Goal: Task Accomplishment & Management: Manage account settings

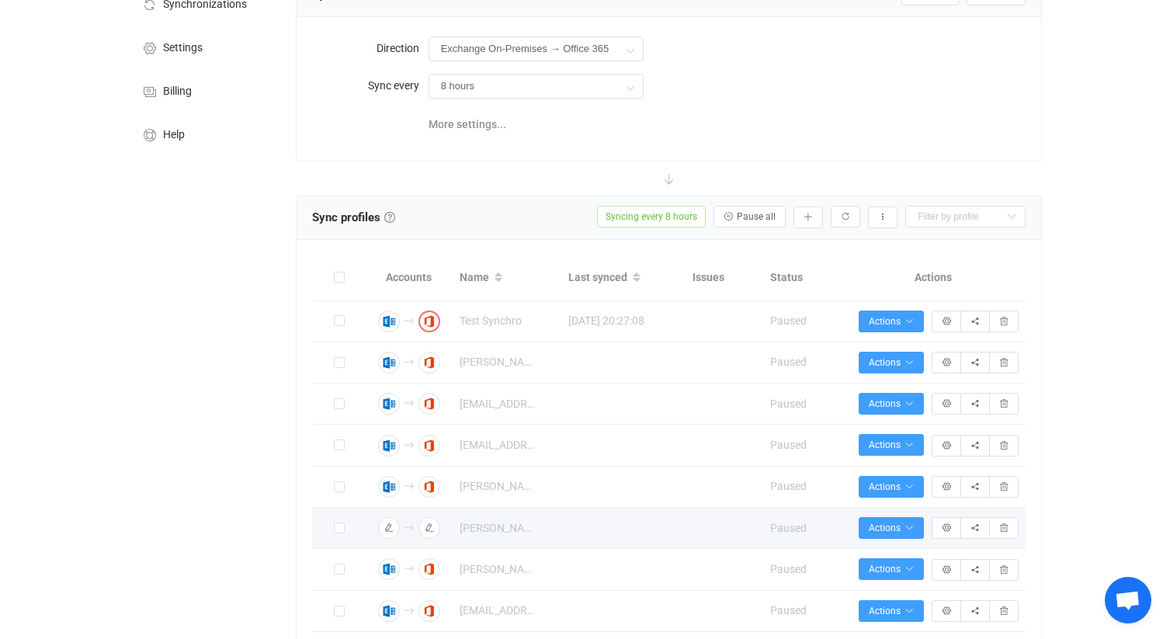
scroll to position [130, 0]
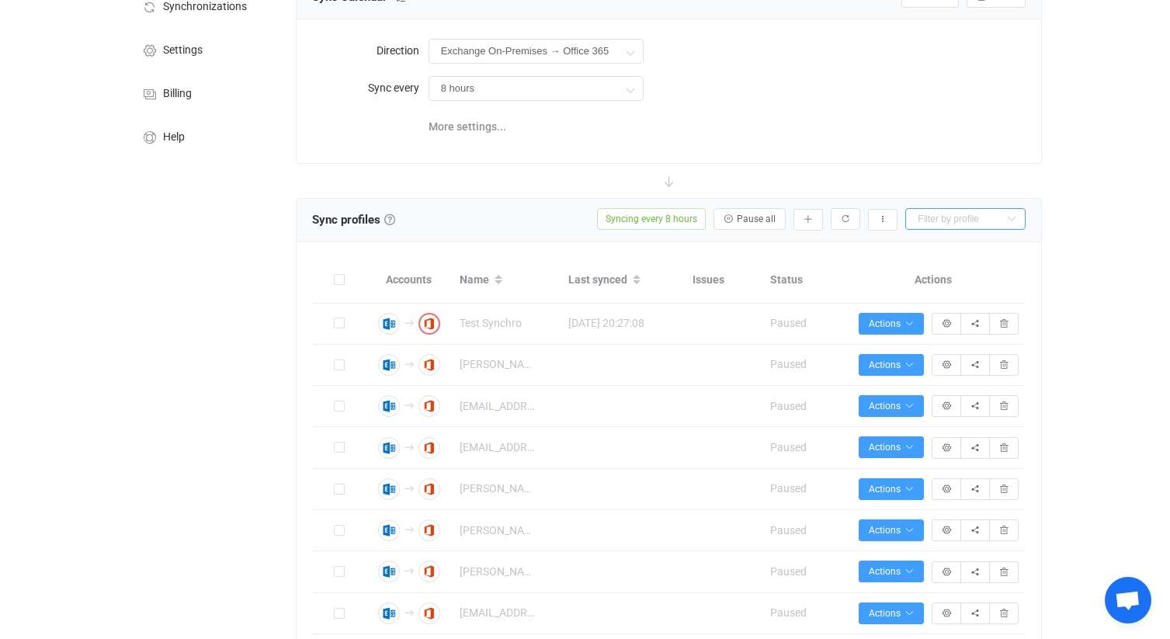
click at [977, 213] on input "text" at bounding box center [965, 219] width 120 height 22
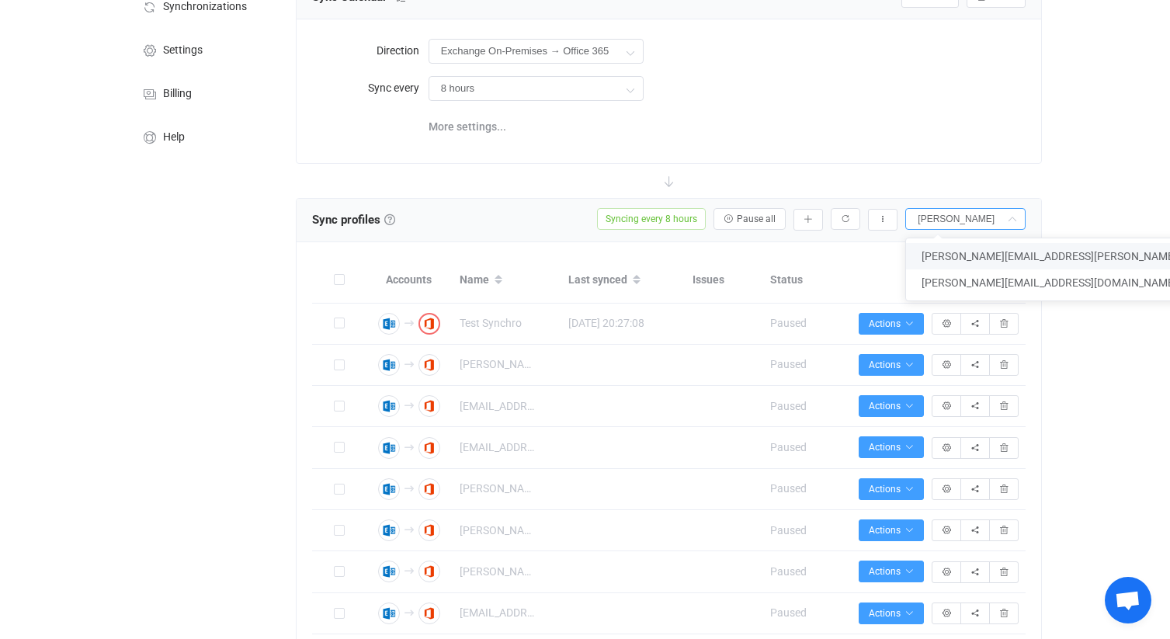
click at [982, 253] on span "[PERSON_NAME][EMAIL_ADDRESS][PERSON_NAME][DOMAIN_NAME]" at bounding box center [1091, 256] width 339 height 12
type input "[PERSON_NAME][EMAIL_ADDRESS][PERSON_NAME][DOMAIN_NAME]"
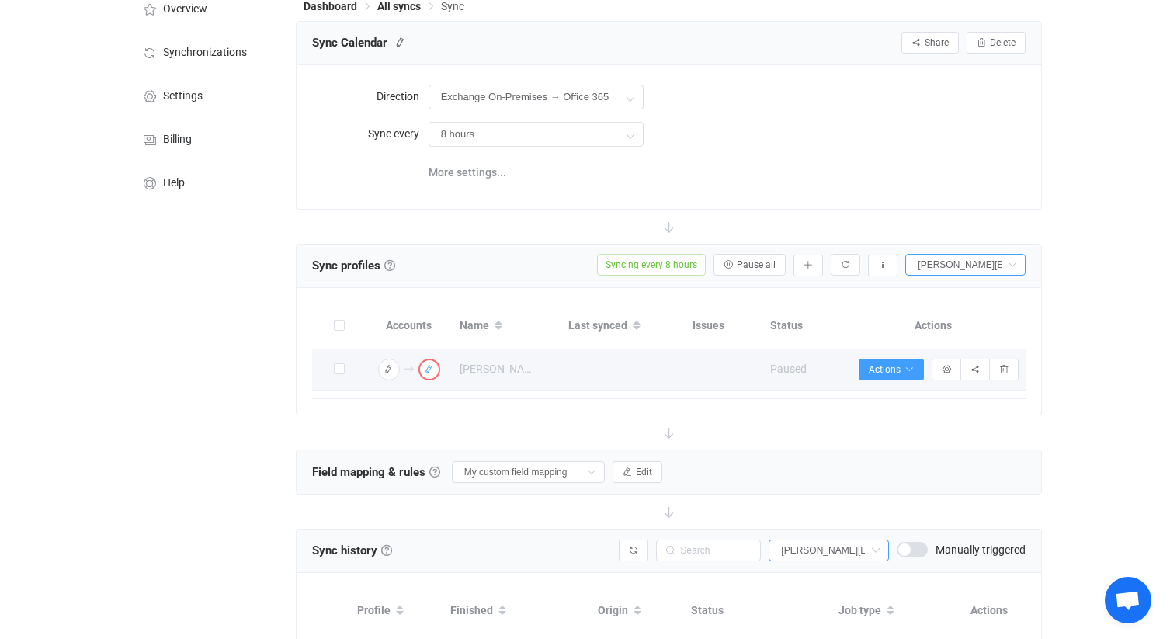
scroll to position [81, 0]
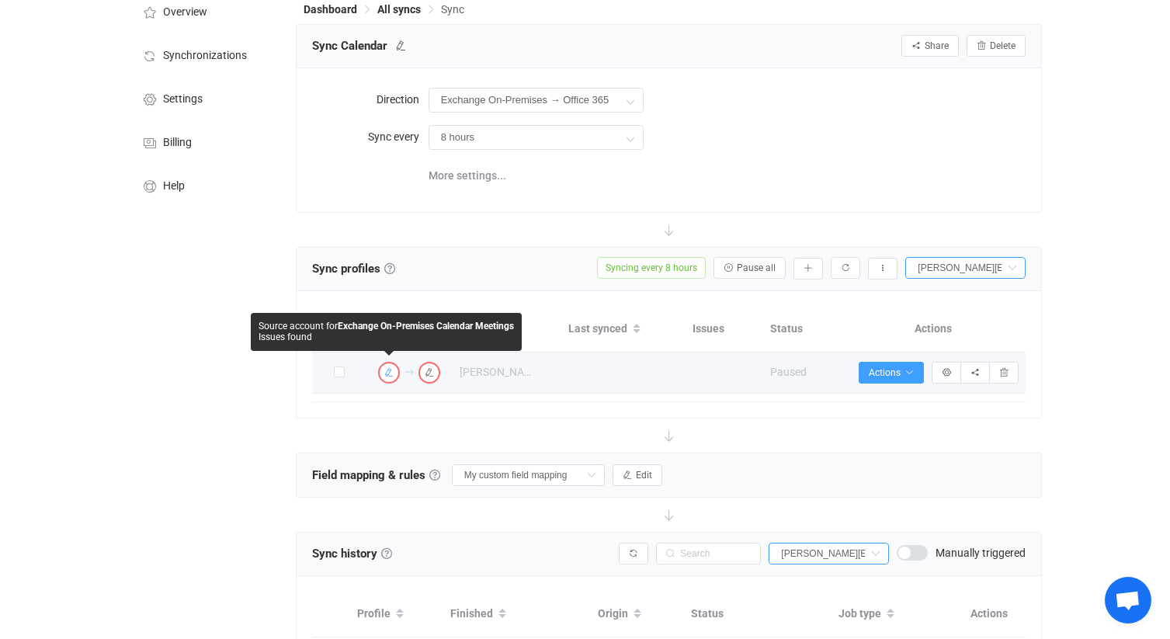
click at [386, 373] on icon "button" at bounding box center [388, 372] width 9 height 9
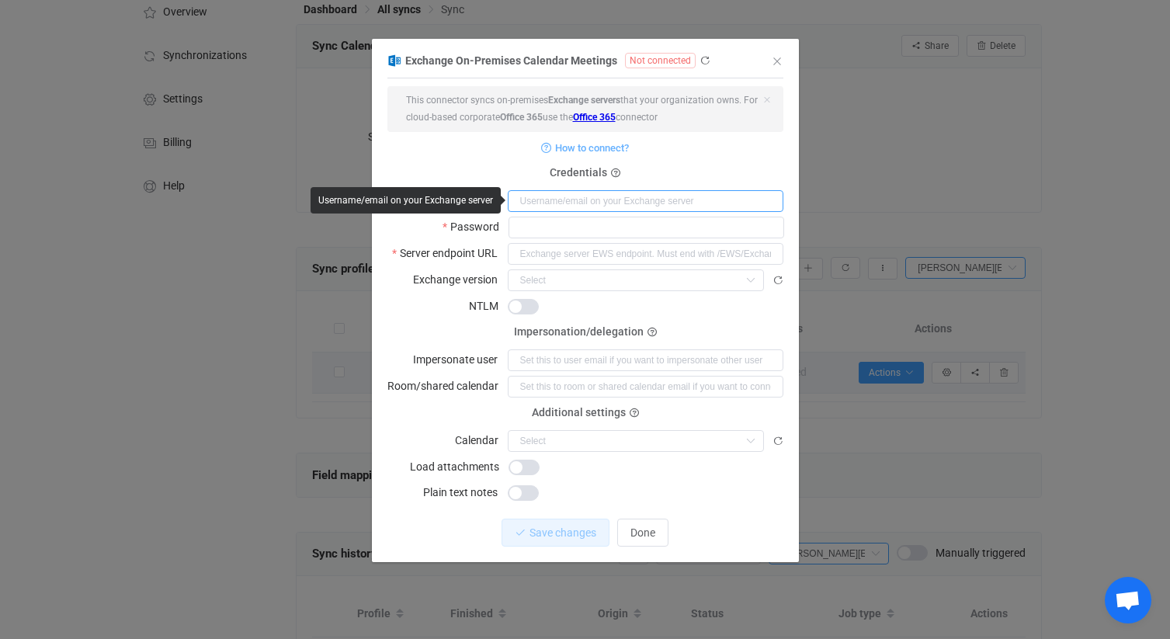
click at [657, 207] on input "dialog" at bounding box center [646, 201] width 276 height 22
type input "[PERSON_NAME][EMAIL_ADDRESS][PERSON_NAME][DOMAIN_NAME]"
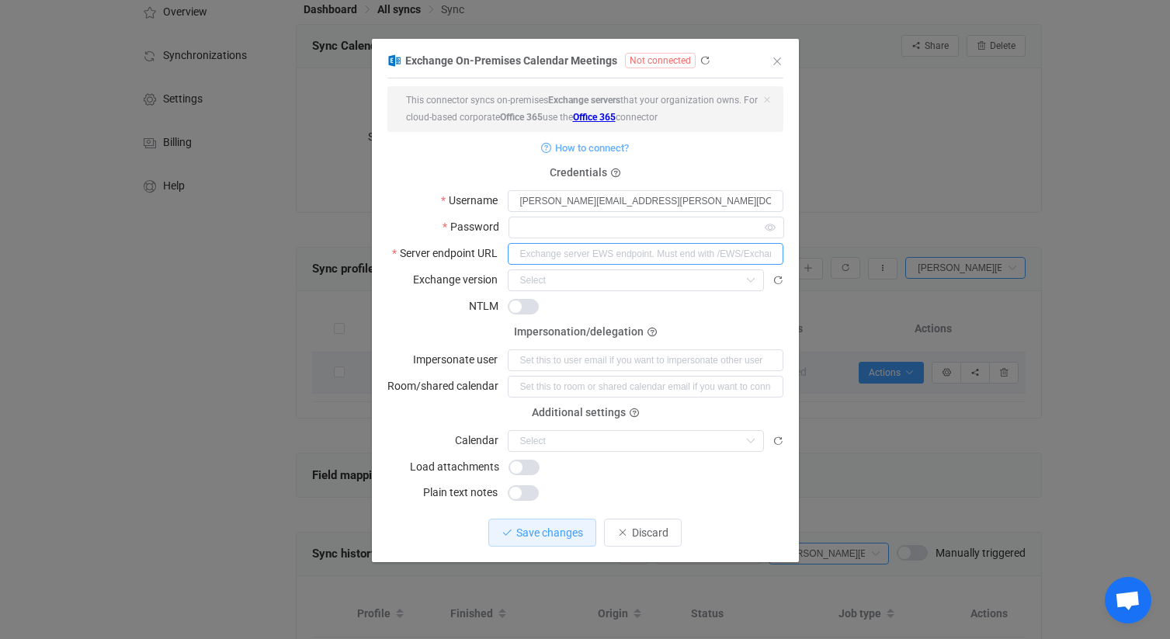
click at [542, 251] on input "dialog" at bounding box center [646, 254] width 276 height 22
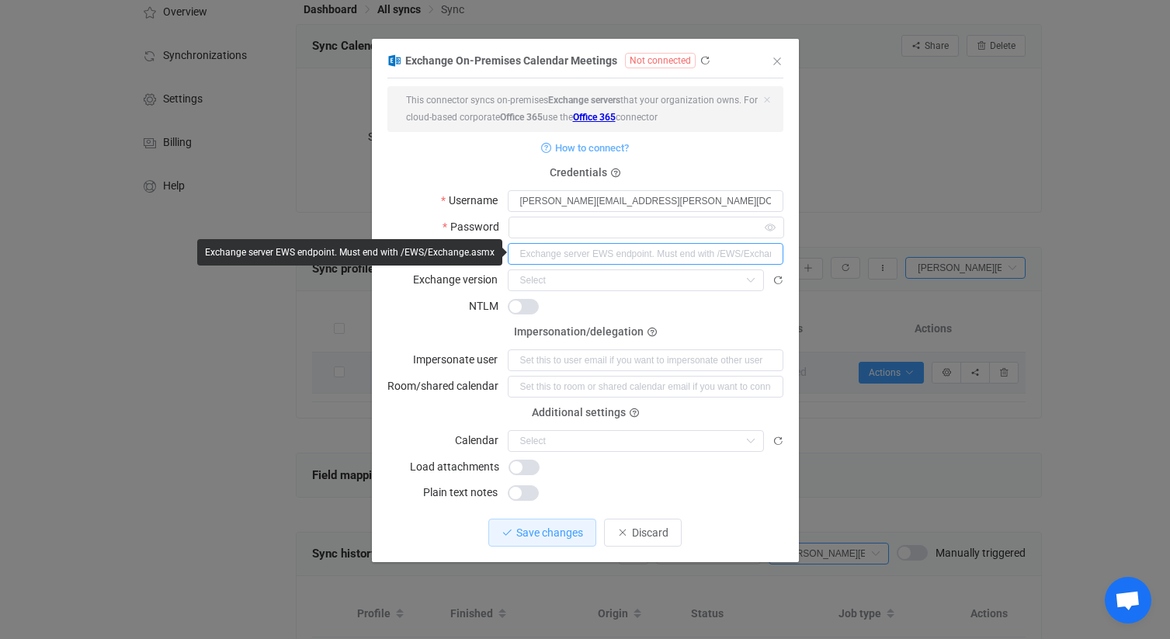
paste input "[URL][DOMAIN_NAME]"
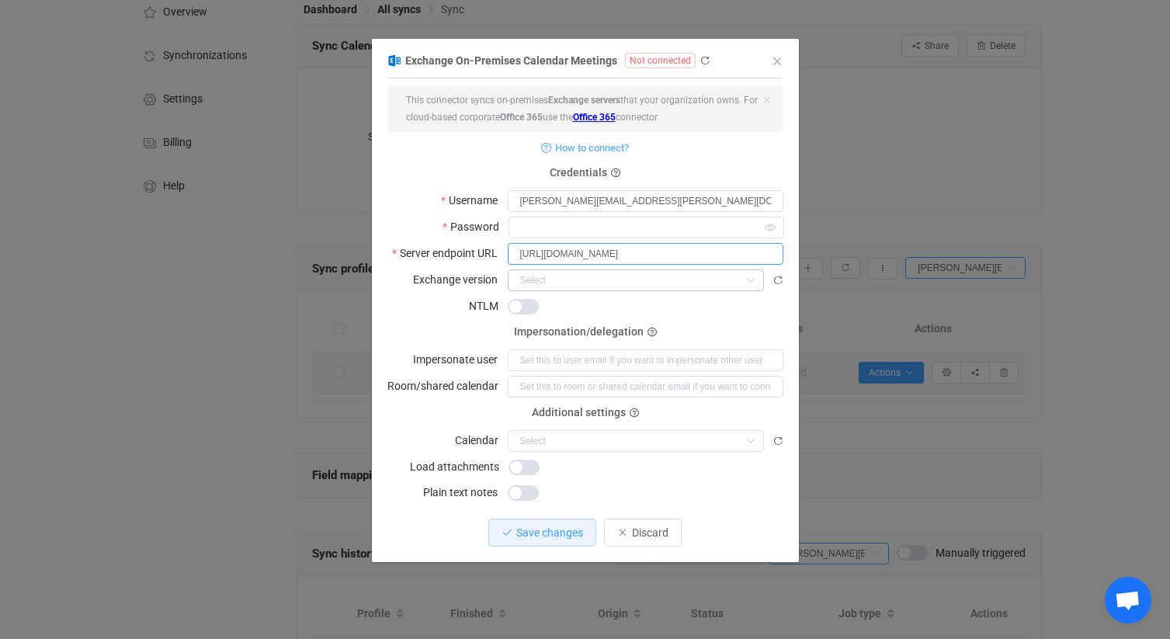
type input "[URL][DOMAIN_NAME]"
click at [580, 285] on input "dialog" at bounding box center [636, 280] width 256 height 22
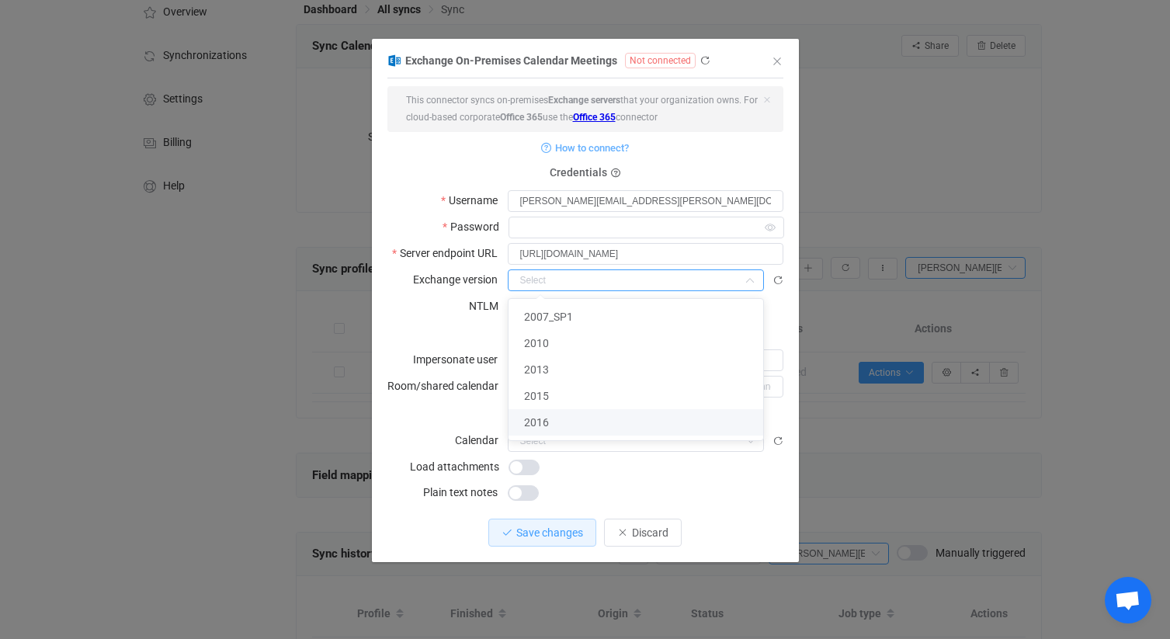
click at [548, 414] on li "2016" at bounding box center [636, 422] width 255 height 26
type input "2016"
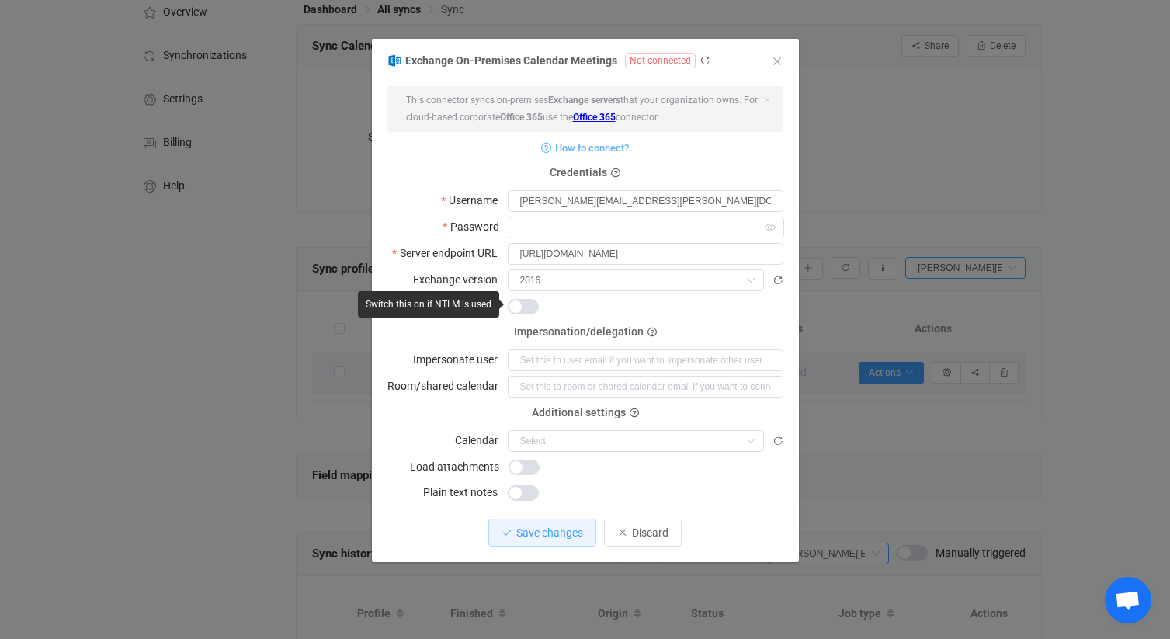
click at [530, 301] on span "dialog" at bounding box center [523, 307] width 31 height 16
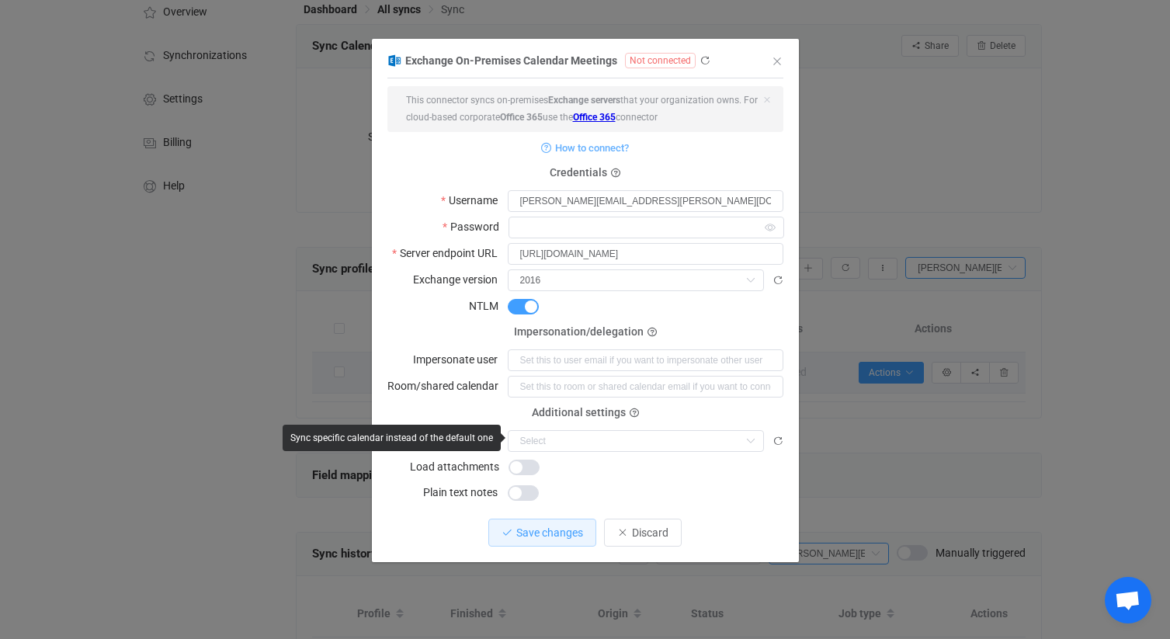
click at [770, 436] on div "Save changes to reload this field" at bounding box center [646, 440] width 276 height 23
click at [777, 440] on icon "dialog" at bounding box center [778, 441] width 11 height 11
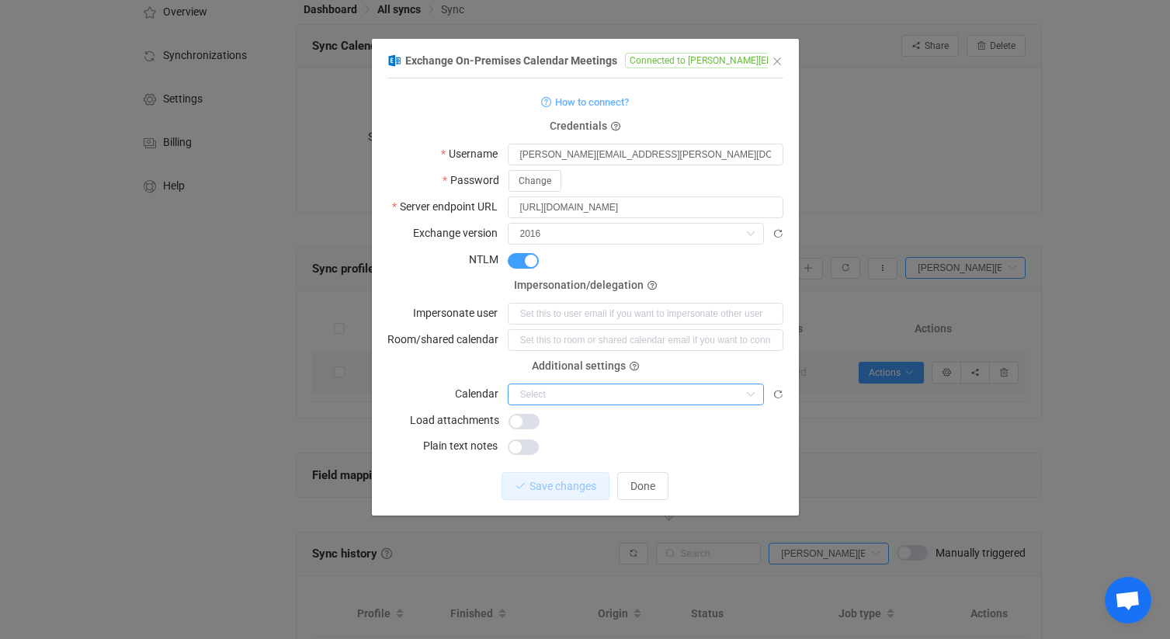
click at [598, 389] on input "dialog" at bounding box center [636, 395] width 256 height 22
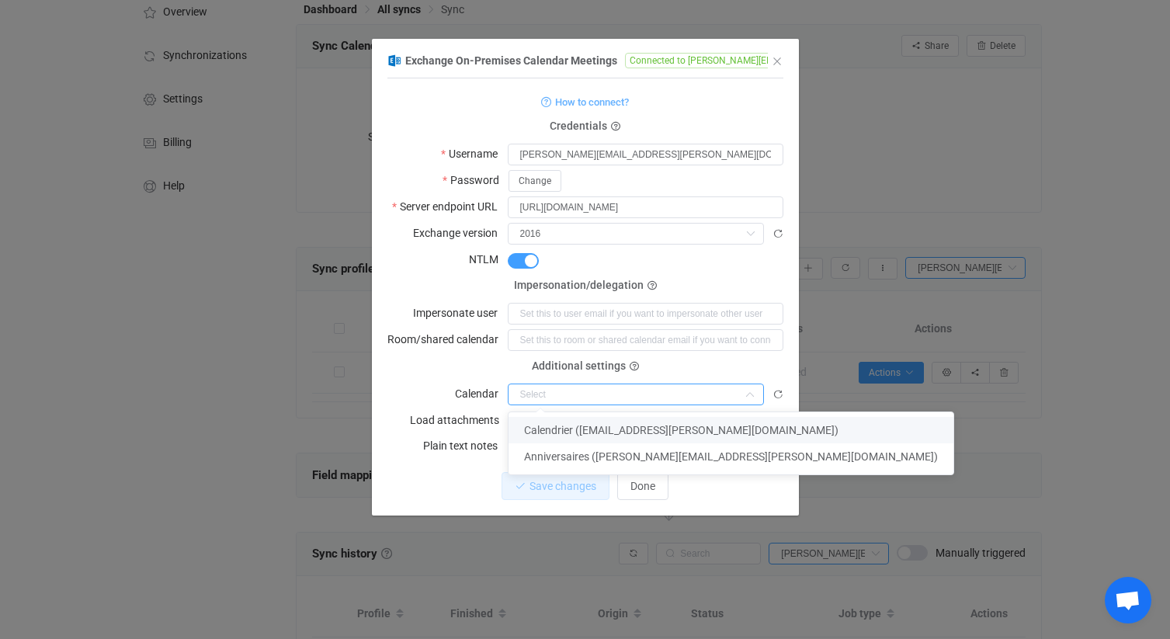
click at [589, 427] on span "Calendrier ([EMAIL_ADDRESS][PERSON_NAME][DOMAIN_NAME])" at bounding box center [681, 430] width 314 height 12
type input "Calendrier ([EMAIL_ADDRESS][PERSON_NAME][DOMAIN_NAME])"
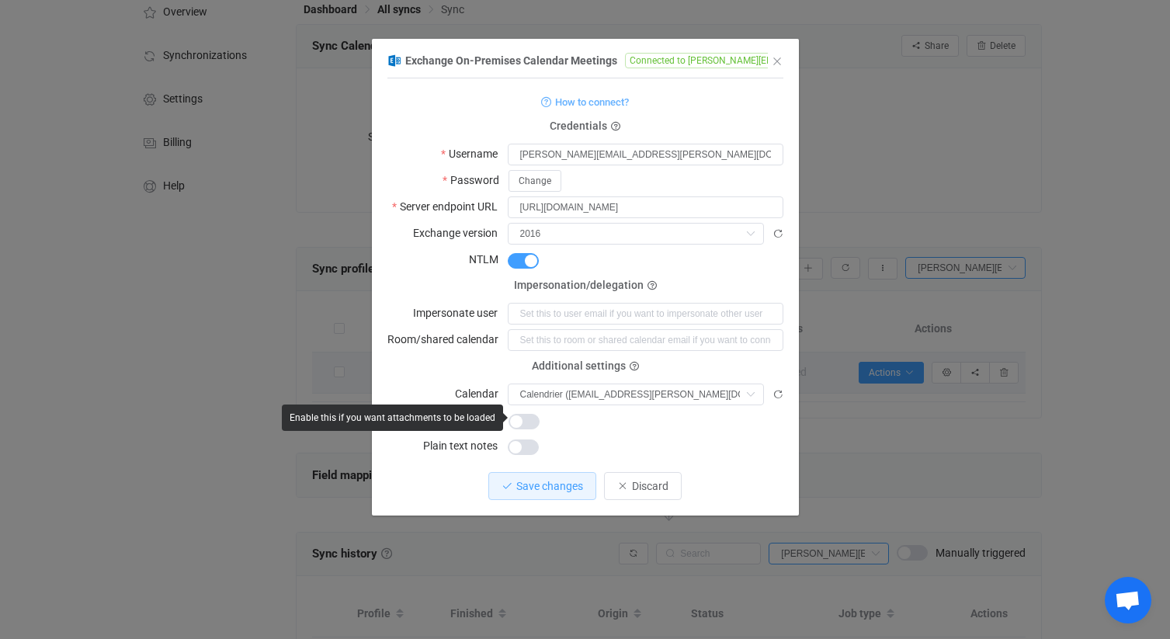
click at [523, 416] on span "dialog" at bounding box center [524, 422] width 31 height 16
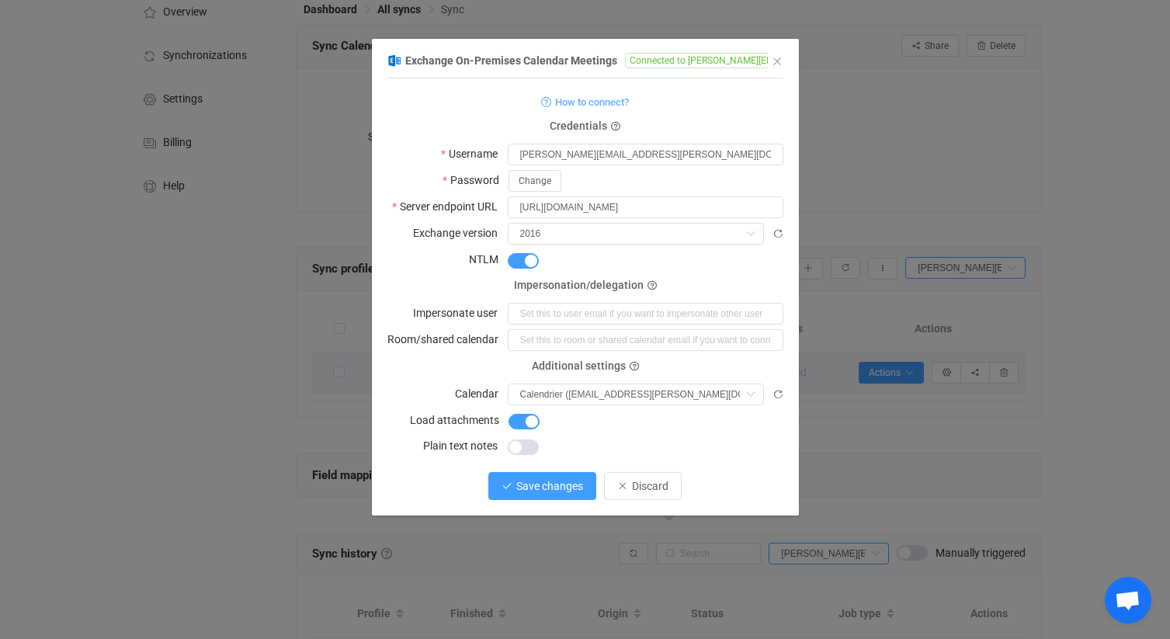
click at [531, 480] on span "Save changes" at bounding box center [549, 486] width 67 height 12
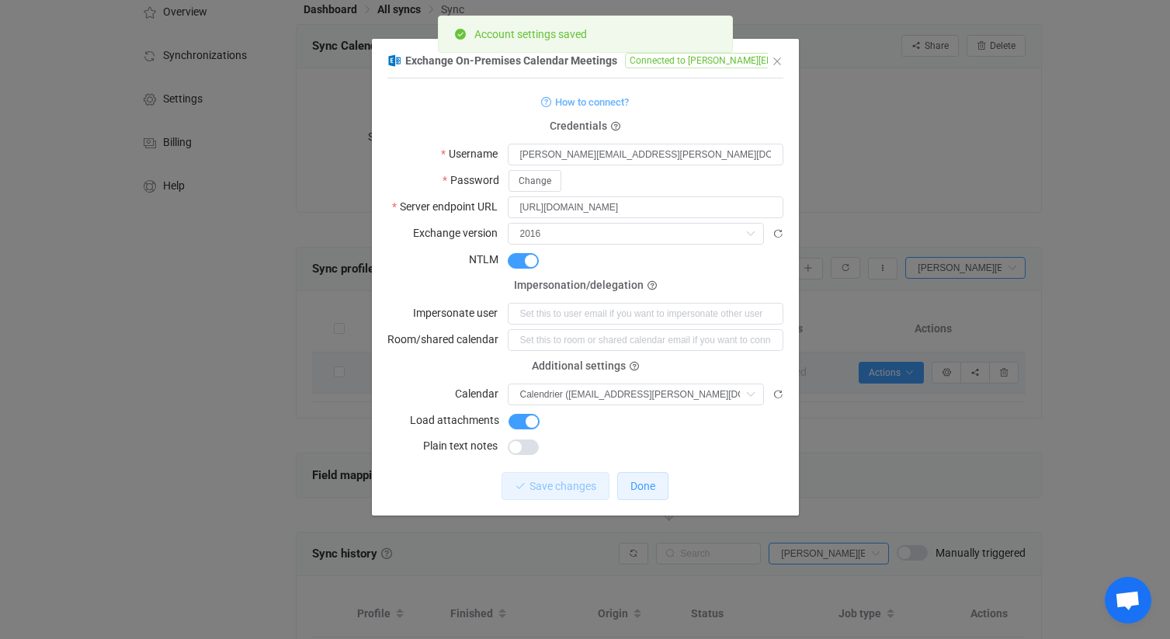
click at [641, 480] on span "Done" at bounding box center [643, 486] width 25 height 12
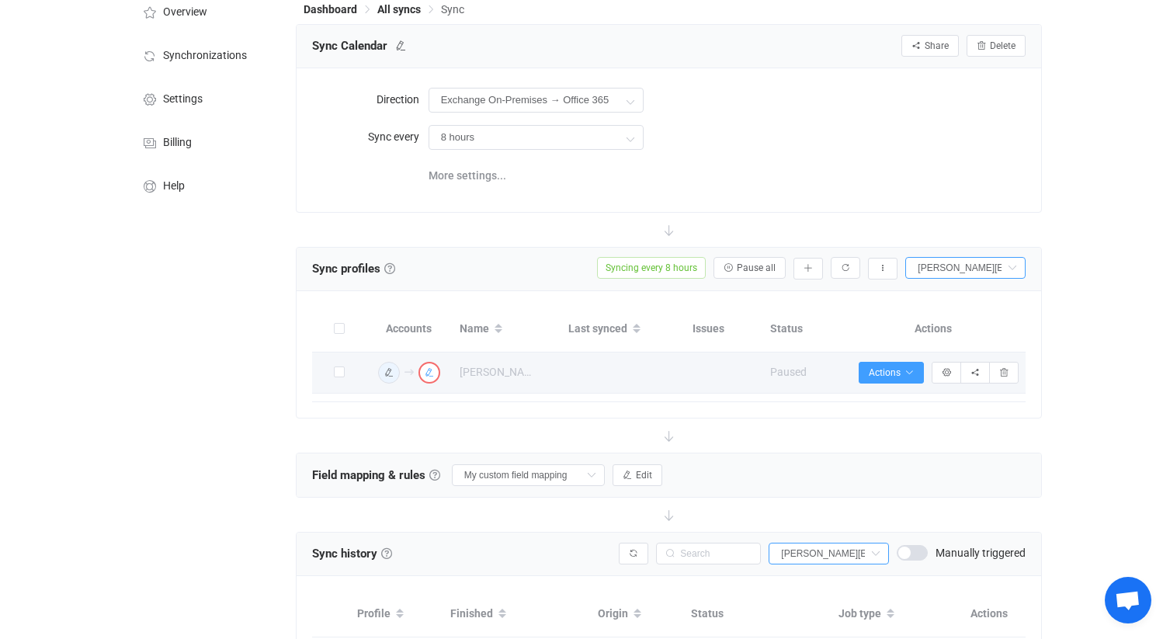
click at [433, 370] on icon "button" at bounding box center [429, 372] width 9 height 9
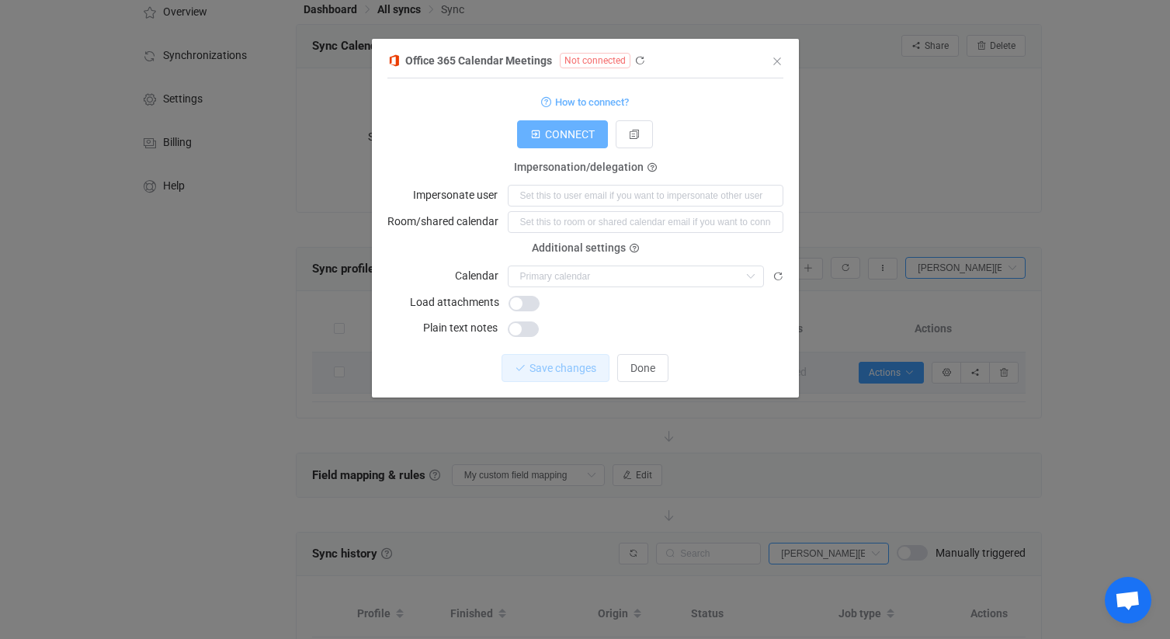
click at [569, 137] on span "CONNECT" at bounding box center [570, 134] width 50 height 12
click at [565, 139] on span "CONNECT" at bounding box center [570, 134] width 50 height 12
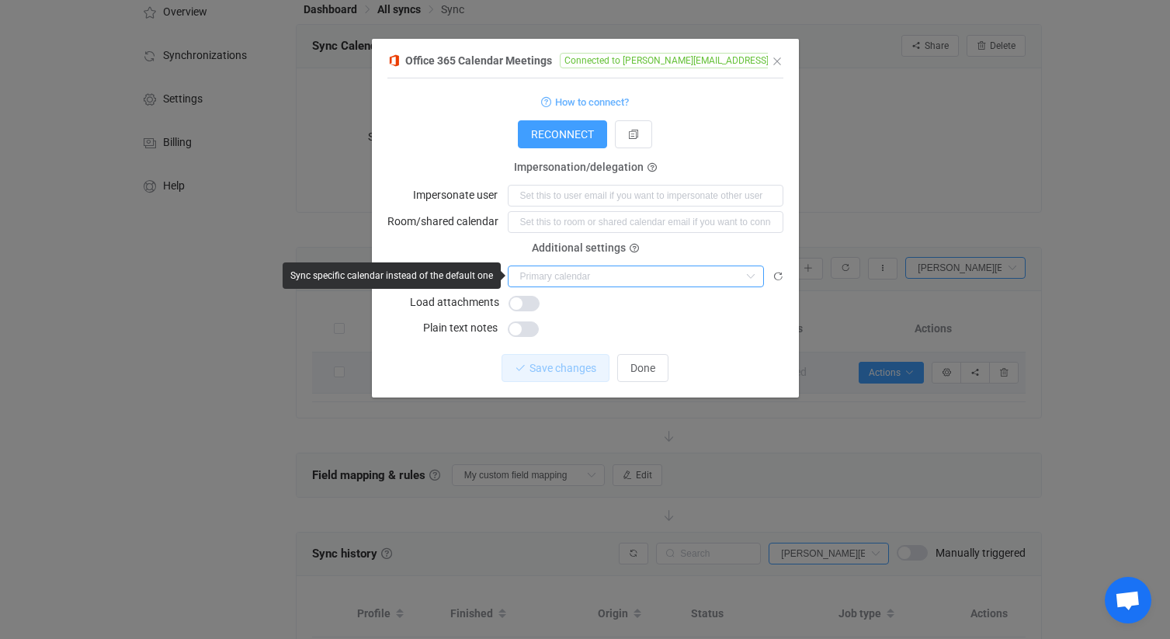
click at [593, 273] on input "dialog" at bounding box center [636, 277] width 256 height 22
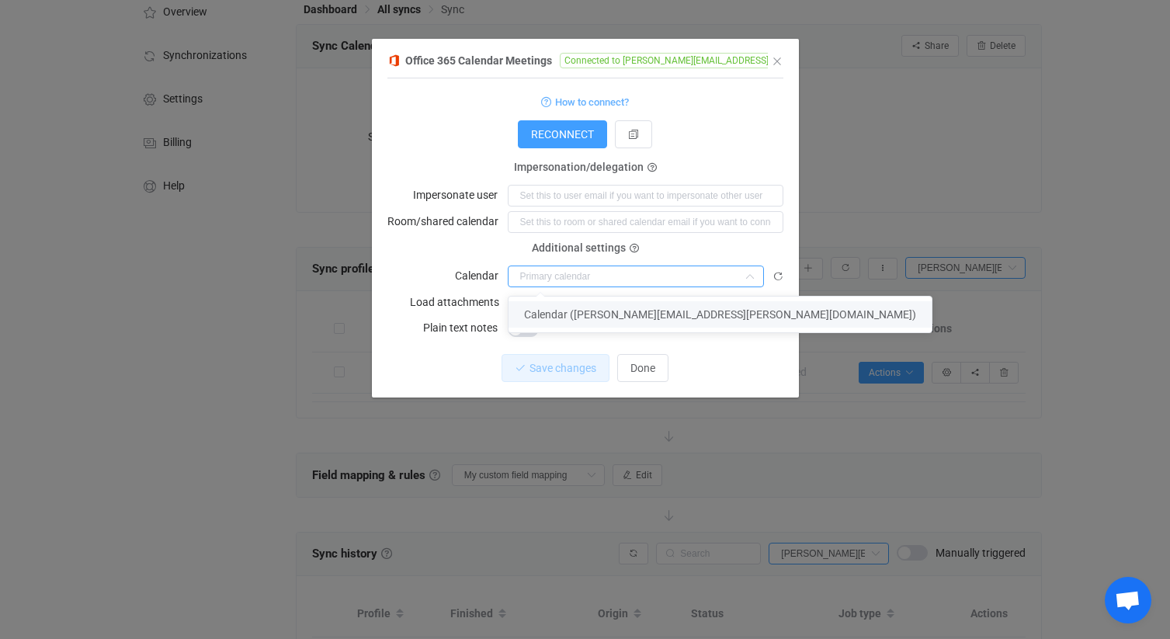
click at [579, 313] on span "Calendar ([PERSON_NAME][EMAIL_ADDRESS][PERSON_NAME][DOMAIN_NAME])" at bounding box center [720, 314] width 392 height 12
type input "Calendar ([PERSON_NAME][EMAIL_ADDRESS][PERSON_NAME][DOMAIN_NAME])"
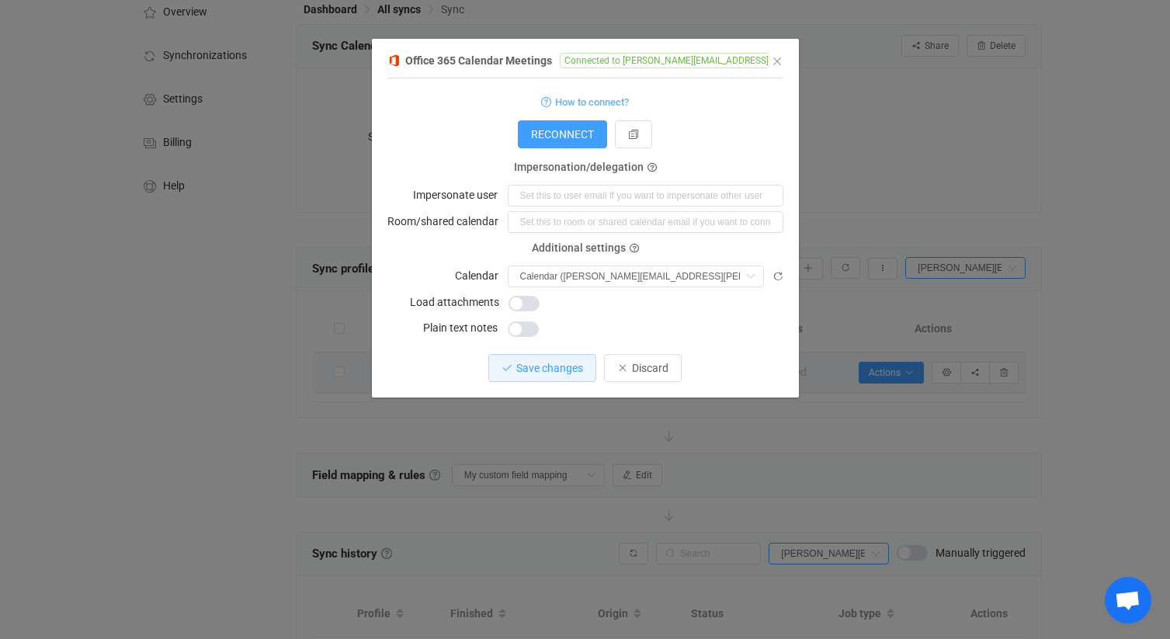
click at [526, 303] on span "dialog" at bounding box center [524, 304] width 31 height 16
click at [527, 369] on span "Save changes" at bounding box center [549, 368] width 67 height 12
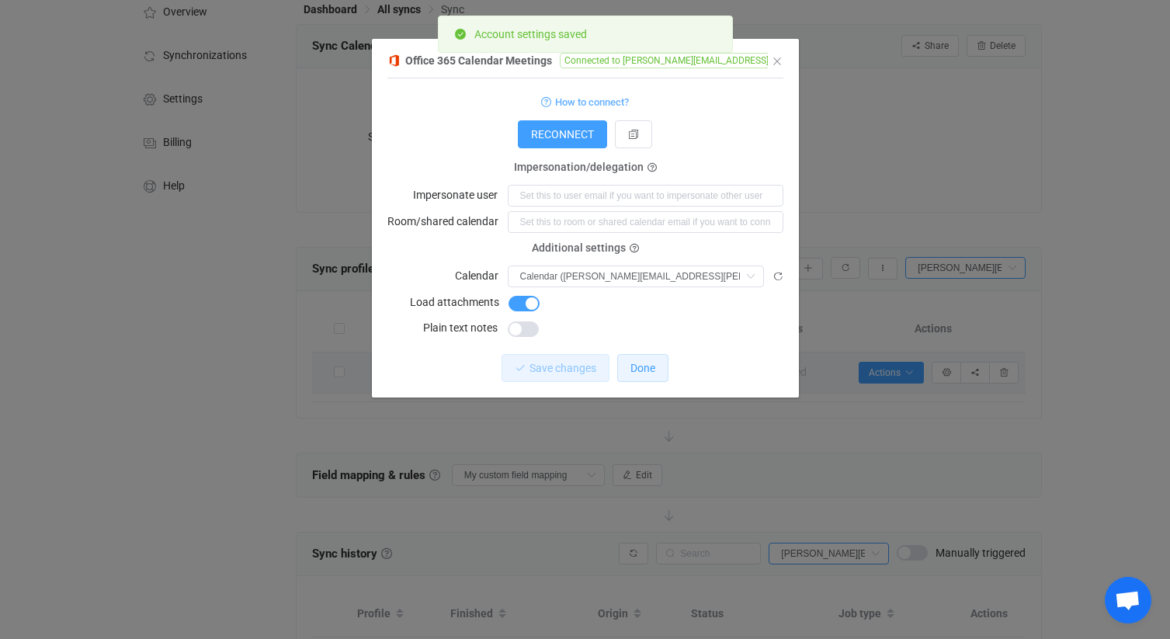
click at [642, 367] on span "Done" at bounding box center [643, 368] width 25 height 12
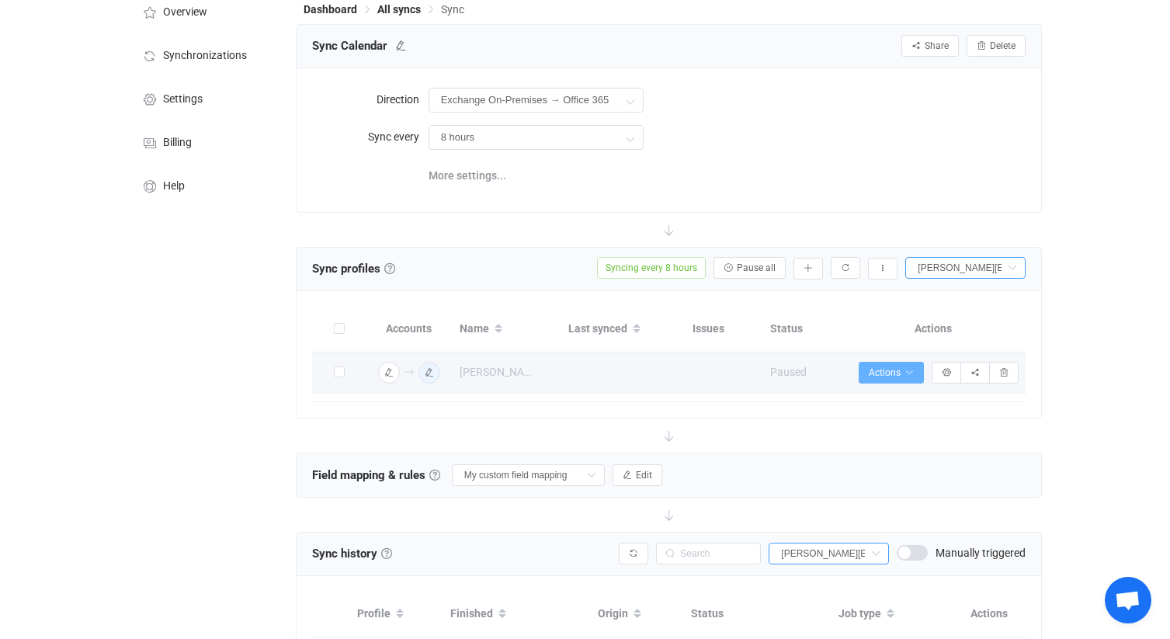
click at [893, 374] on span "Actions" at bounding box center [891, 372] width 45 height 11
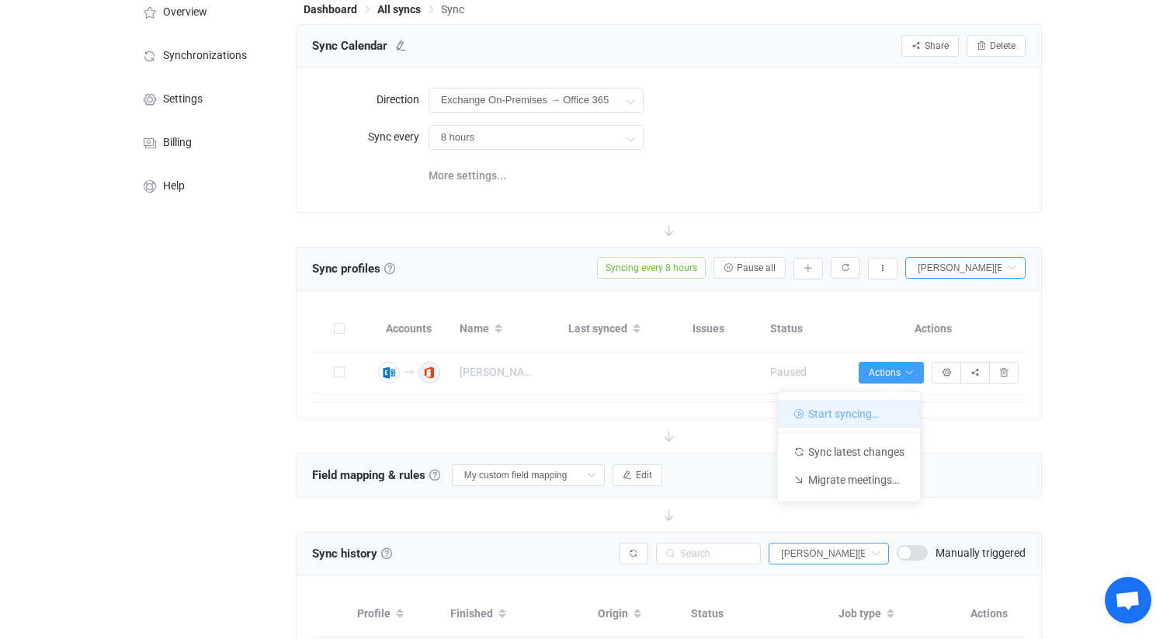
click at [869, 411] on li "Start syncing…" at bounding box center [849, 414] width 142 height 28
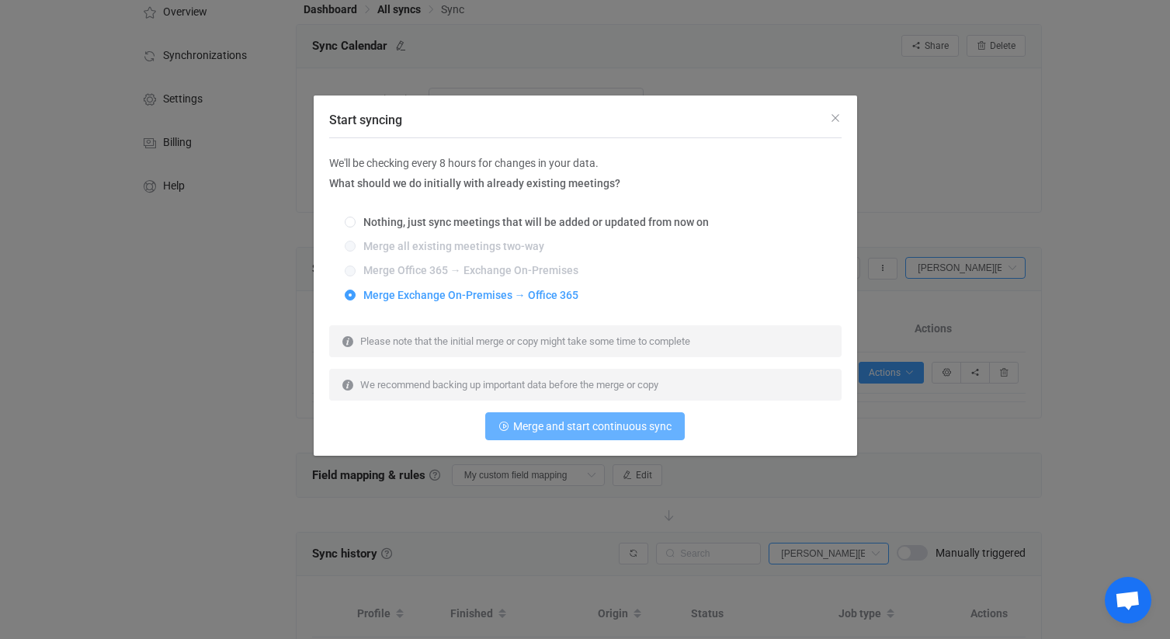
click at [579, 431] on span "Merge and start continuous sync" at bounding box center [592, 426] width 158 height 12
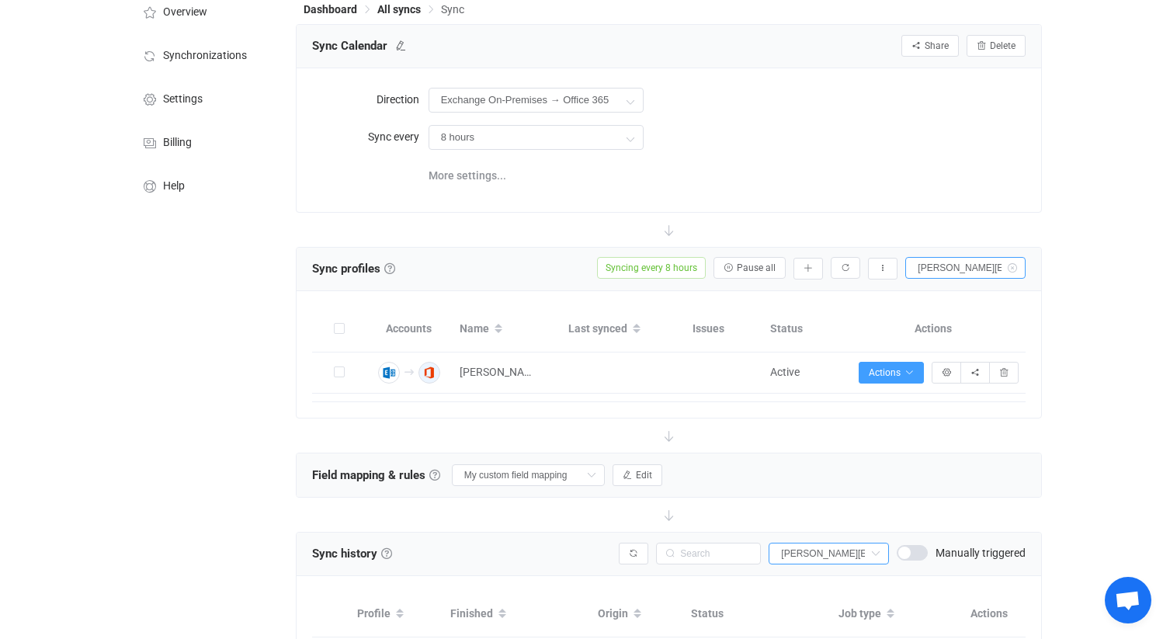
click at [1013, 267] on icon at bounding box center [1011, 268] width 19 height 22
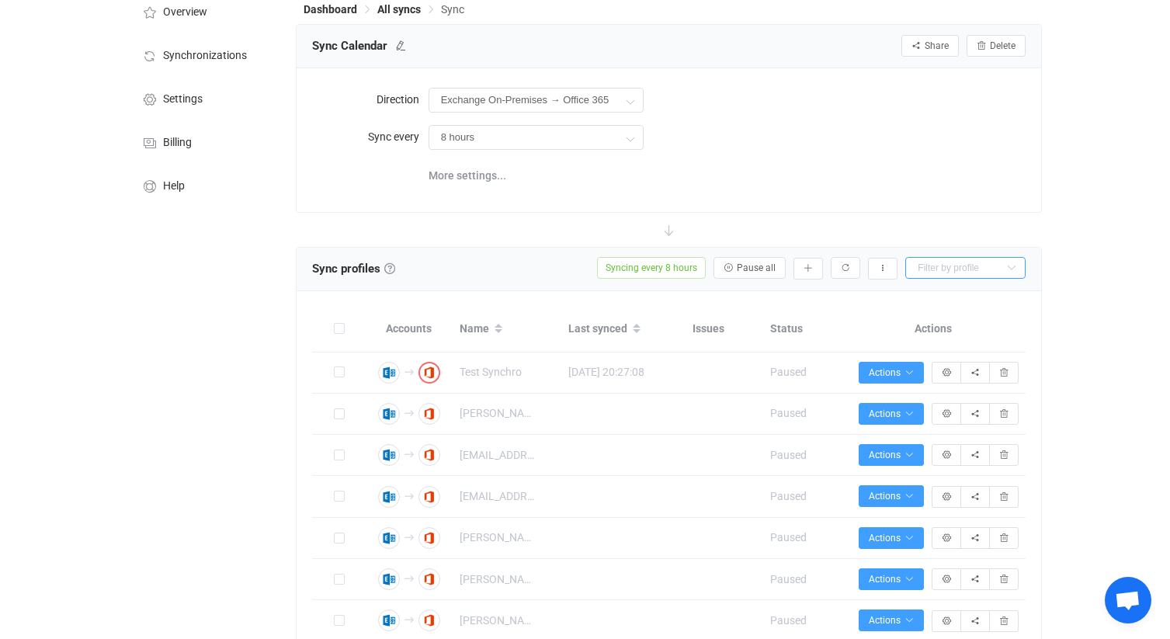
click at [965, 268] on input "text" at bounding box center [965, 268] width 120 height 22
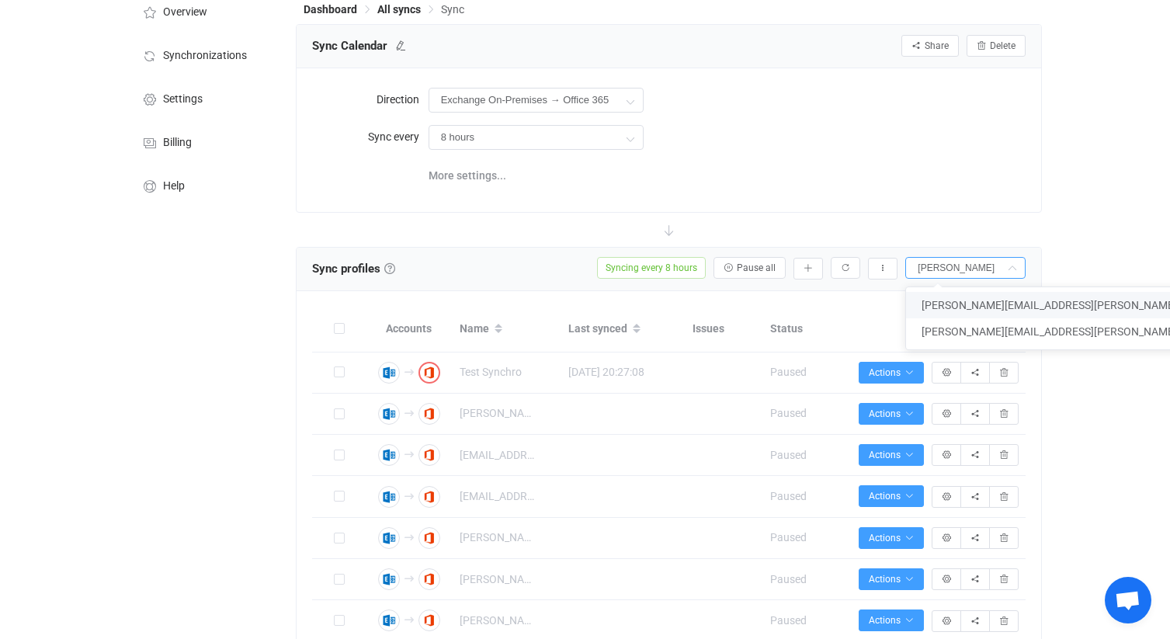
click at [961, 301] on span "[PERSON_NAME][EMAIL_ADDRESS][PERSON_NAME][DOMAIN_NAME]" at bounding box center [1091, 305] width 339 height 12
type input "[PERSON_NAME][EMAIL_ADDRESS][PERSON_NAME][DOMAIN_NAME]"
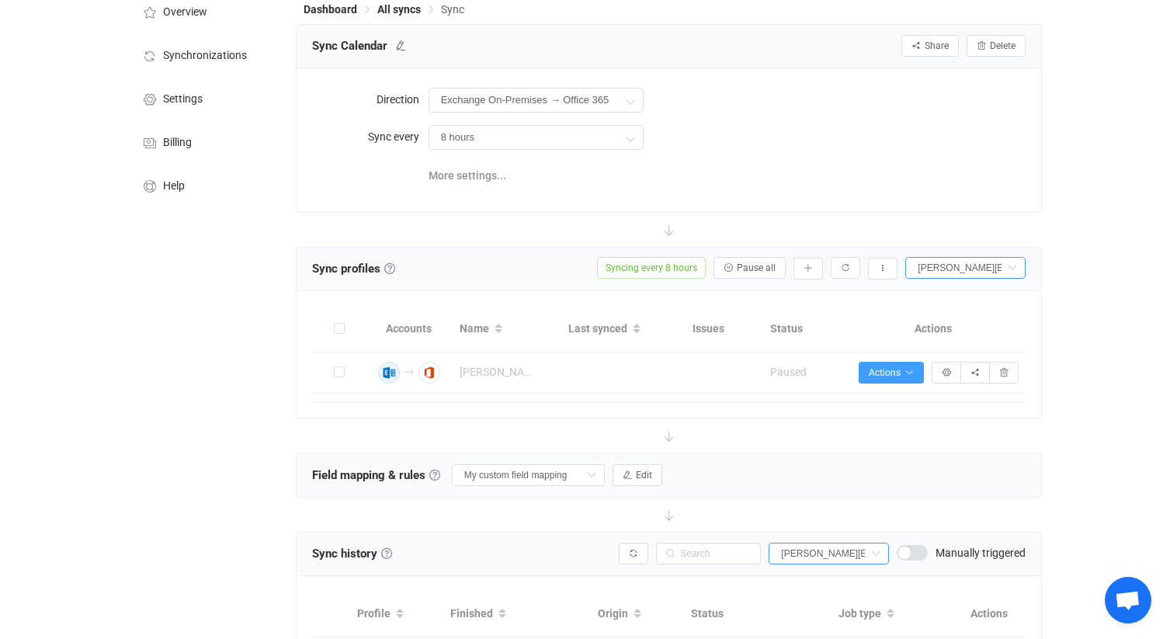
click at [387, 371] on icon "button" at bounding box center [388, 372] width 9 height 9
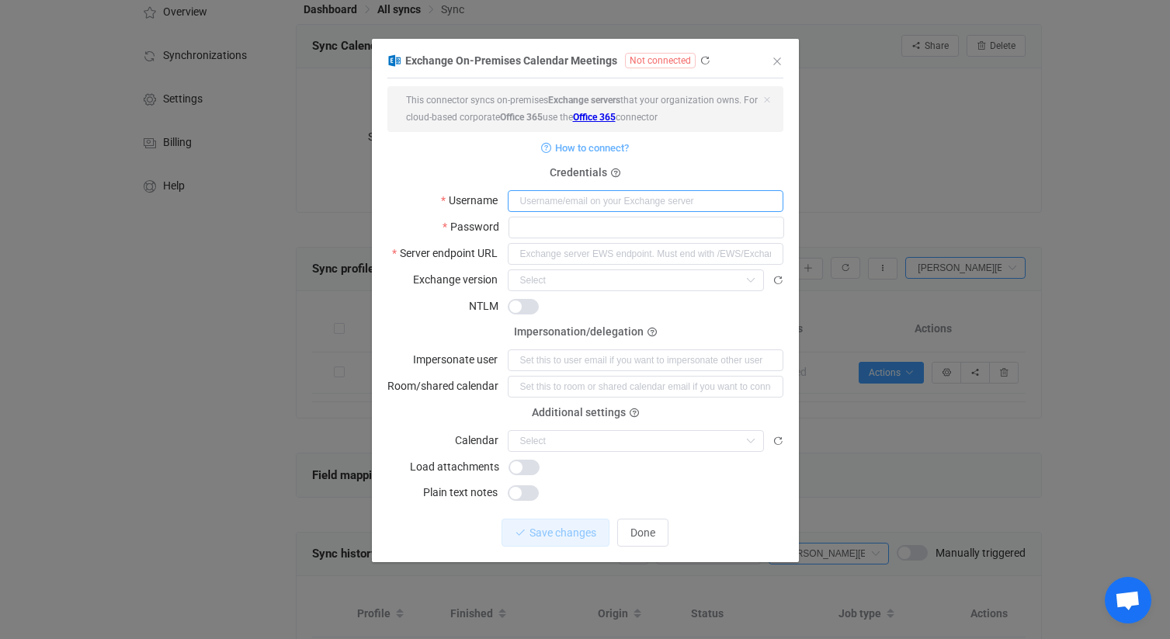
click at [539, 199] on input "dialog" at bounding box center [646, 201] width 276 height 22
type input "[PERSON_NAME][EMAIL_ADDRESS][PERSON_NAME][DOMAIN_NAME]"
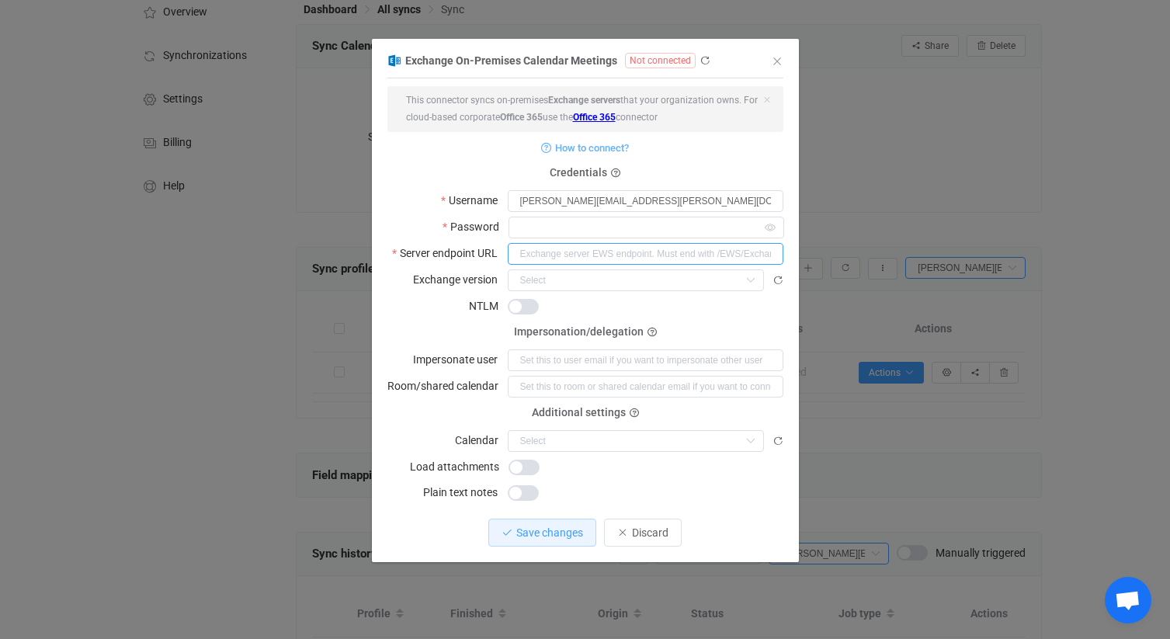
click at [568, 252] on input "dialog" at bounding box center [646, 254] width 276 height 22
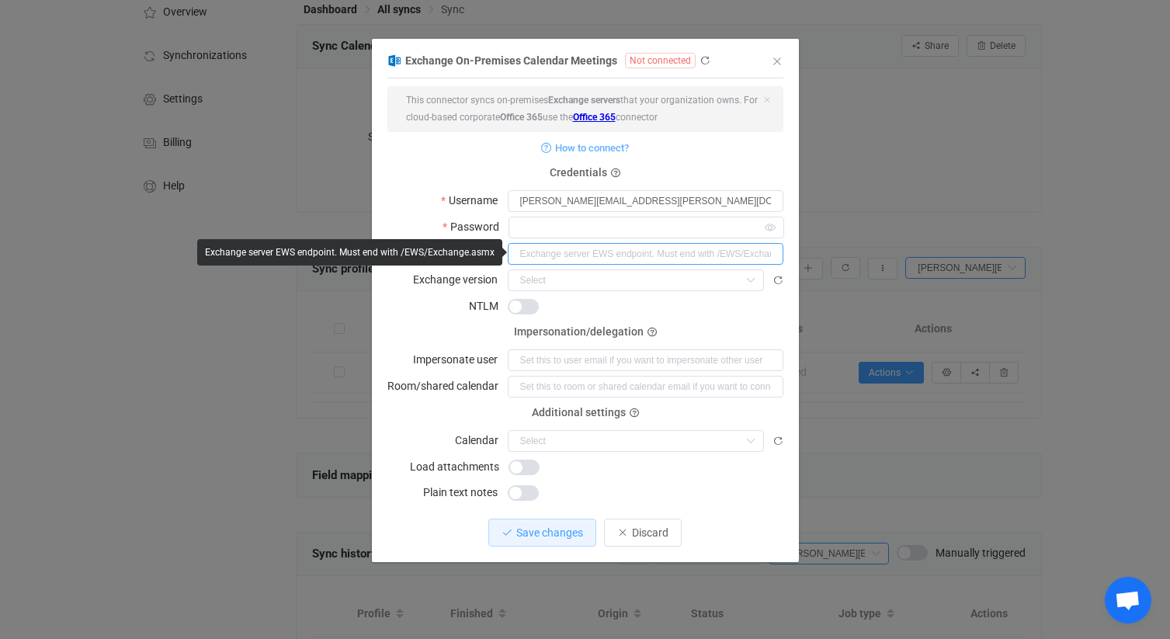
click at [548, 252] on input "dialog" at bounding box center [646, 254] width 276 height 22
paste input "[URL][DOMAIN_NAME]"
type input "[URL][DOMAIN_NAME]"
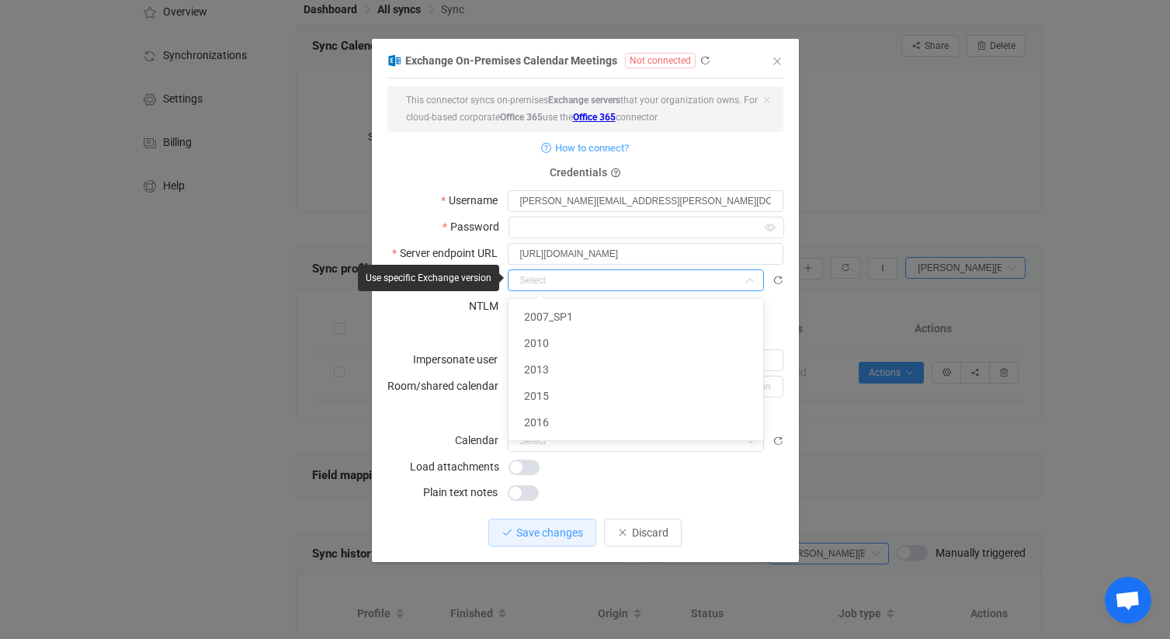
click at [561, 279] on input "dialog" at bounding box center [636, 280] width 256 height 22
click at [546, 420] on span "2016" at bounding box center [536, 422] width 25 height 12
type input "2016"
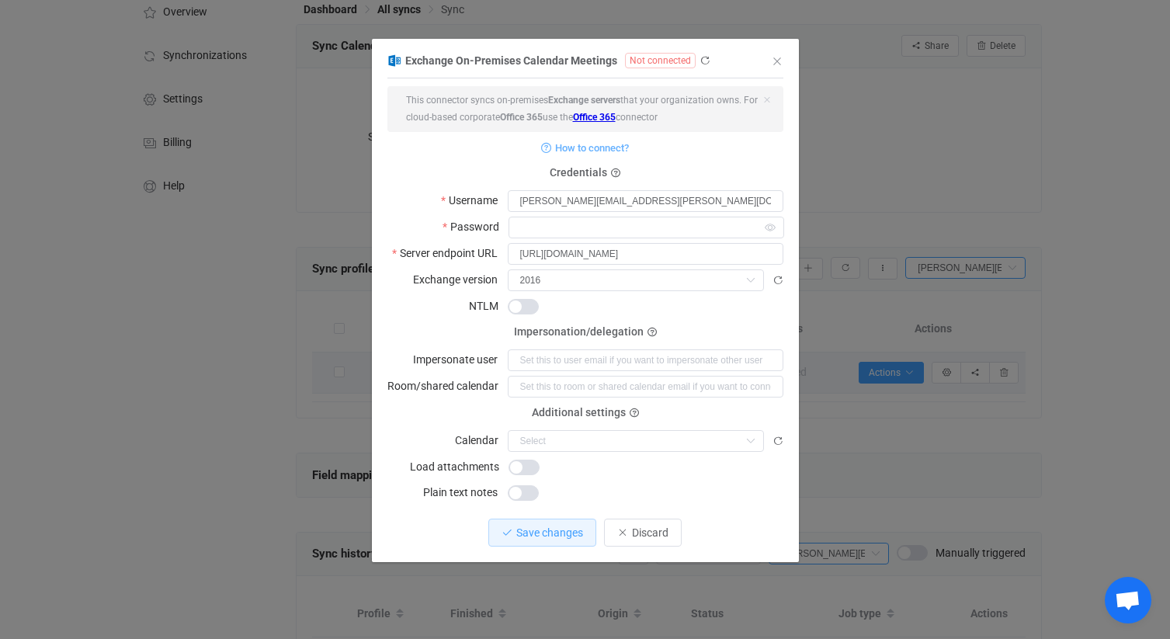
click at [523, 304] on span "dialog" at bounding box center [523, 307] width 31 height 16
click at [523, 466] on span "dialog" at bounding box center [524, 468] width 31 height 16
click at [777, 439] on icon "dialog" at bounding box center [778, 441] width 11 height 11
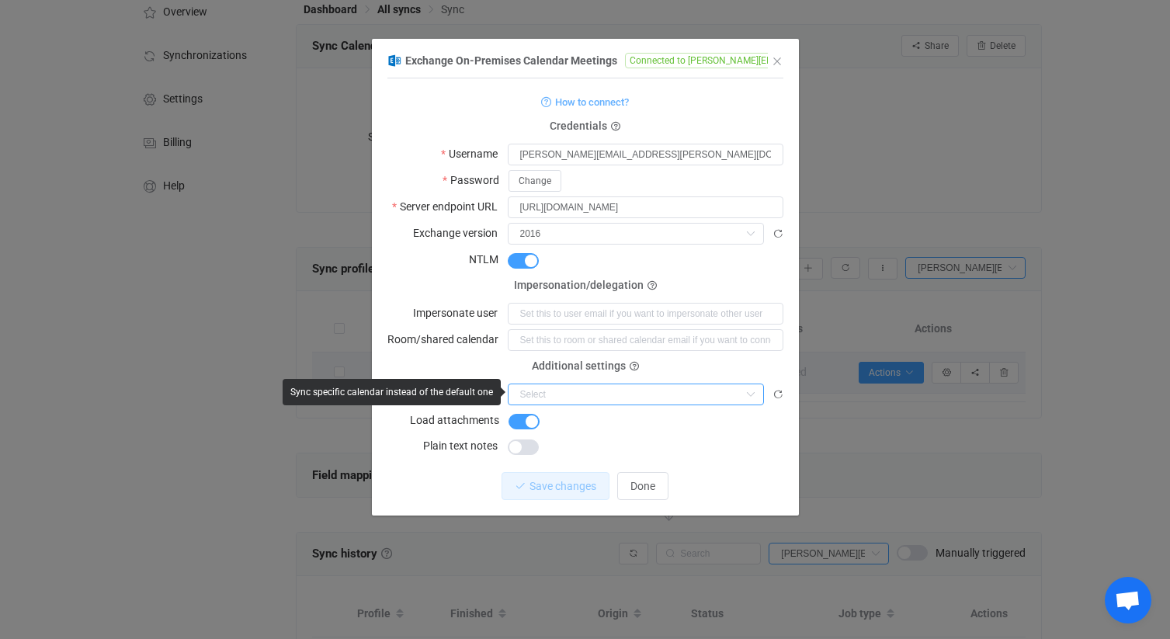
click at [631, 390] on input "dialog" at bounding box center [636, 395] width 256 height 22
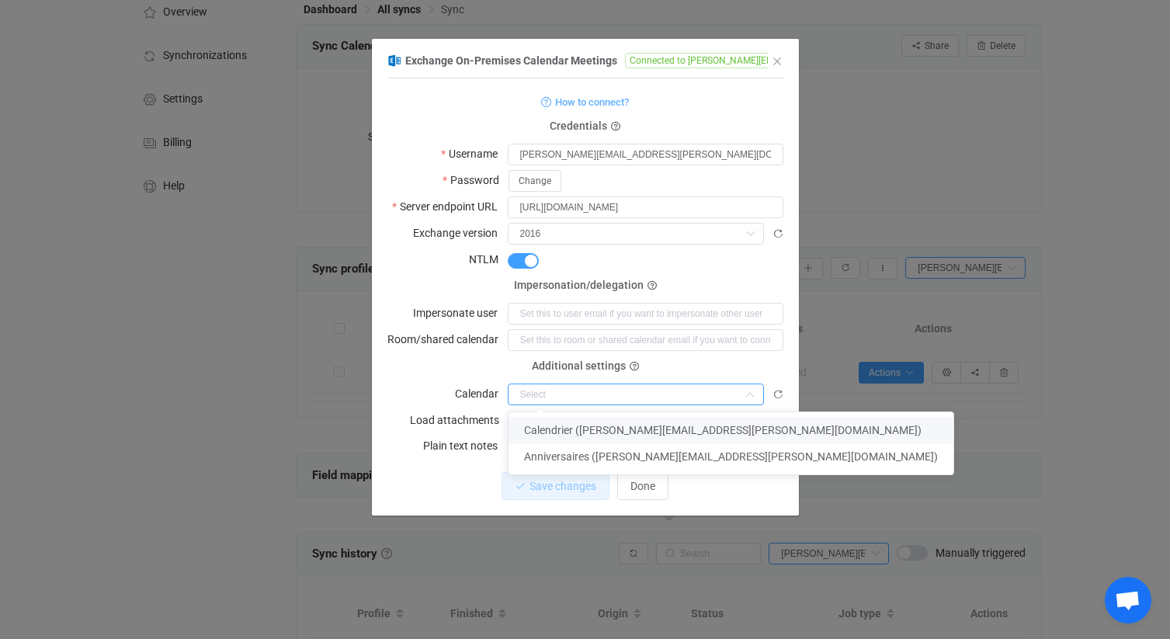
click at [598, 427] on span "Calendrier ([PERSON_NAME][EMAIL_ADDRESS][PERSON_NAME][DOMAIN_NAME])" at bounding box center [723, 430] width 398 height 12
type input "Calendrier ([PERSON_NAME][EMAIL_ADDRESS][PERSON_NAME][DOMAIN_NAME])"
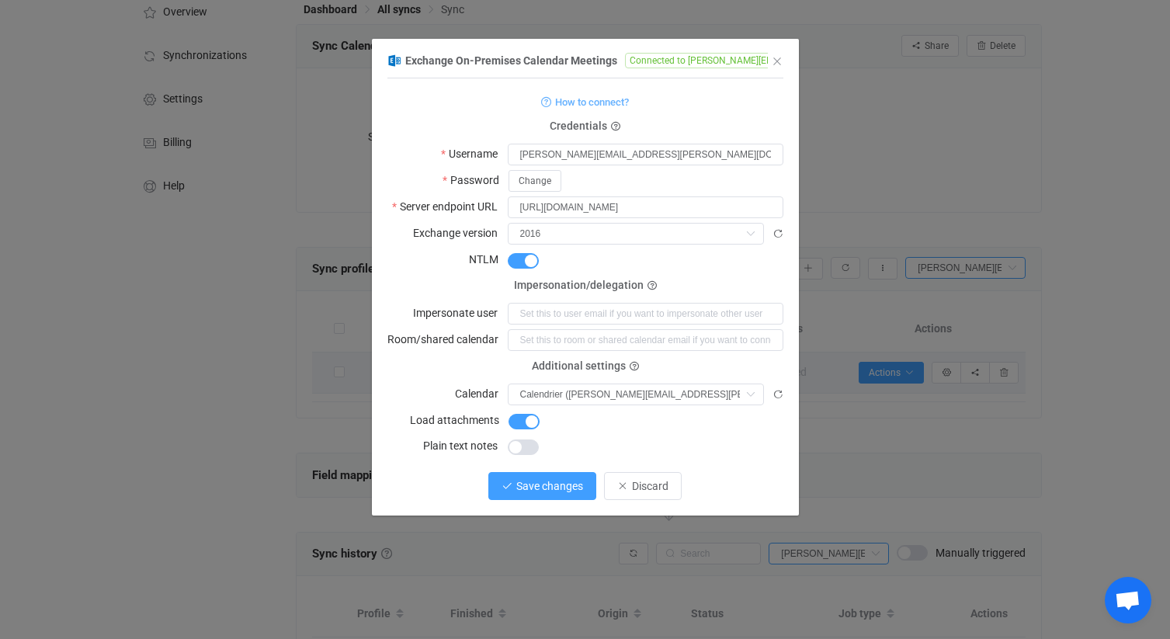
click at [563, 486] on span "Save changes" at bounding box center [549, 486] width 67 height 12
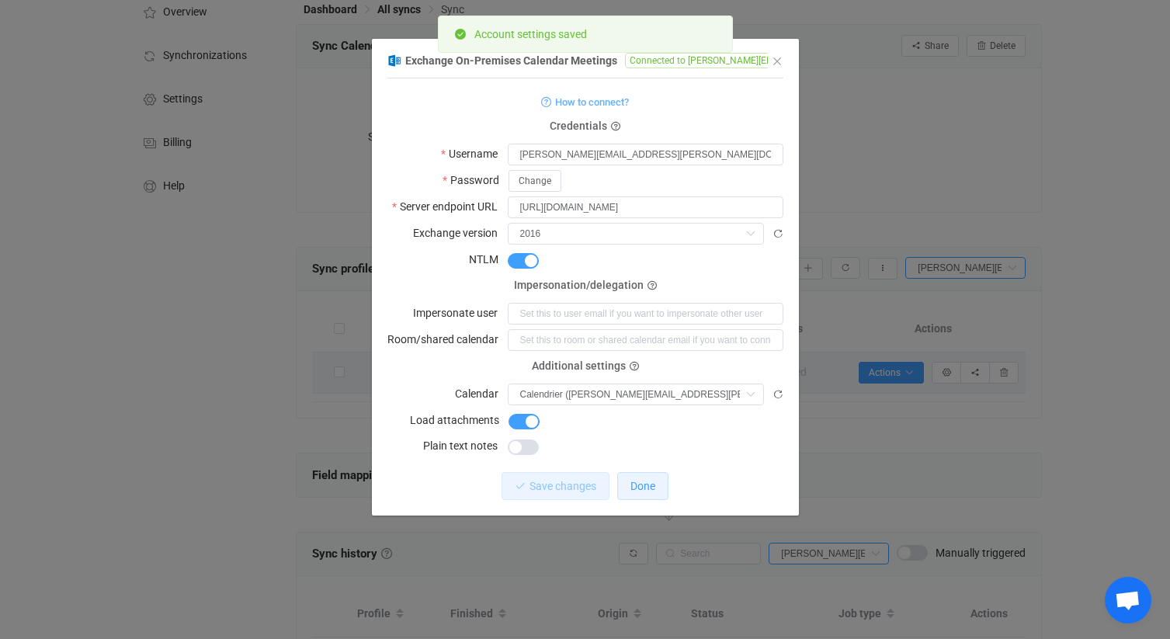
click at [634, 482] on span "Done" at bounding box center [643, 486] width 25 height 12
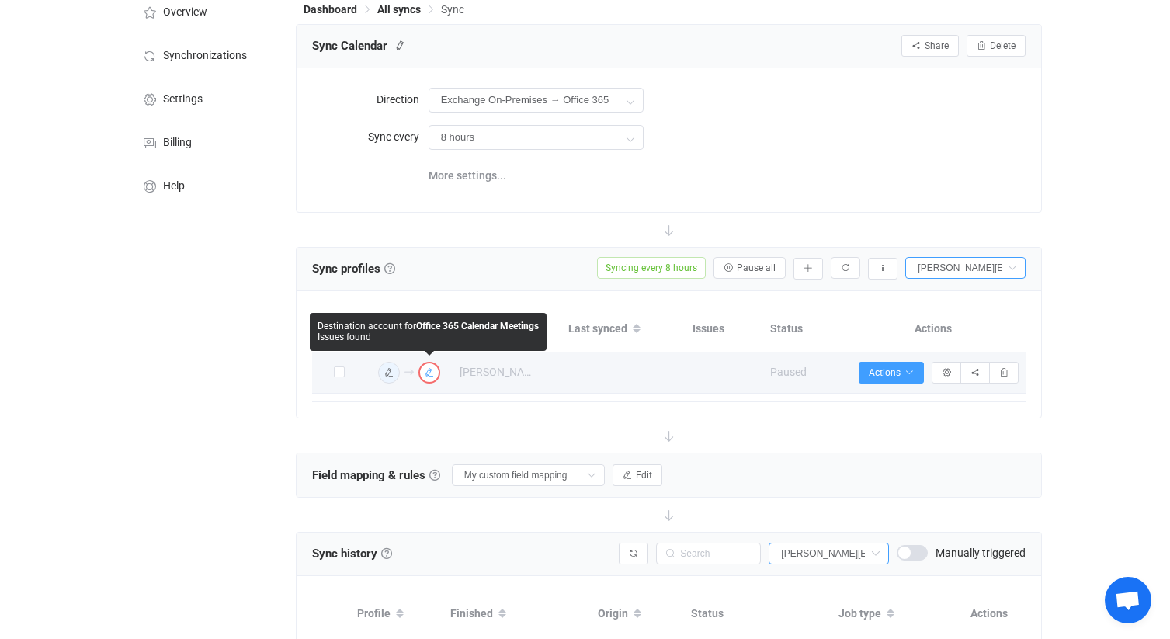
click at [425, 370] on icon "button" at bounding box center [429, 372] width 9 height 9
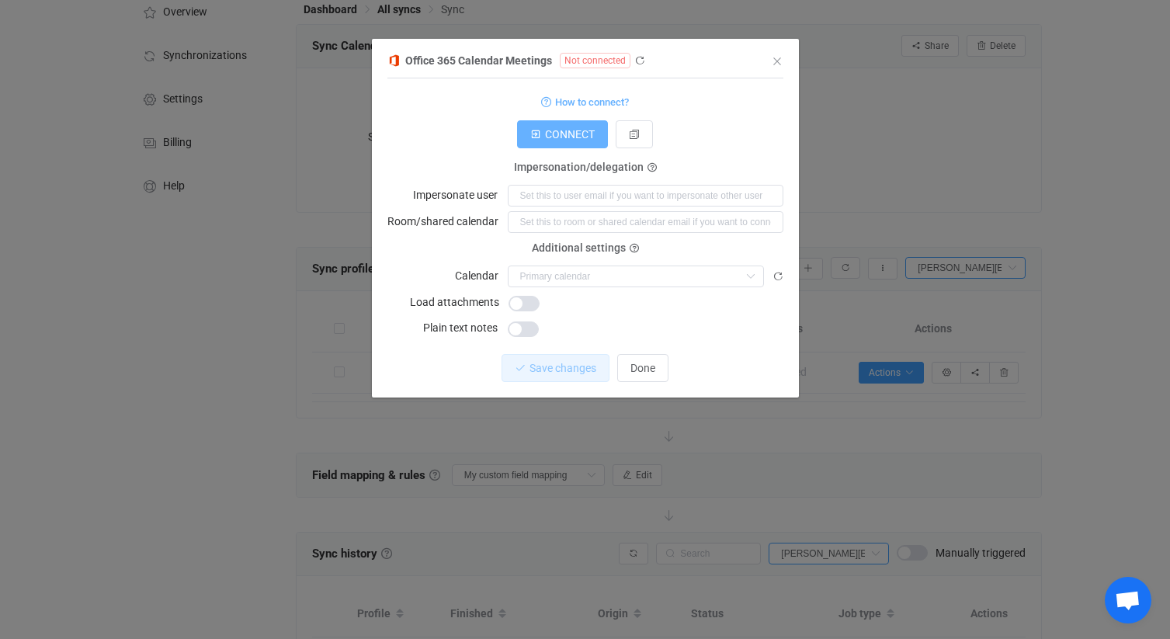
click at [577, 139] on span "CONNECT" at bounding box center [570, 134] width 50 height 12
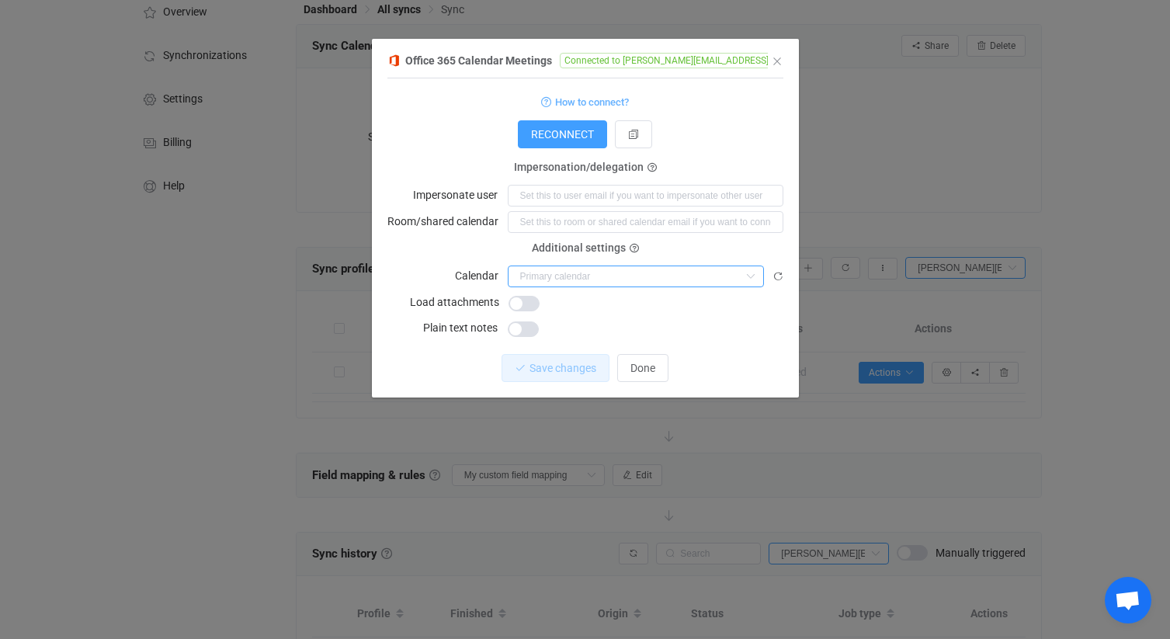
click at [674, 272] on input "dialog" at bounding box center [636, 277] width 256 height 22
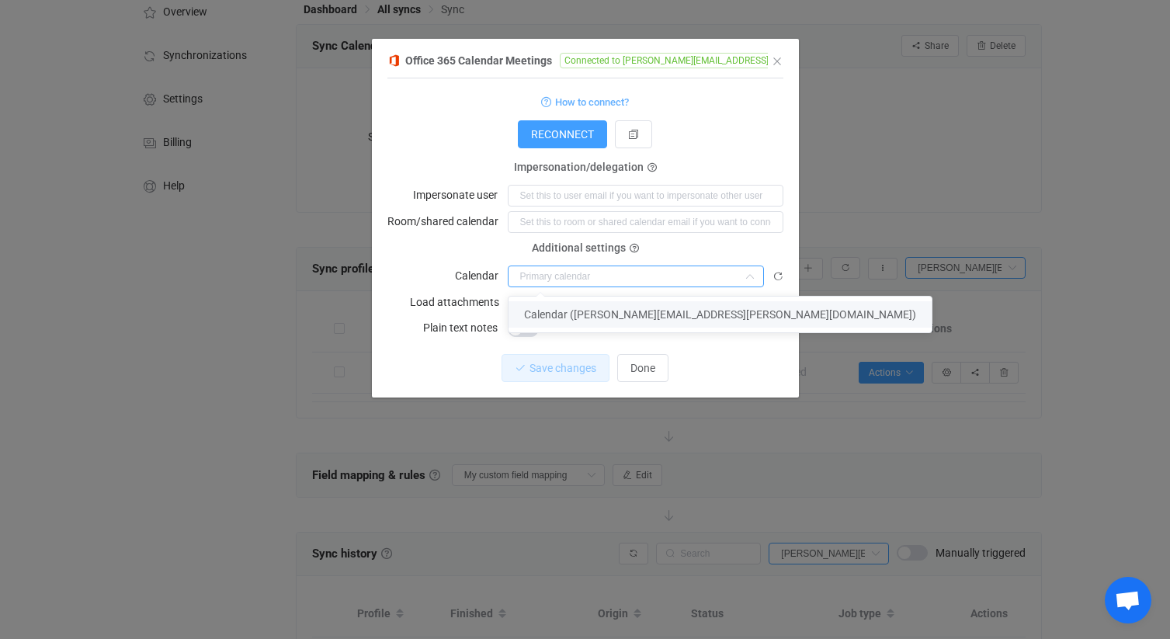
click at [617, 314] on span "Calendar ([PERSON_NAME][EMAIL_ADDRESS][PERSON_NAME][DOMAIN_NAME])" at bounding box center [720, 314] width 392 height 12
type input "Calendar ([PERSON_NAME][EMAIL_ADDRESS][PERSON_NAME][DOMAIN_NAME])"
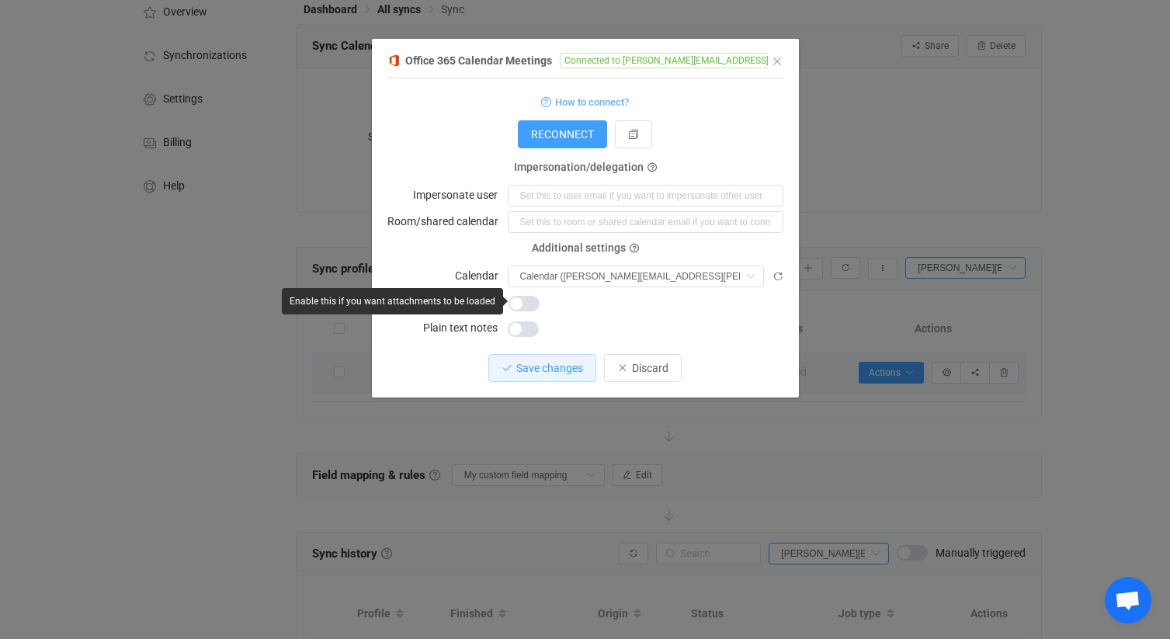
click at [523, 304] on span "dialog" at bounding box center [524, 304] width 31 height 16
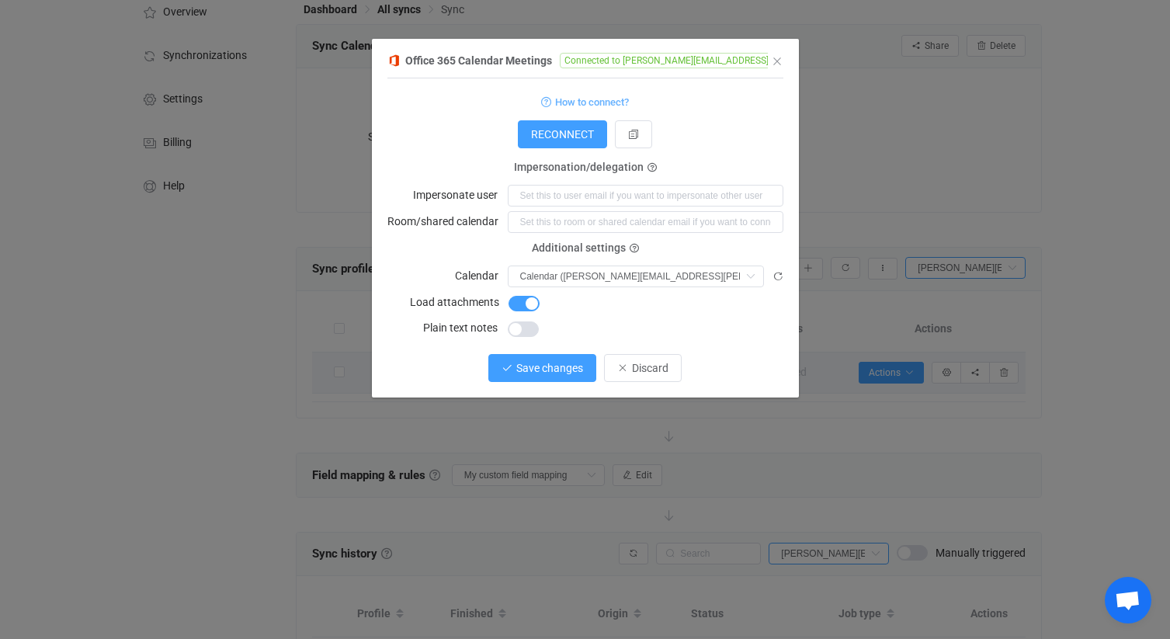
click at [551, 368] on span "Save changes" at bounding box center [549, 368] width 67 height 12
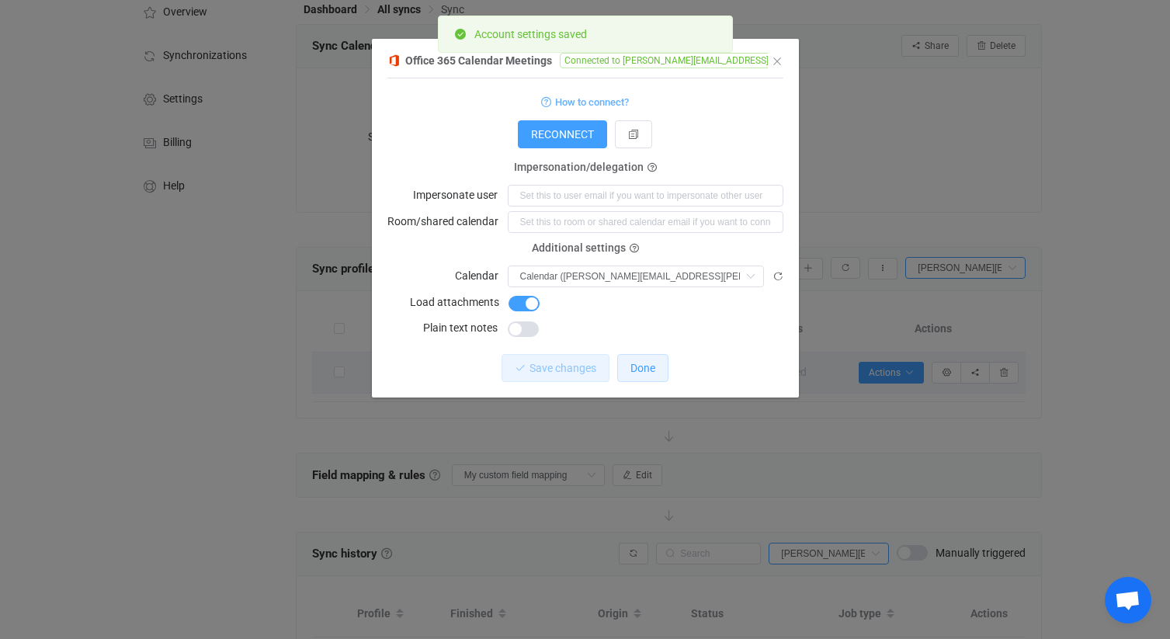
click at [650, 369] on span "Done" at bounding box center [643, 368] width 25 height 12
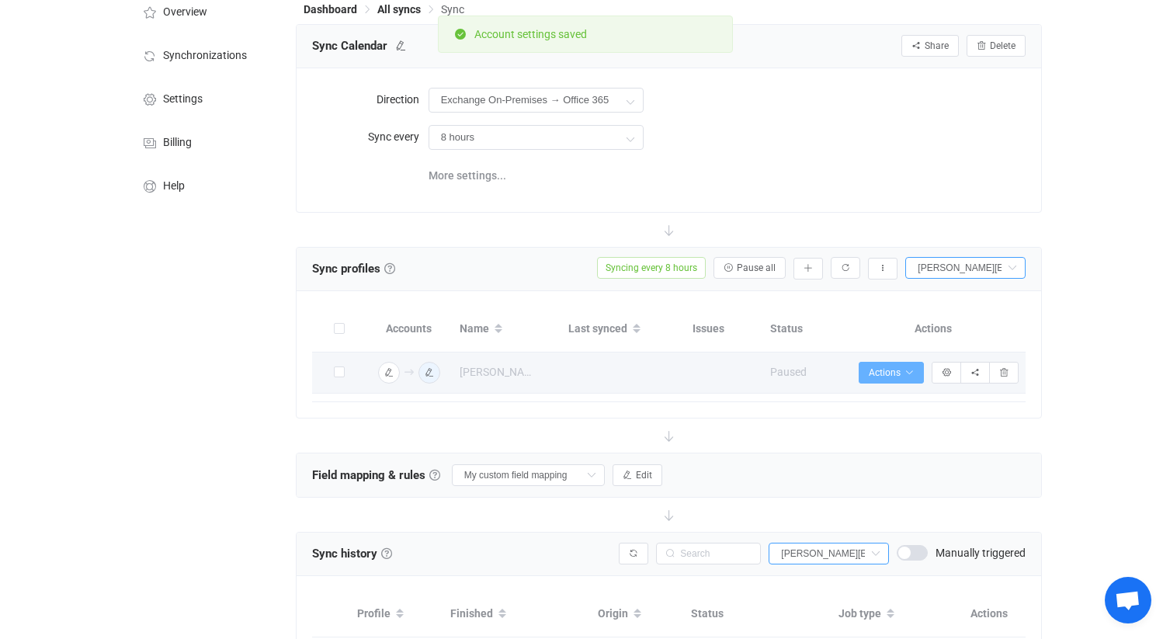
click at [905, 374] on icon "button" at bounding box center [909, 372] width 9 height 9
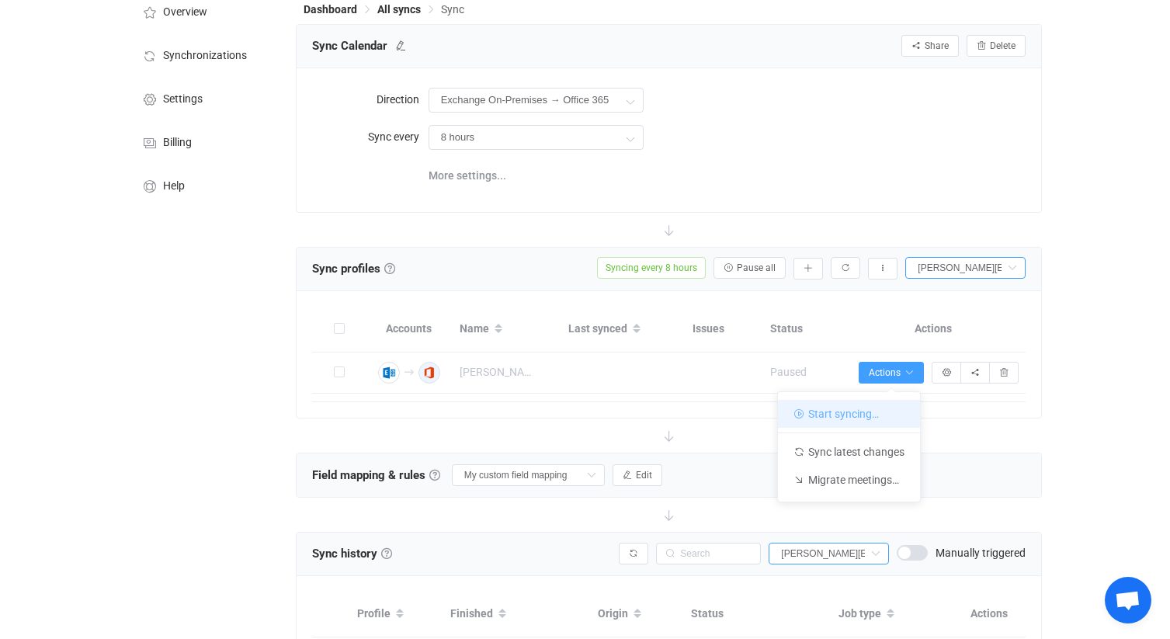
click at [839, 413] on li "Start syncing…" at bounding box center [849, 414] width 142 height 28
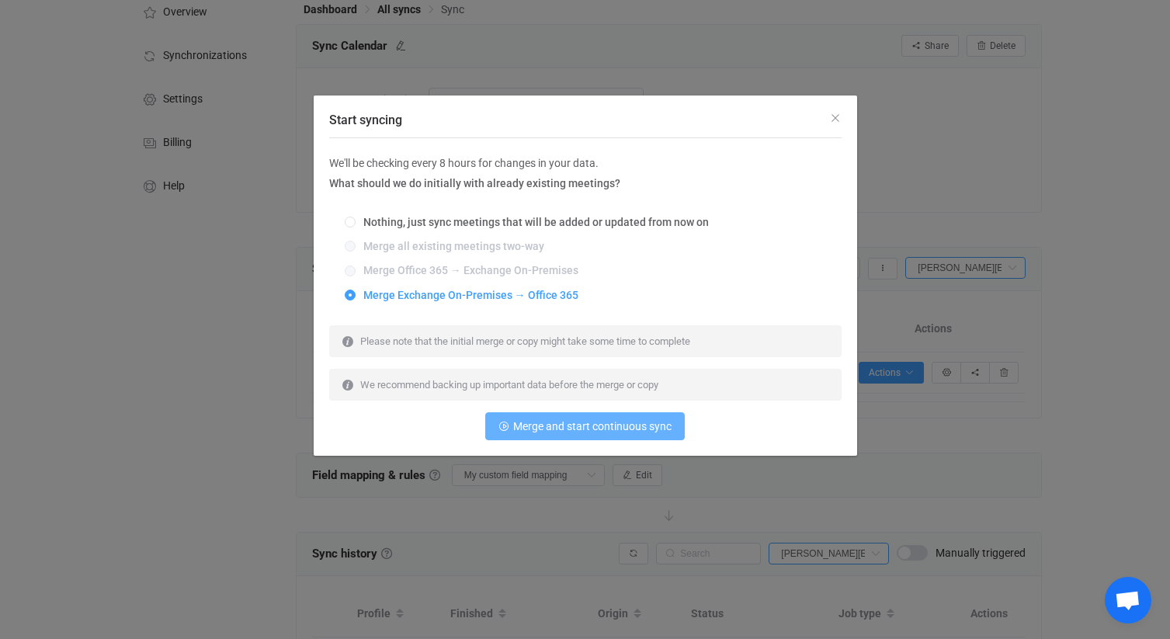
click at [540, 428] on span "Merge and start continuous sync" at bounding box center [592, 426] width 158 height 12
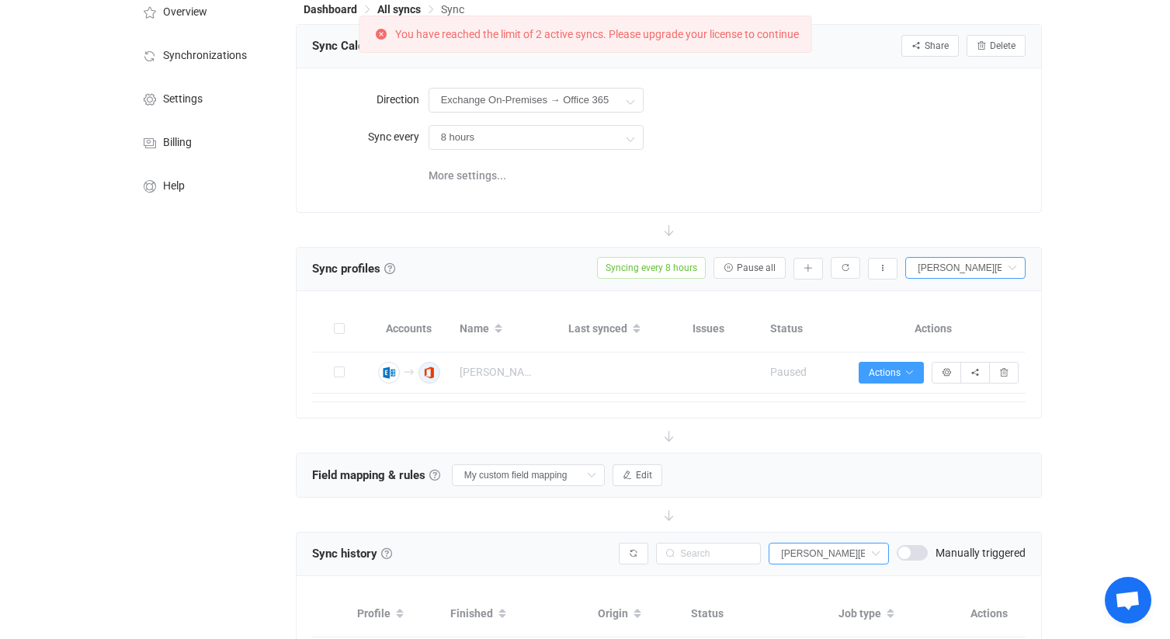
click at [737, 176] on div "More settings..." at bounding box center [728, 174] width 598 height 32
click at [1012, 269] on icon at bounding box center [1011, 268] width 19 height 22
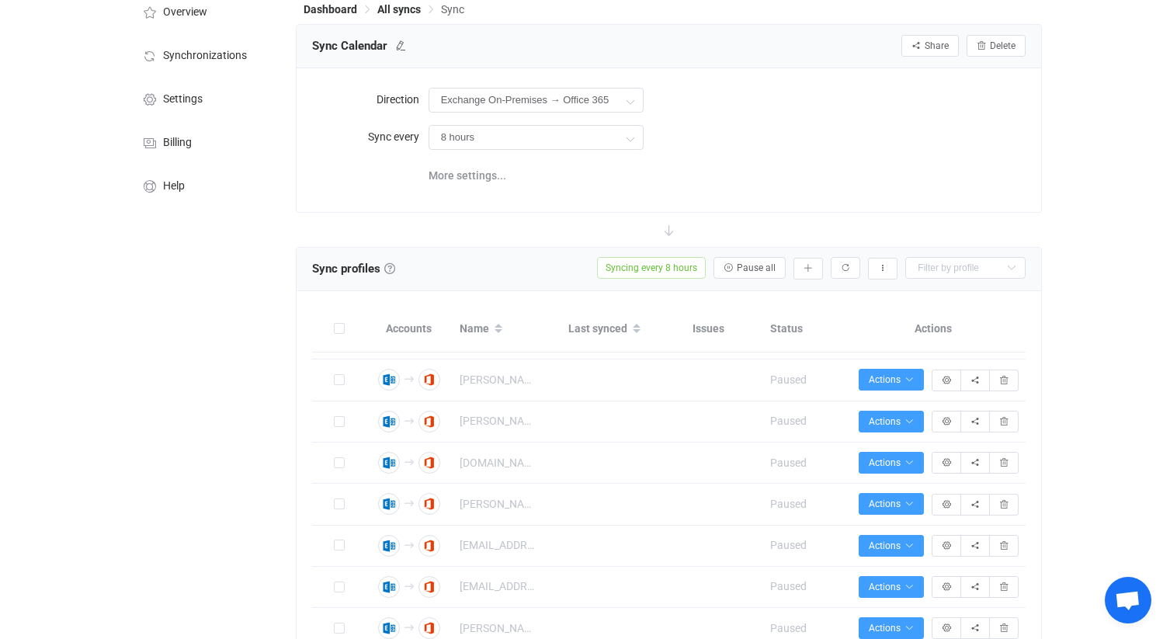
scroll to position [4712, 0]
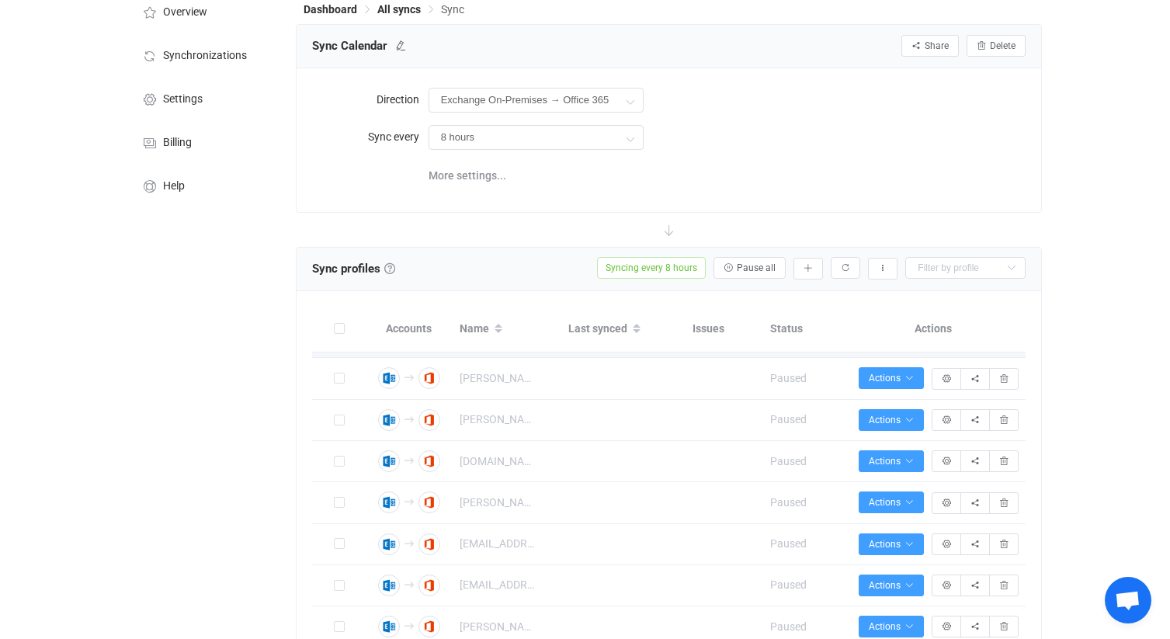
click at [910, 342] on icon "button" at bounding box center [909, 336] width 9 height 9
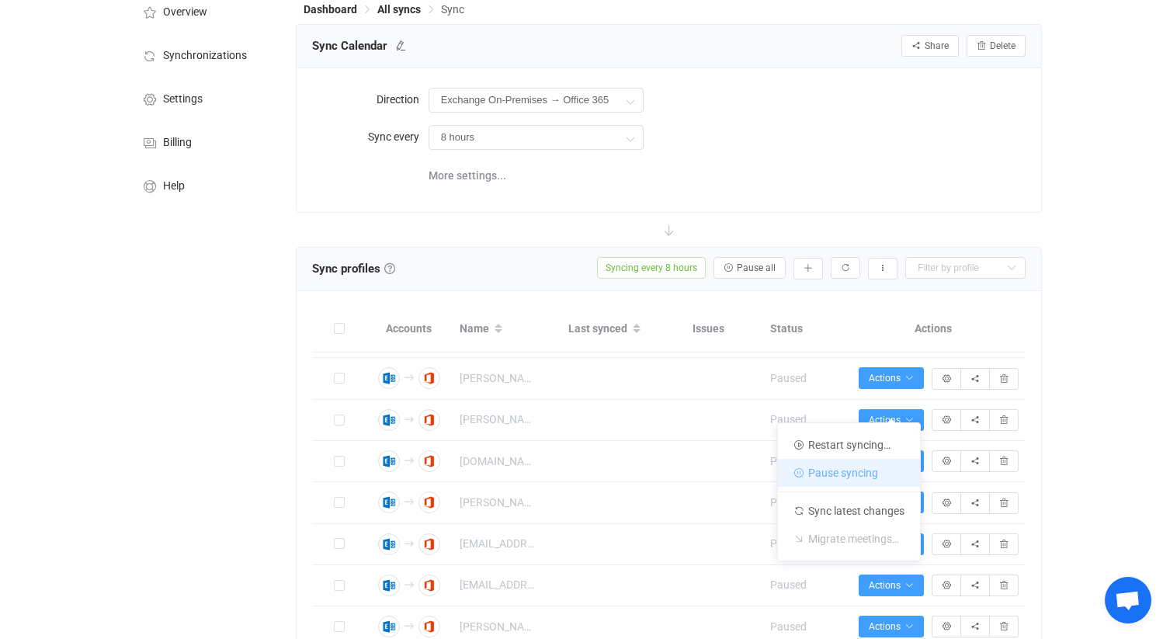
click at [864, 468] on li "Pause syncing" at bounding box center [849, 473] width 142 height 28
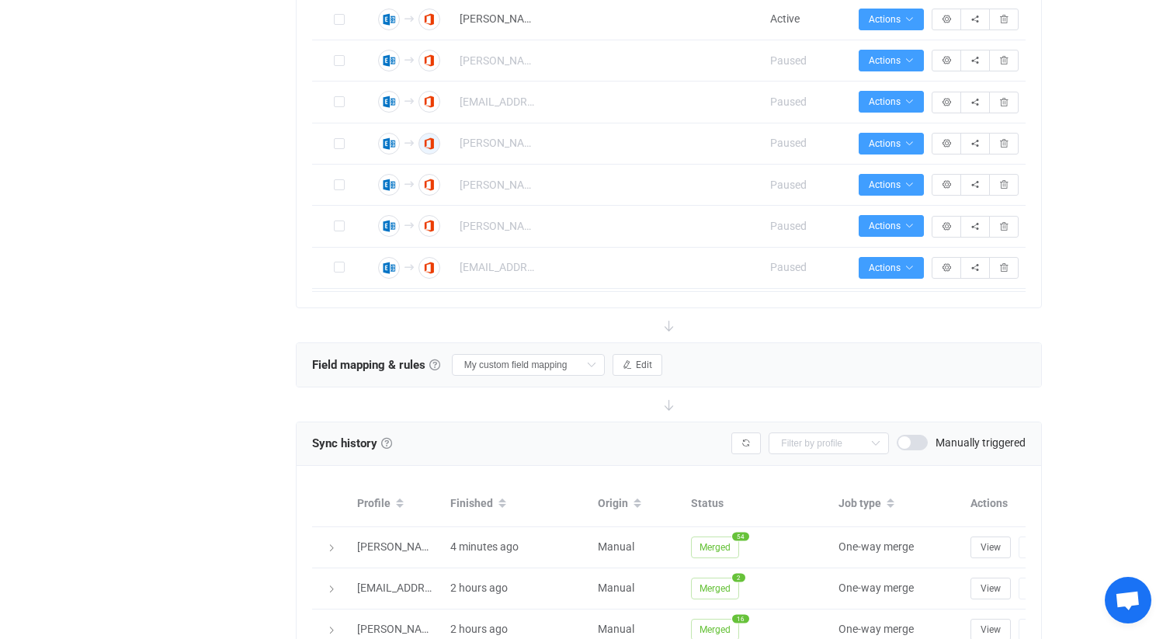
scroll to position [4982, 0]
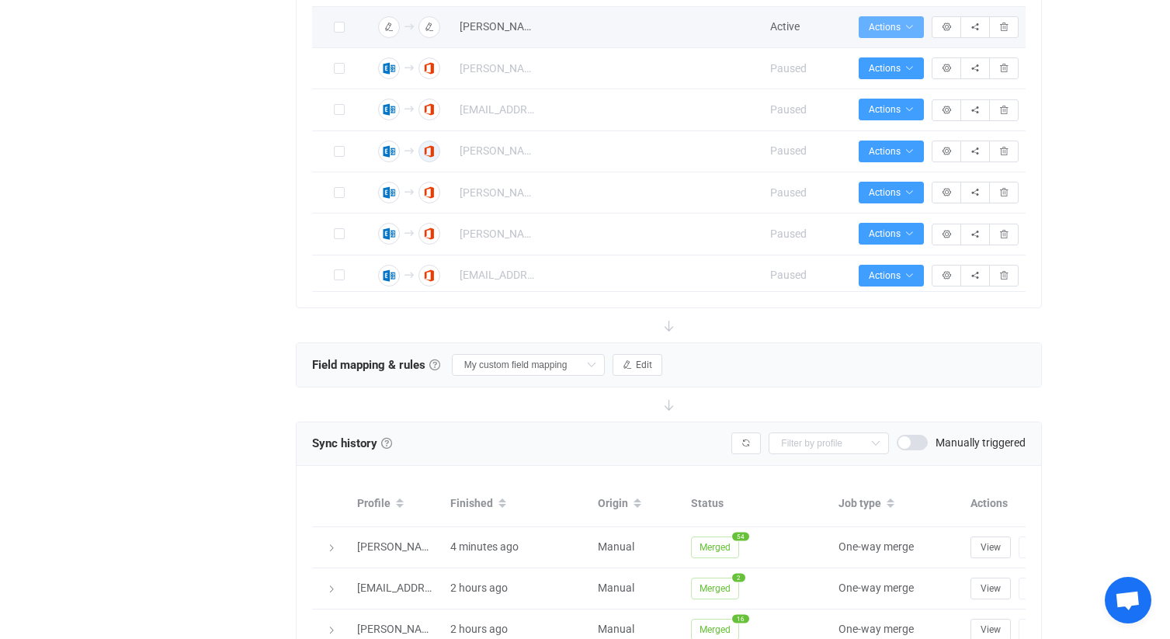
click at [901, 33] on span "Actions" at bounding box center [891, 27] width 45 height 11
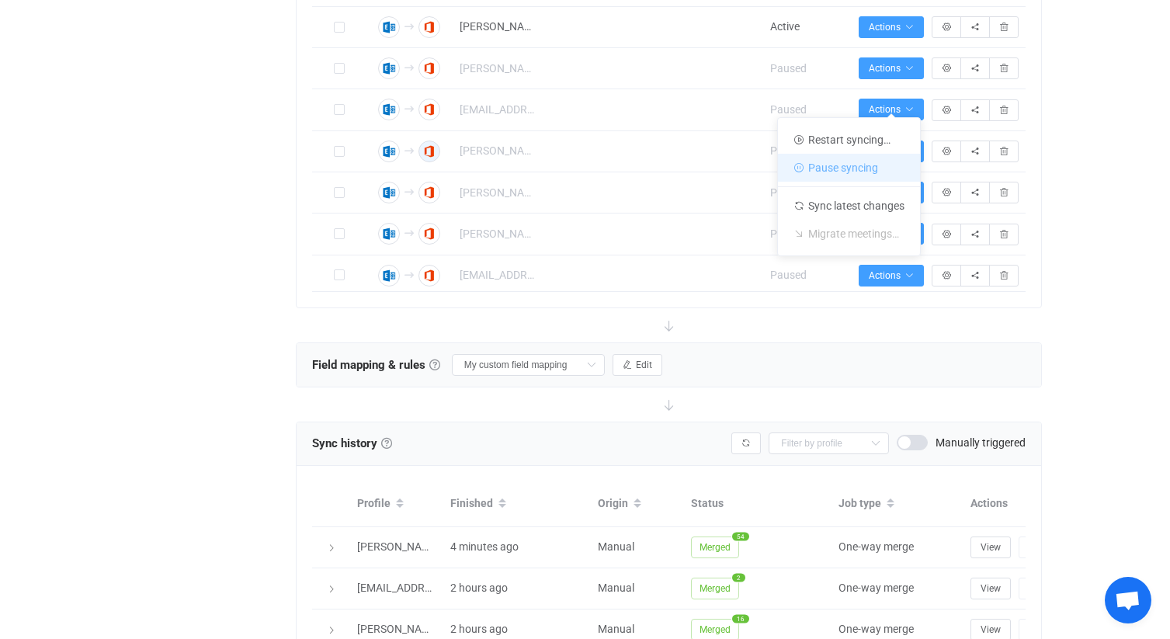
click at [845, 168] on li "Pause syncing" at bounding box center [849, 168] width 142 height 28
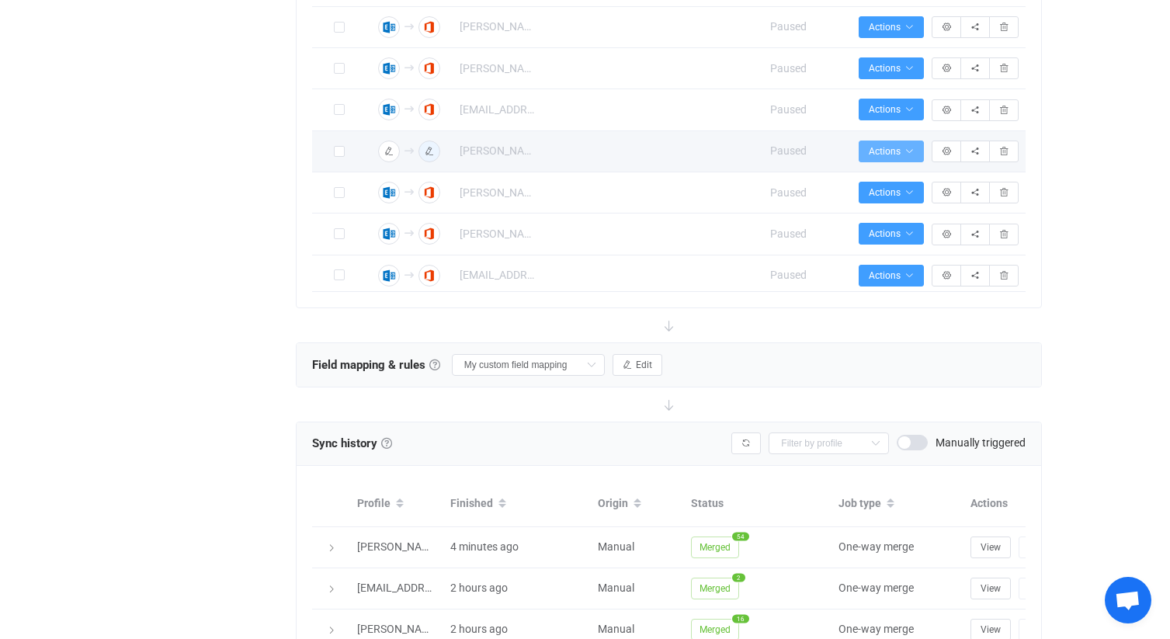
click at [912, 156] on icon "button" at bounding box center [909, 151] width 9 height 9
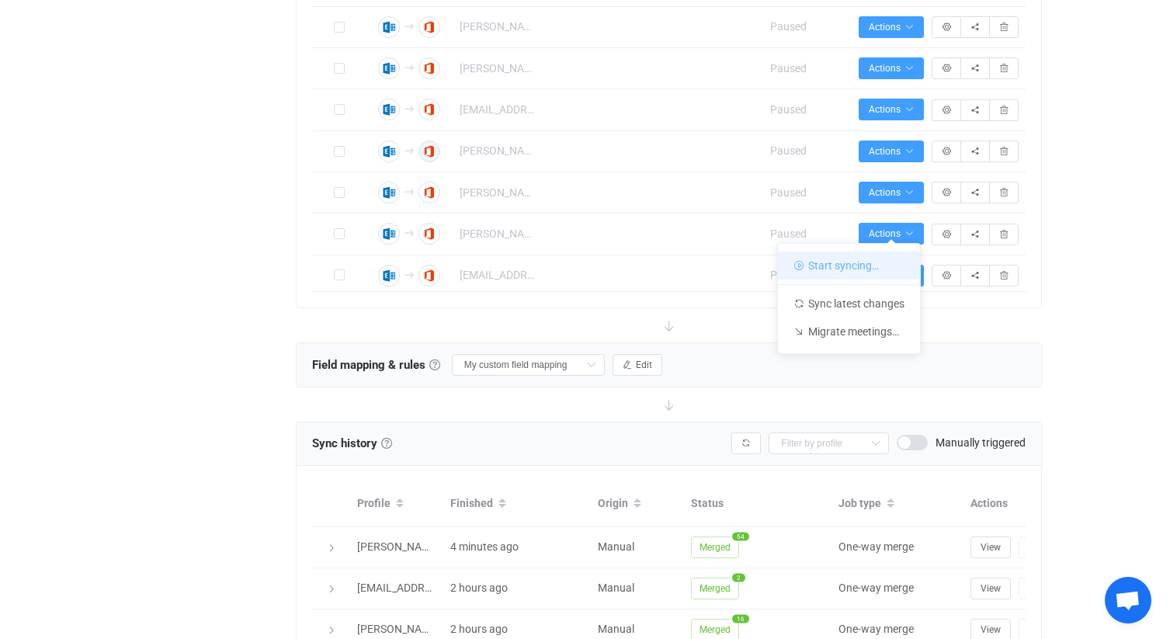
click at [865, 265] on li "Start syncing…" at bounding box center [849, 266] width 142 height 28
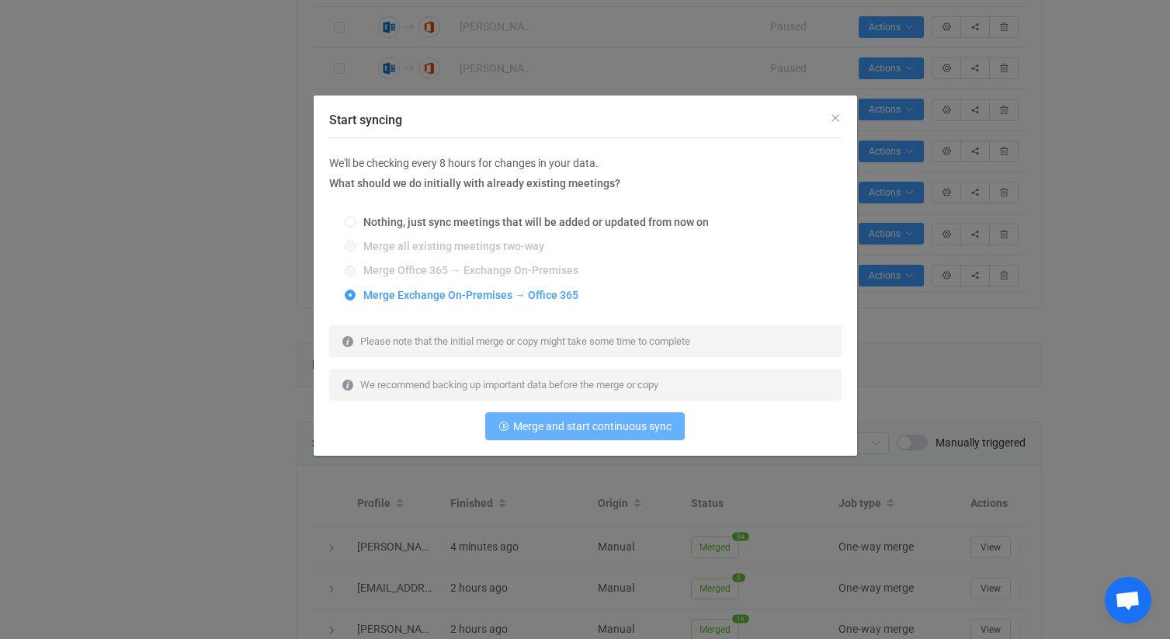
click at [552, 421] on span "Merge and start continuous sync" at bounding box center [592, 426] width 158 height 12
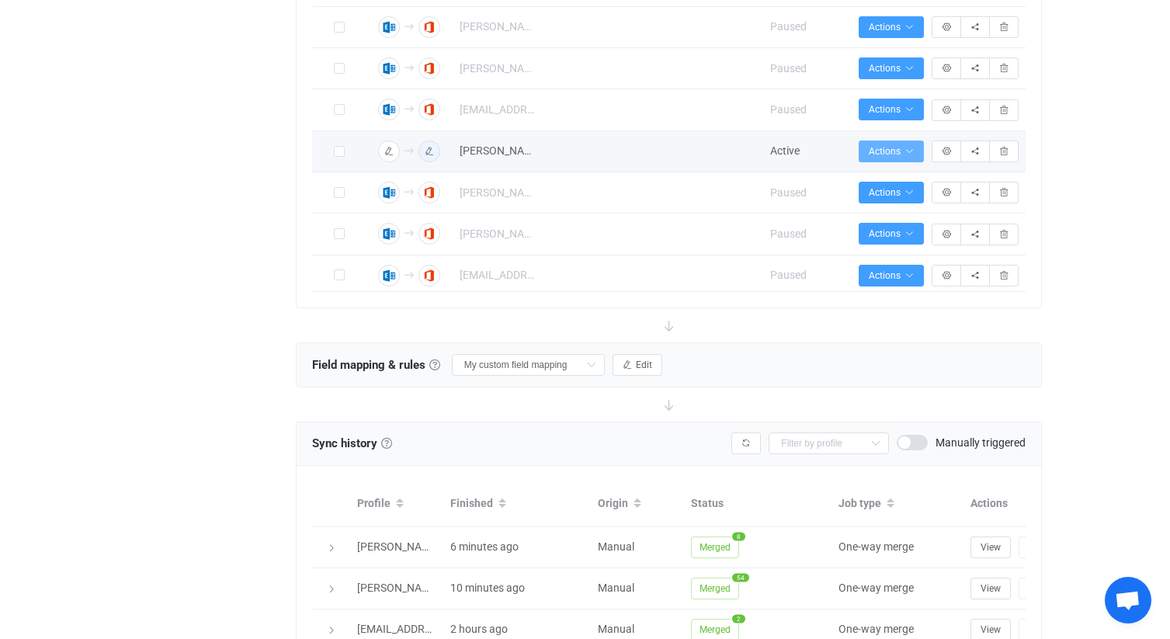
click at [902, 157] on span "Actions" at bounding box center [891, 151] width 45 height 11
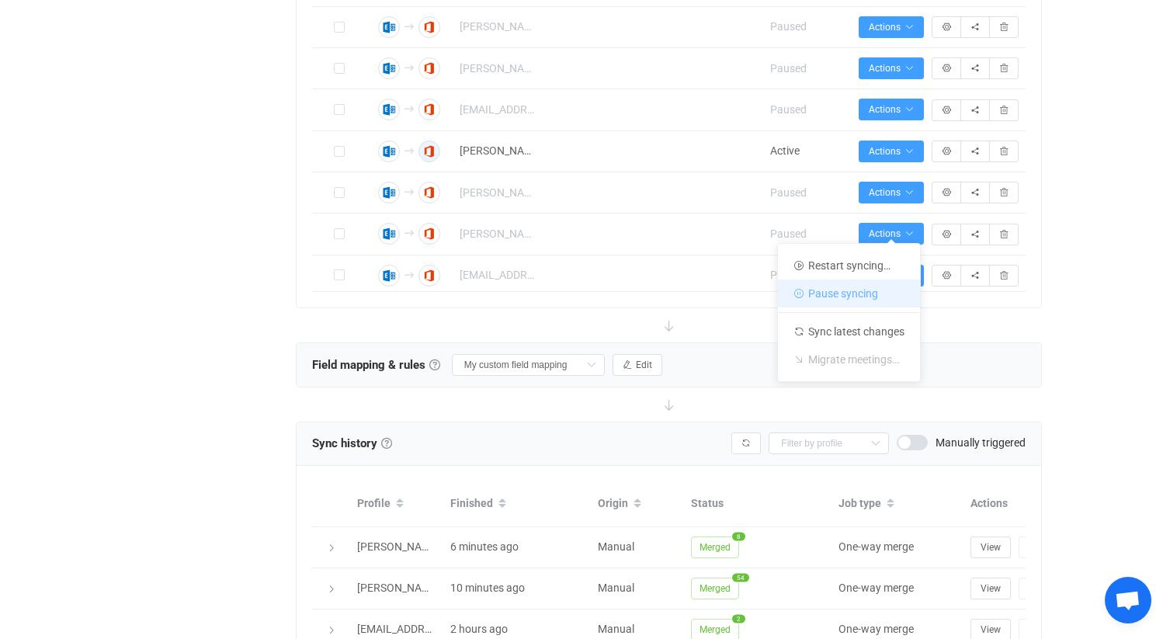
click at [858, 285] on li "Pause syncing" at bounding box center [849, 294] width 142 height 28
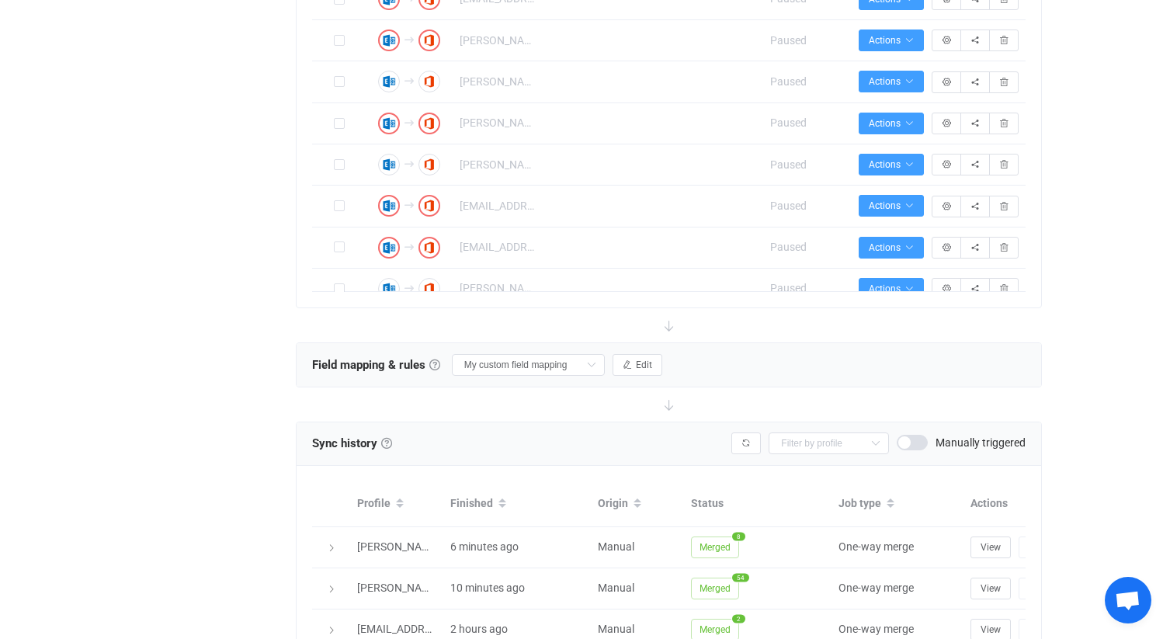
scroll to position [0, 0]
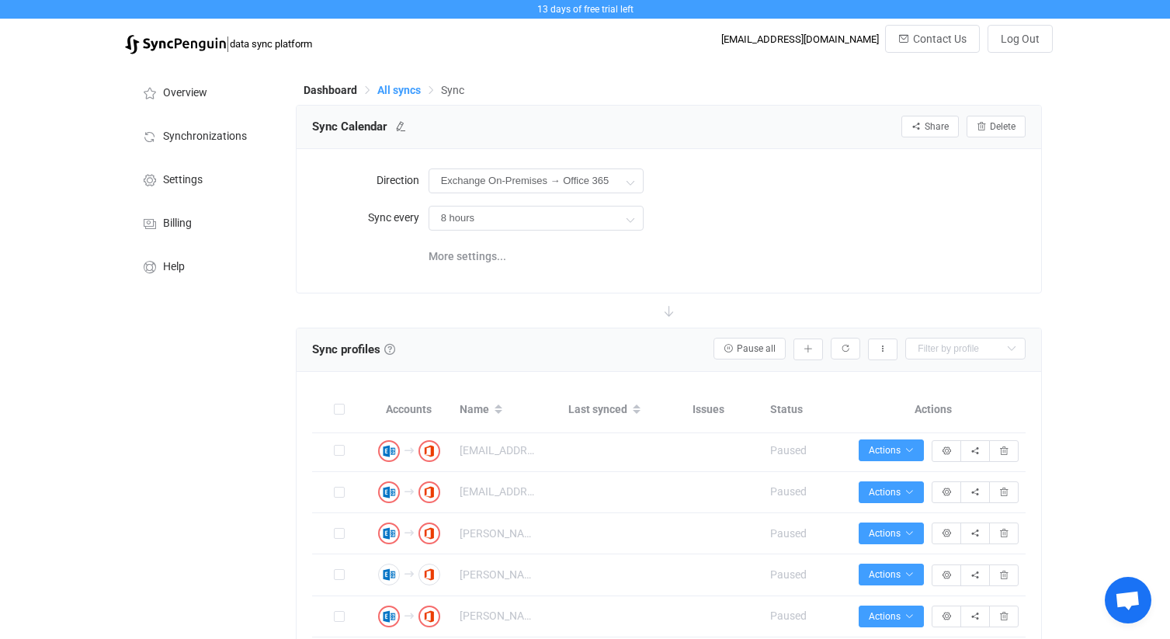
click at [395, 95] on span "All syncs" at bounding box center [398, 90] width 43 height 12
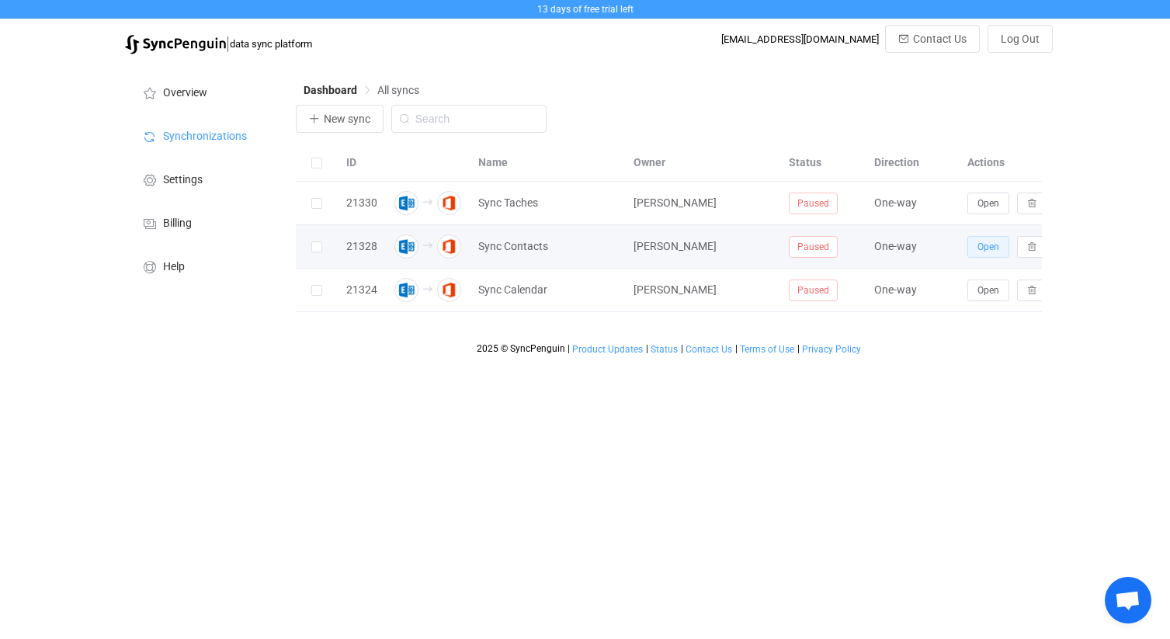
click at [992, 248] on span "Open" at bounding box center [989, 246] width 22 height 11
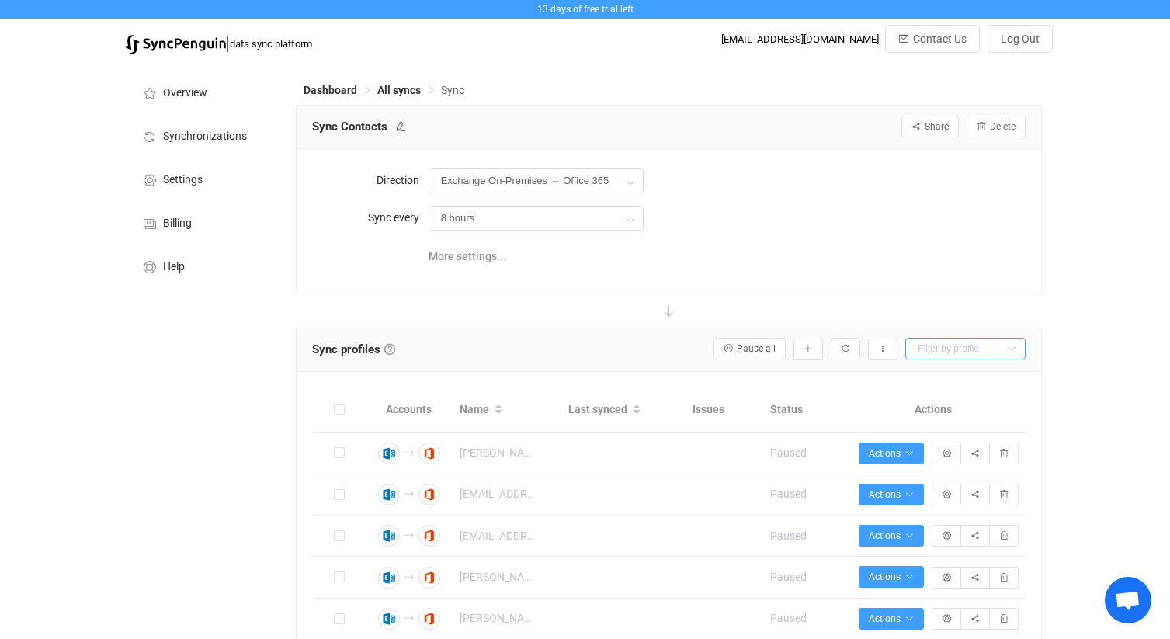
click at [962, 345] on input "text" at bounding box center [965, 349] width 120 height 22
click at [976, 390] on span "[EMAIL_ADDRESS][DOMAIN_NAME]" at bounding box center [1008, 386] width 172 height 12
type input "[EMAIL_ADDRESS][DOMAIN_NAME]"
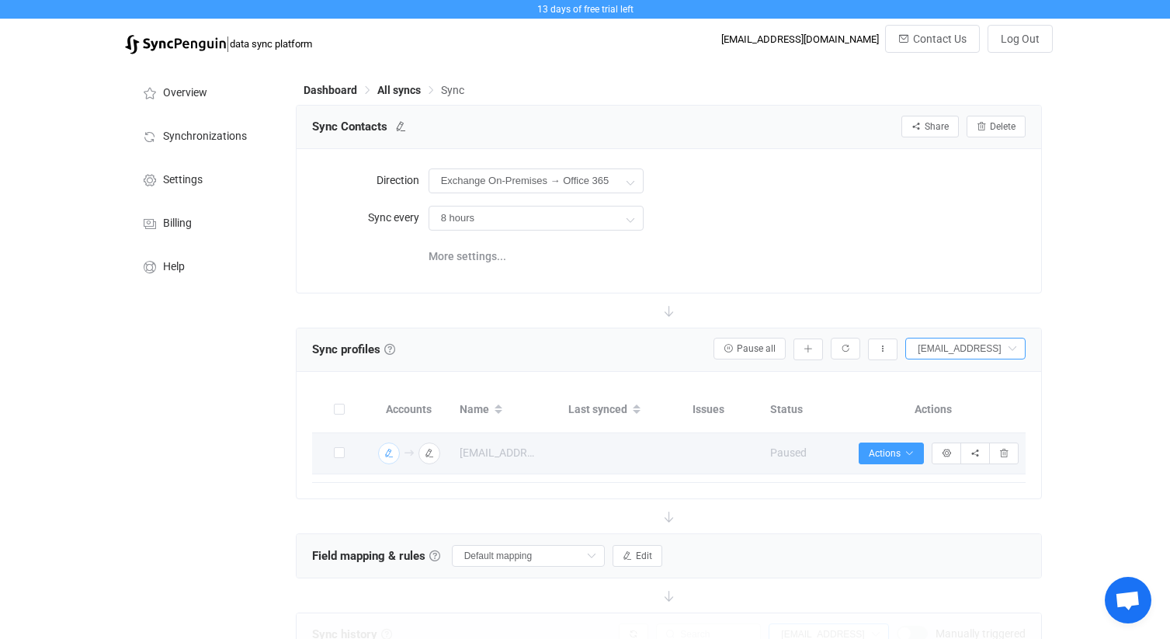
click at [390, 455] on icon "button" at bounding box center [388, 453] width 9 height 9
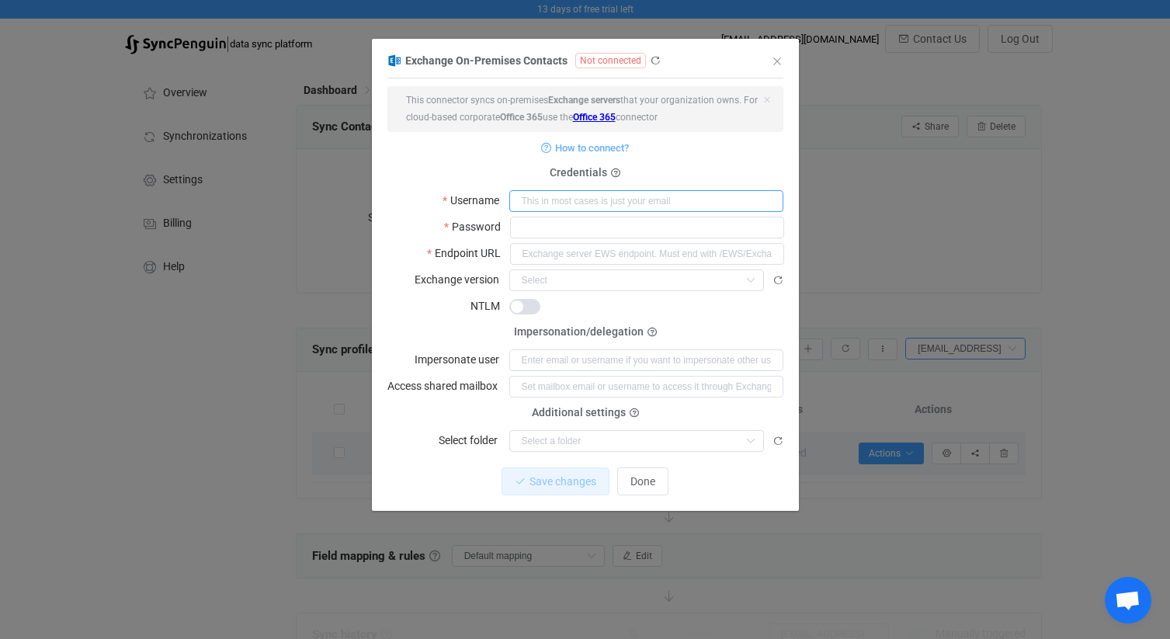
click at [575, 203] on input "dialog" at bounding box center [646, 201] width 274 height 22
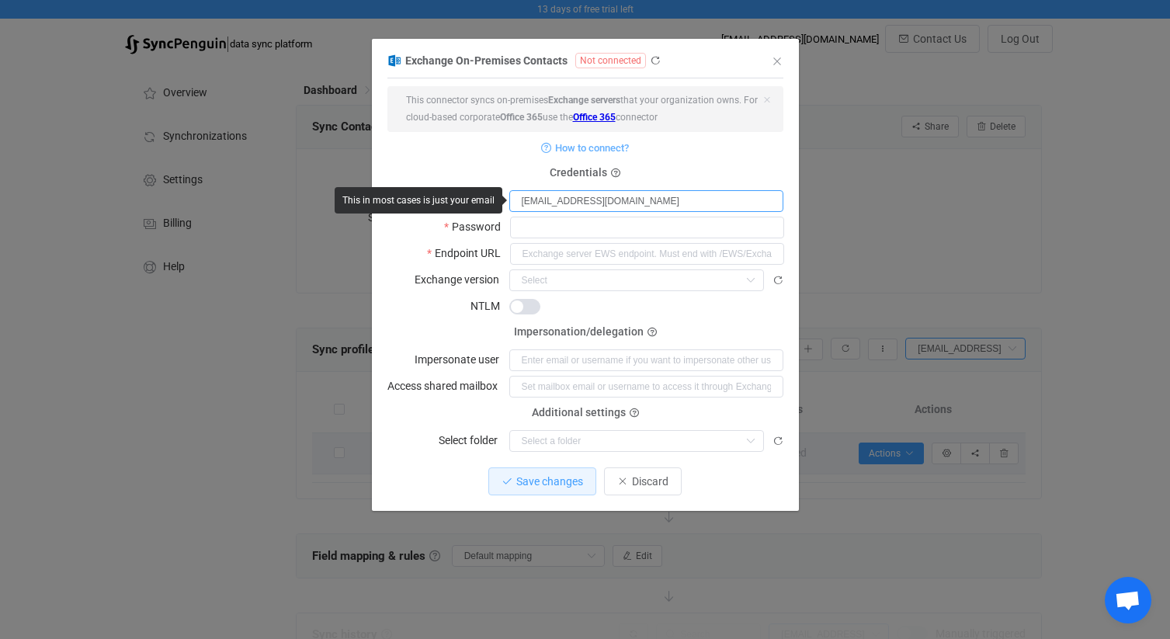
type input "[EMAIL_ADDRESS][DOMAIN_NAME]"
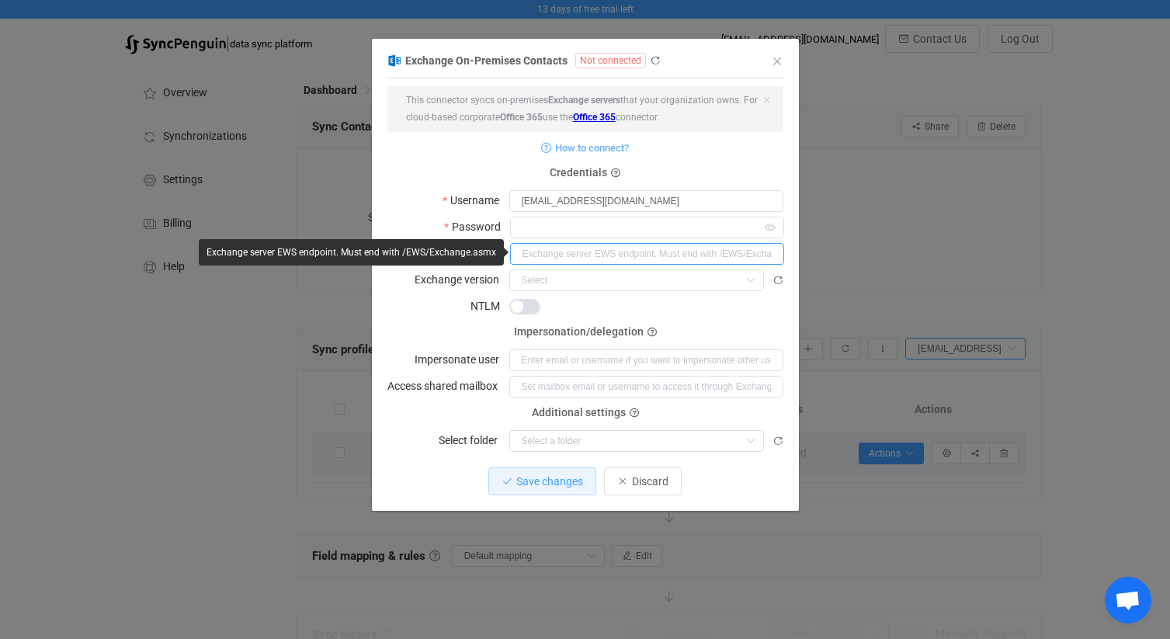
click at [596, 253] on input "dialog" at bounding box center [647, 254] width 274 height 22
paste input "[URL][DOMAIN_NAME]"
type input "[URL][DOMAIN_NAME]"
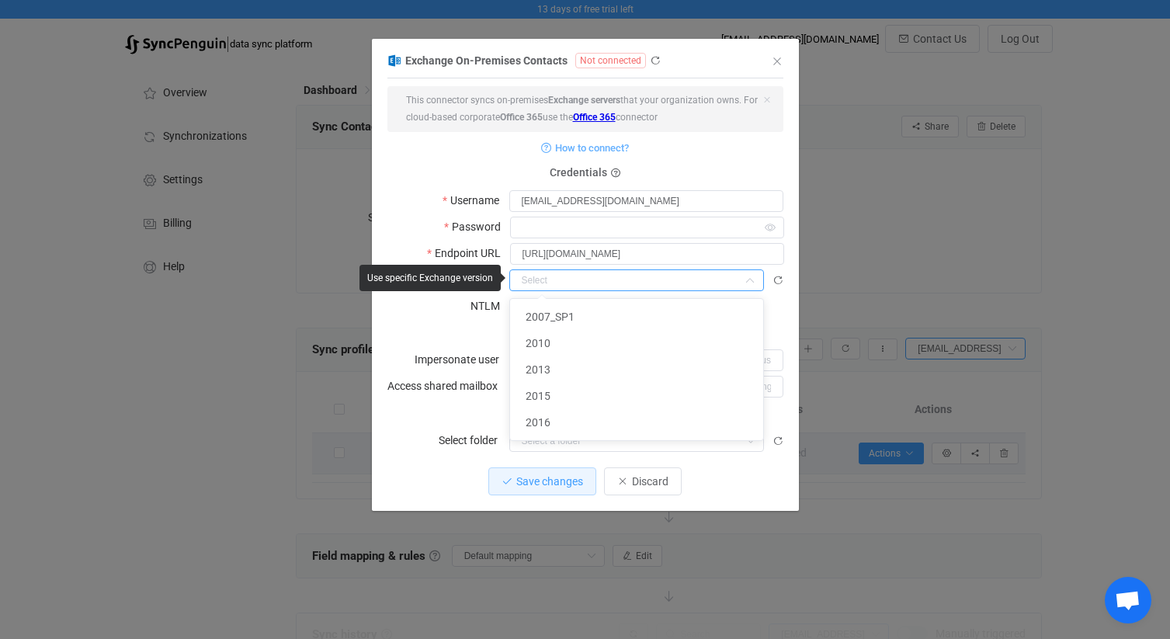
click at [585, 276] on input "dialog" at bounding box center [636, 280] width 255 height 22
click at [550, 419] on span "2016" at bounding box center [538, 422] width 25 height 12
type input "2016"
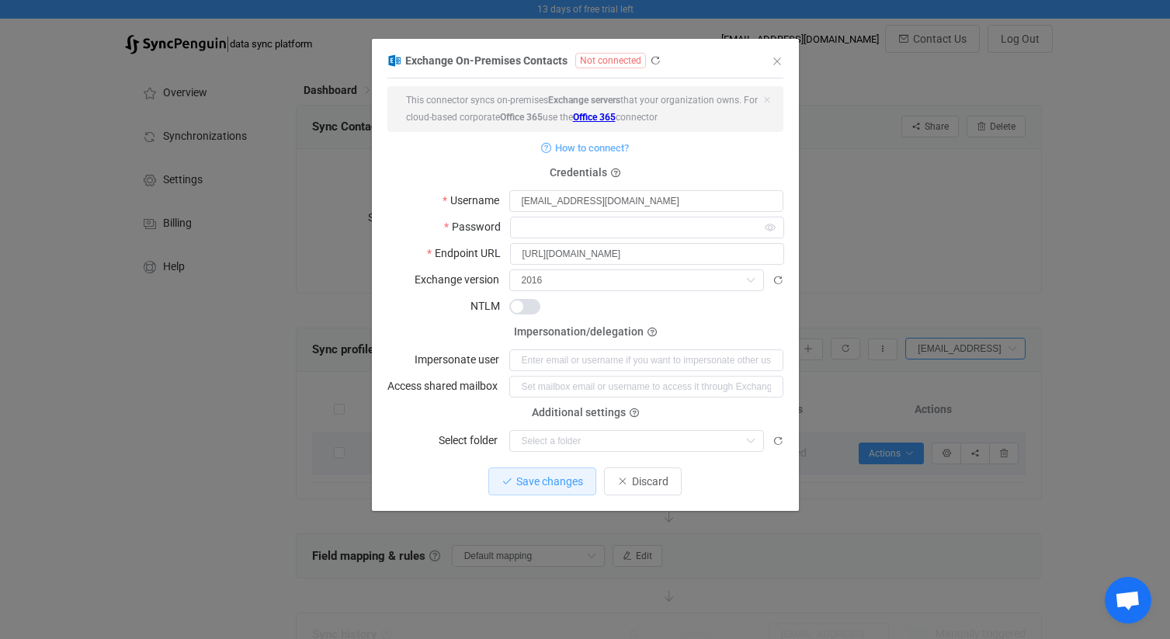
click at [526, 300] on span "dialog" at bounding box center [524, 307] width 31 height 16
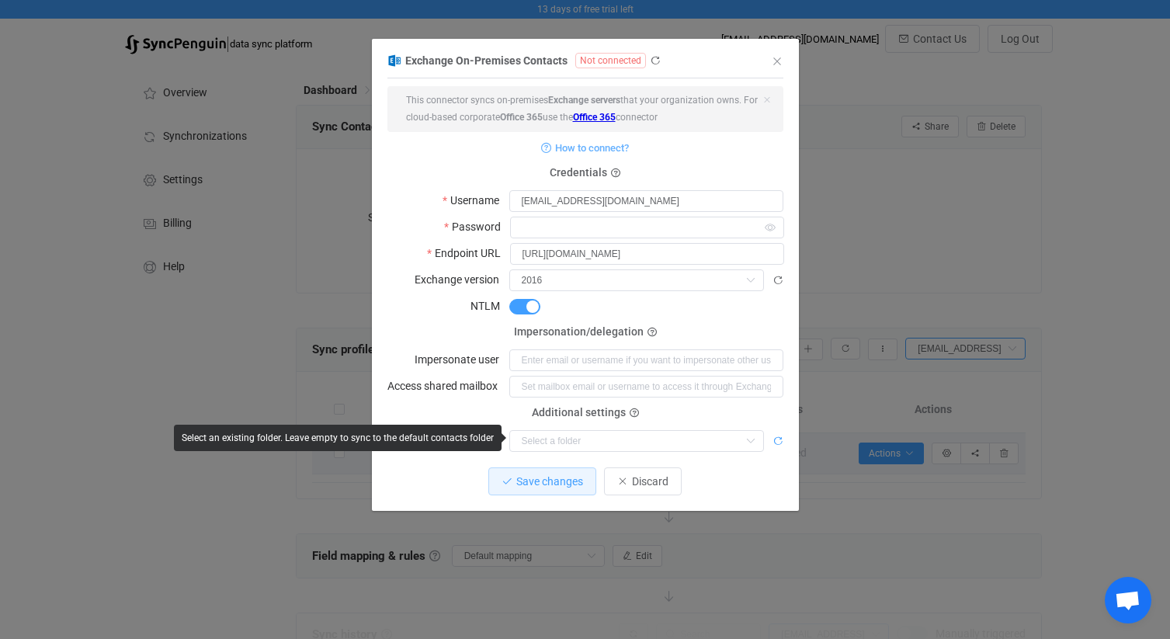
click at [776, 438] on icon "dialog" at bounding box center [778, 441] width 11 height 11
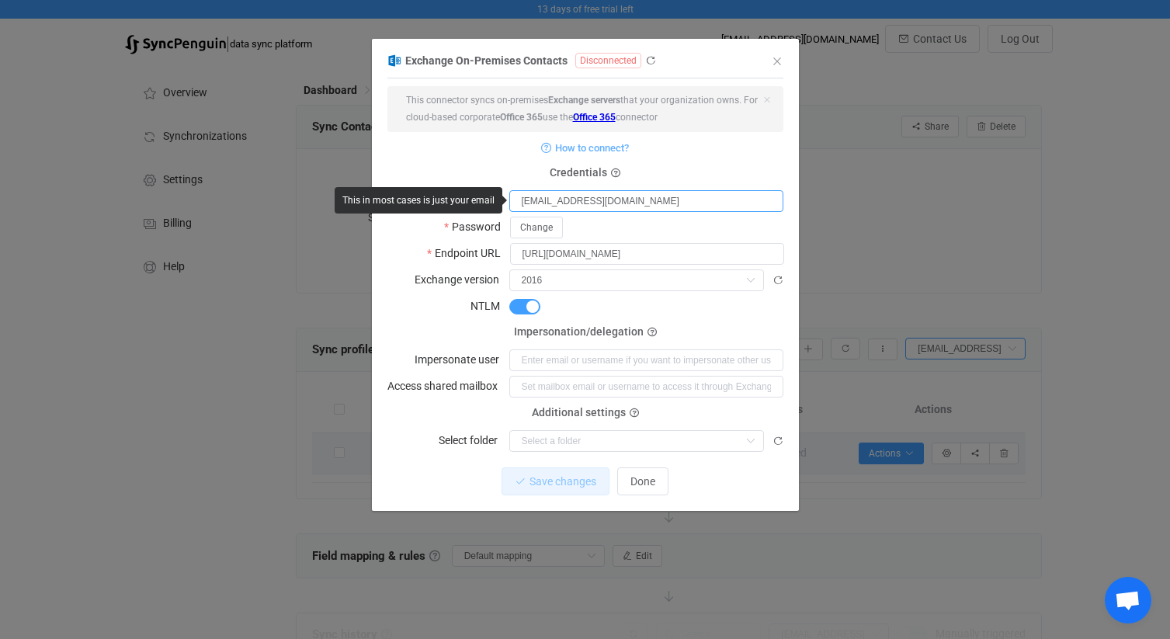
click at [561, 199] on input "[EMAIL_ADDRESS][DOMAIN_NAME]" at bounding box center [646, 201] width 274 height 22
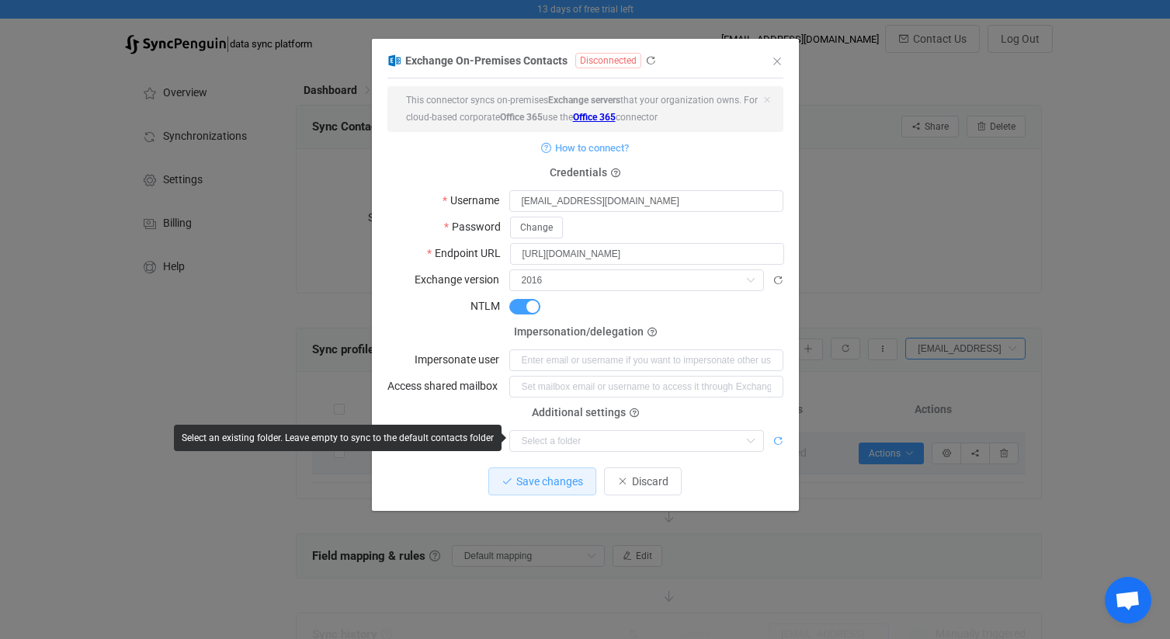
click at [775, 439] on icon "dialog" at bounding box center [778, 441] width 11 height 11
click at [540, 200] on input "[EMAIL_ADDRESS][DOMAIN_NAME]" at bounding box center [646, 201] width 274 height 22
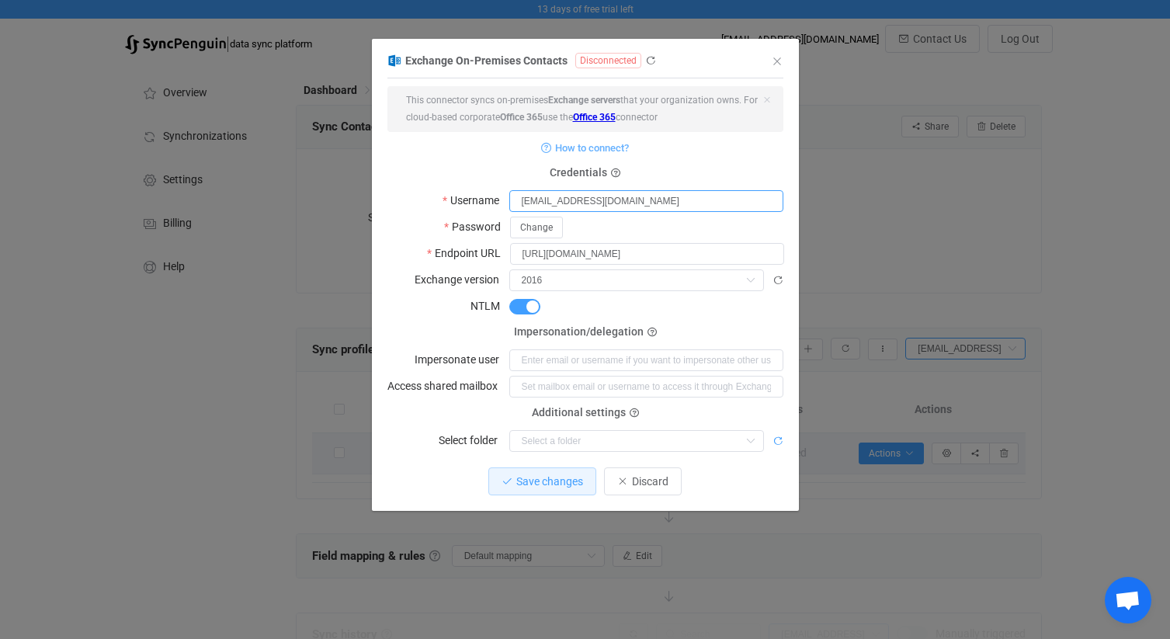
type input "[EMAIL_ADDRESS][DOMAIN_NAME]"
click at [775, 440] on icon "dialog" at bounding box center [778, 441] width 11 height 11
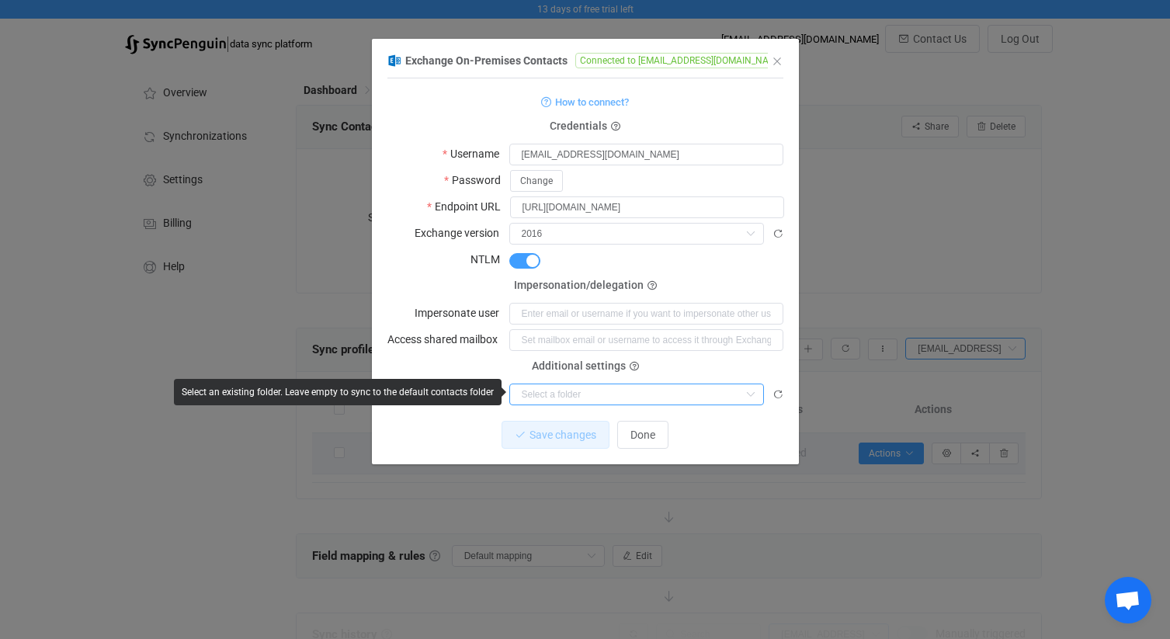
click at [680, 394] on input "dialog" at bounding box center [636, 395] width 255 height 22
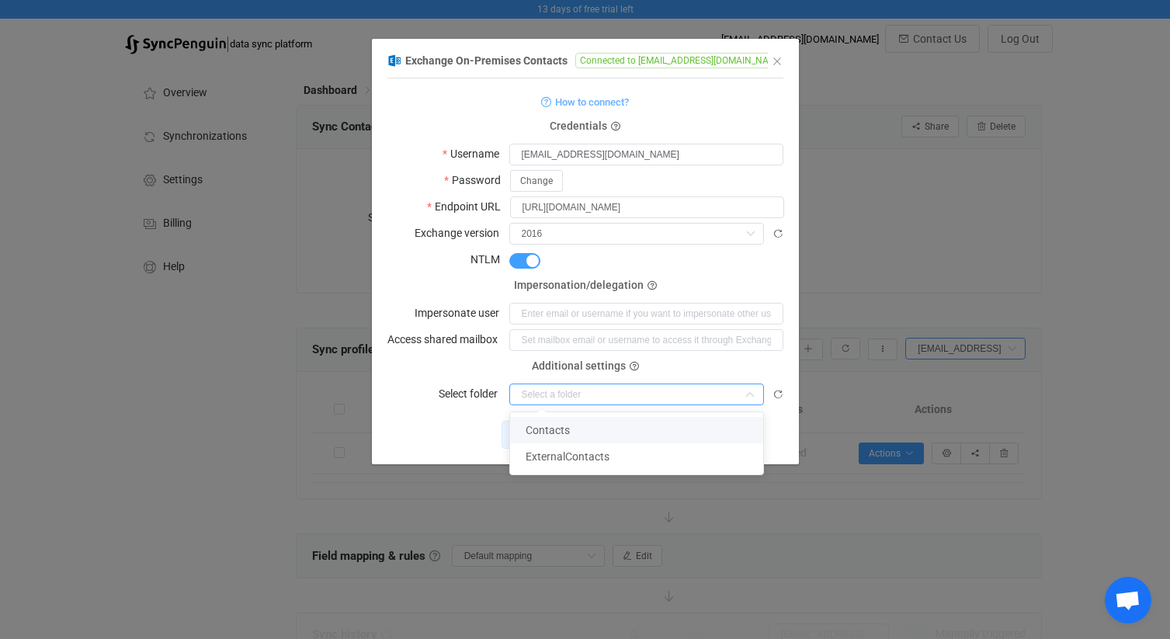
click at [638, 425] on li "Contacts" at bounding box center [636, 430] width 253 height 26
type input "Contacts"
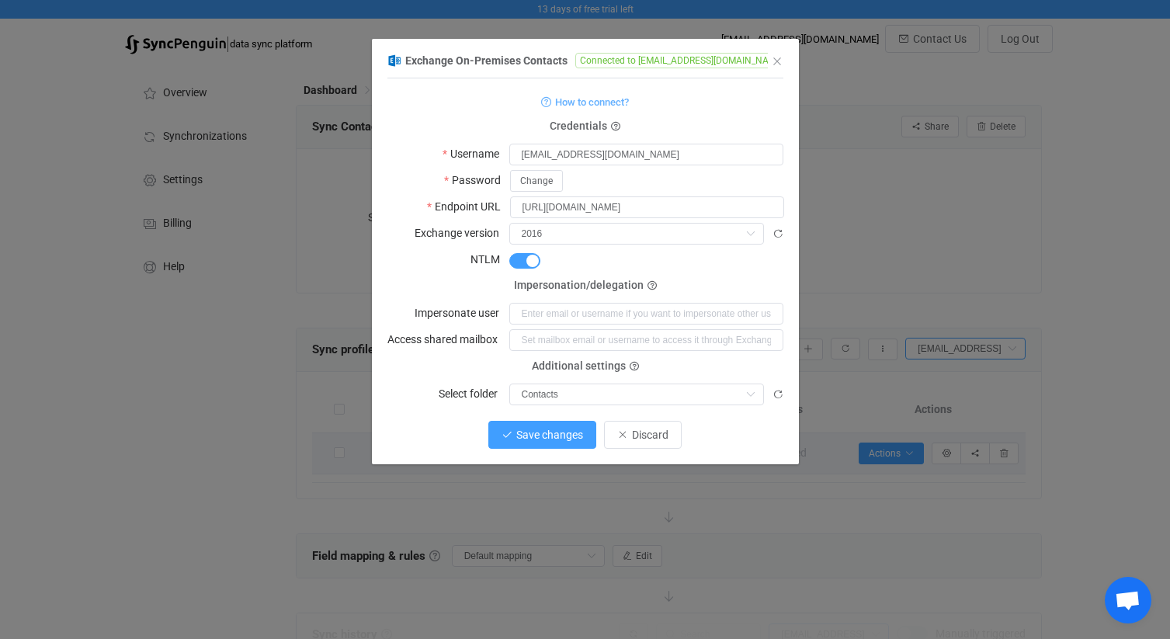
click at [572, 432] on span "Save changes" at bounding box center [549, 435] width 67 height 12
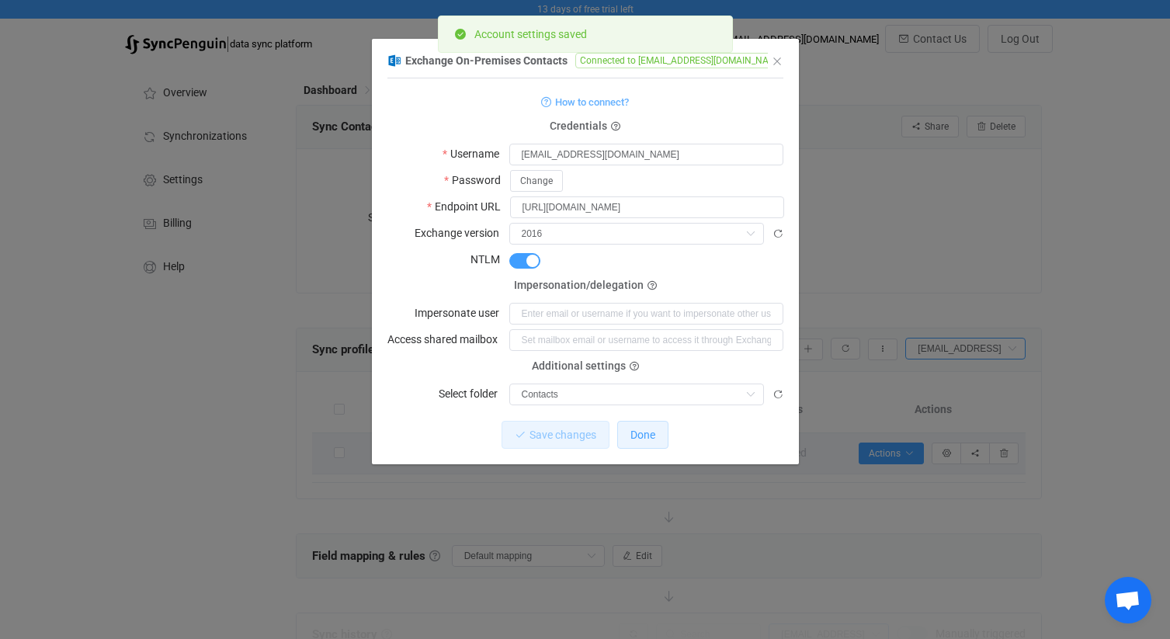
click at [642, 433] on span "Done" at bounding box center [643, 435] width 25 height 12
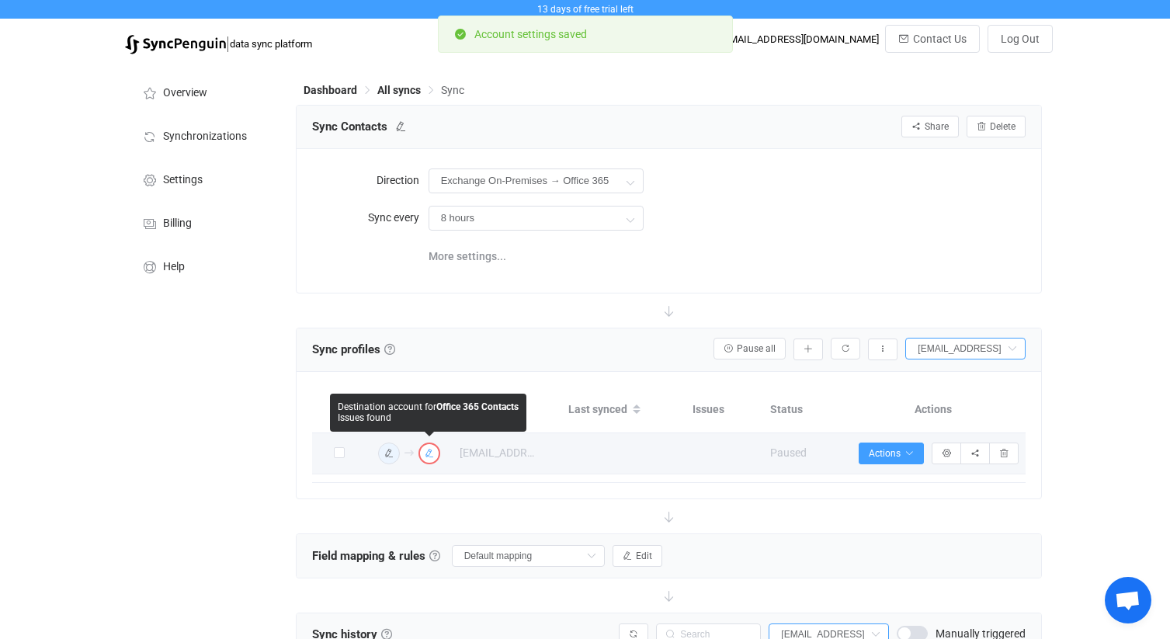
click at [427, 450] on icon "button" at bounding box center [429, 453] width 9 height 9
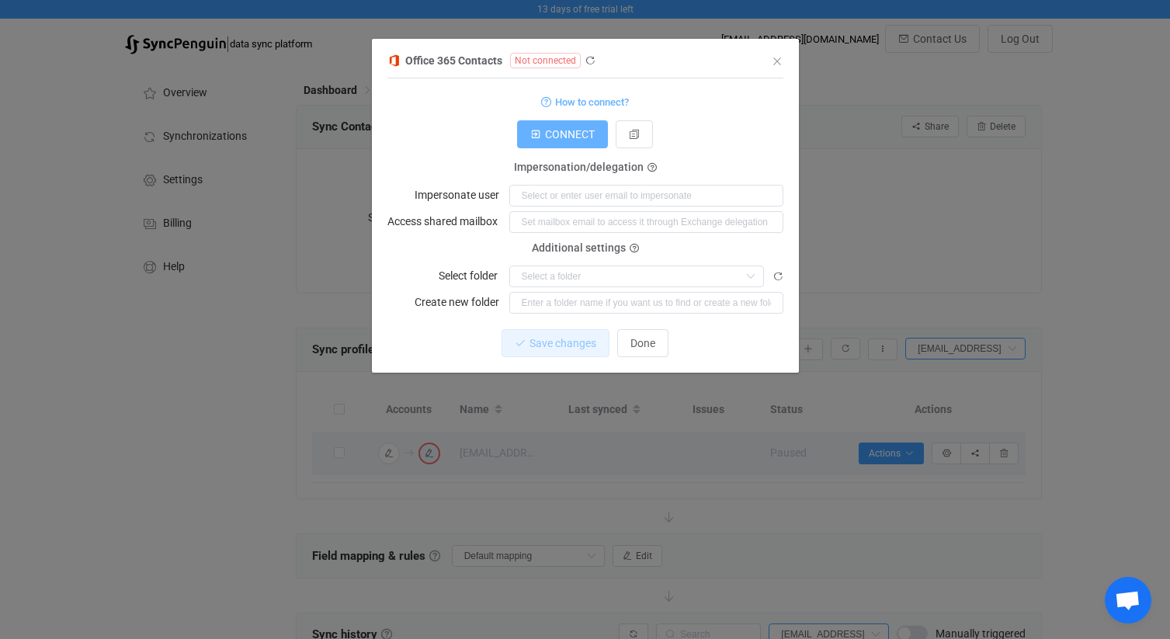
click at [568, 133] on span "CONNECT" at bounding box center [570, 134] width 50 height 12
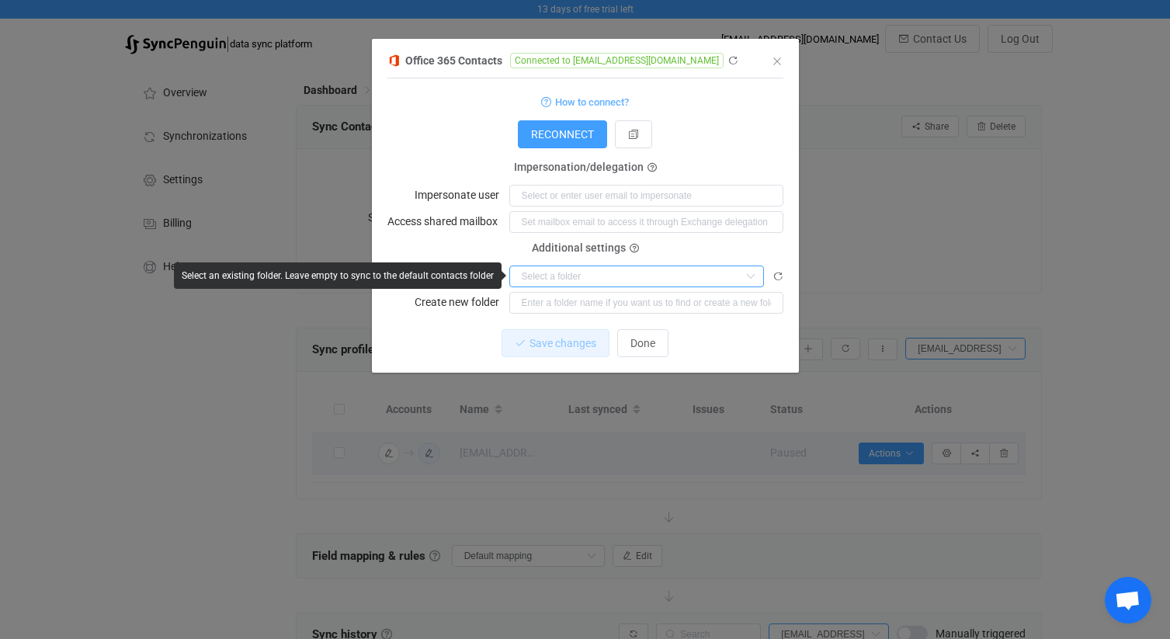
click at [659, 273] on input "dialog" at bounding box center [636, 277] width 255 height 22
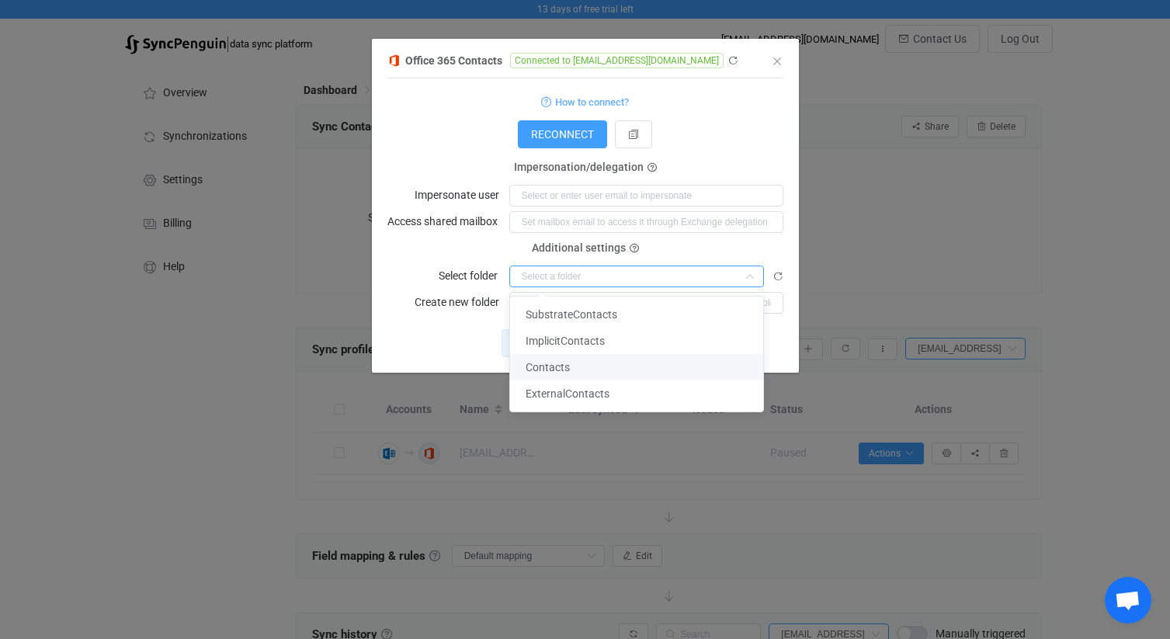
click at [591, 361] on li "Contacts" at bounding box center [636, 367] width 253 height 26
type input "Contacts"
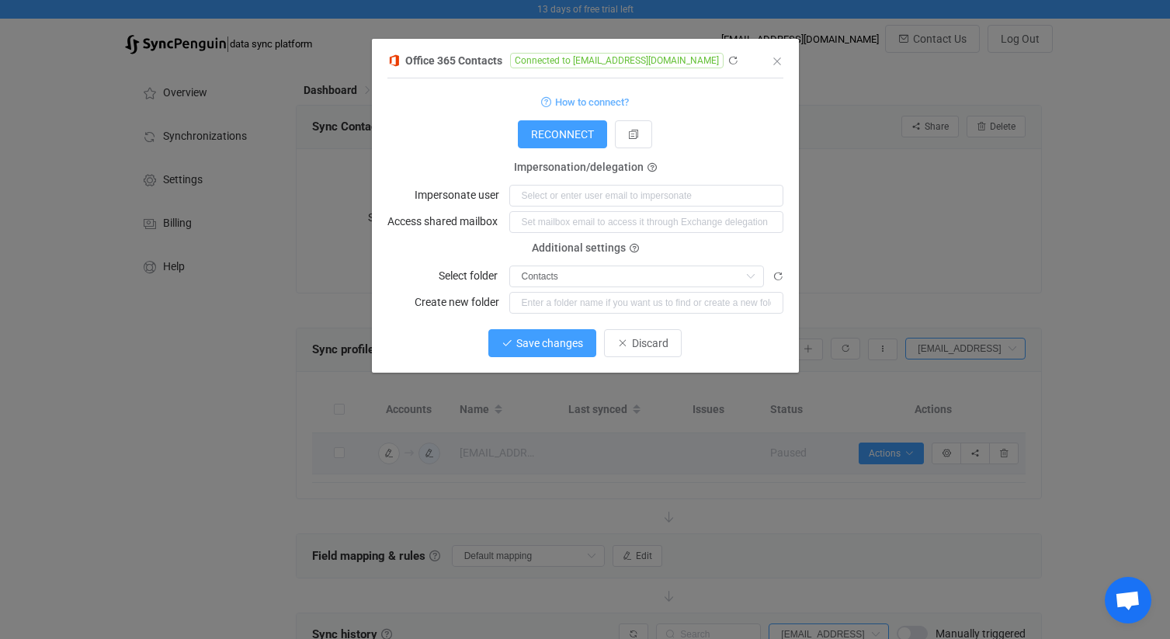
click at [564, 341] on span "Save changes" at bounding box center [549, 343] width 67 height 12
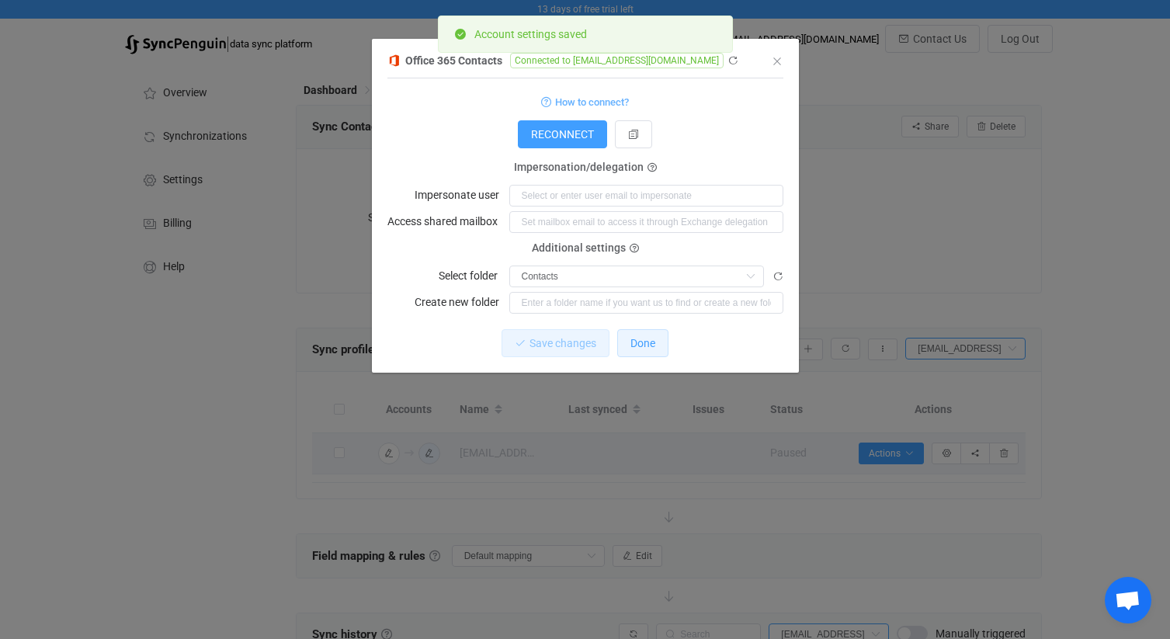
click at [634, 345] on span "Done" at bounding box center [643, 343] width 25 height 12
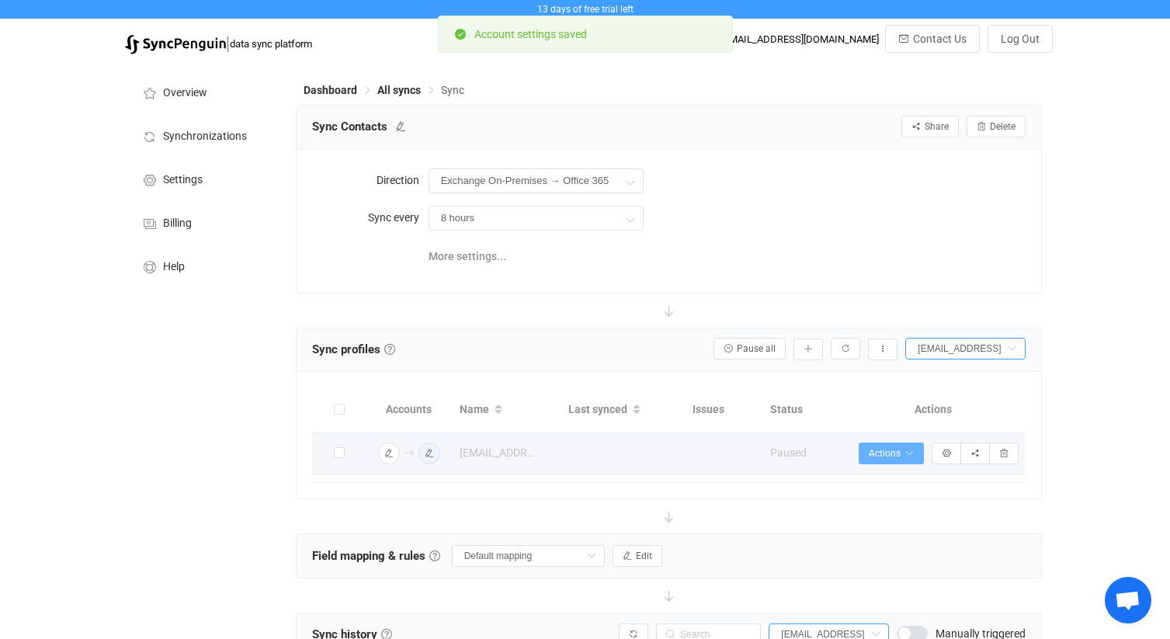
click at [896, 451] on span "Actions" at bounding box center [891, 453] width 45 height 11
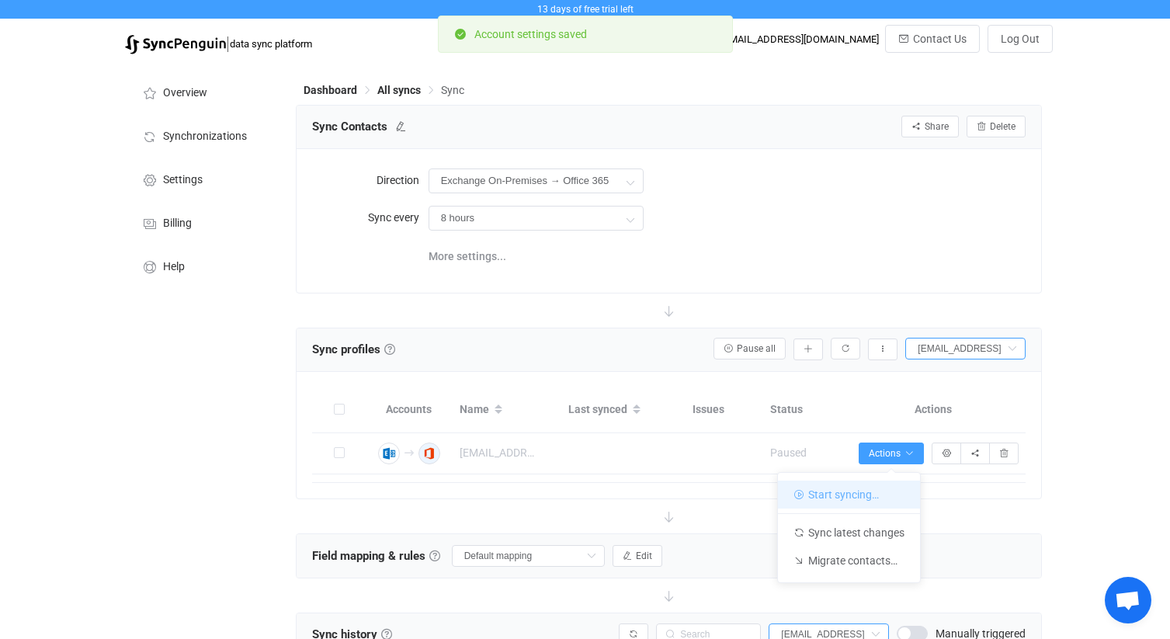
click at [853, 499] on li "Start syncing…" at bounding box center [849, 495] width 142 height 28
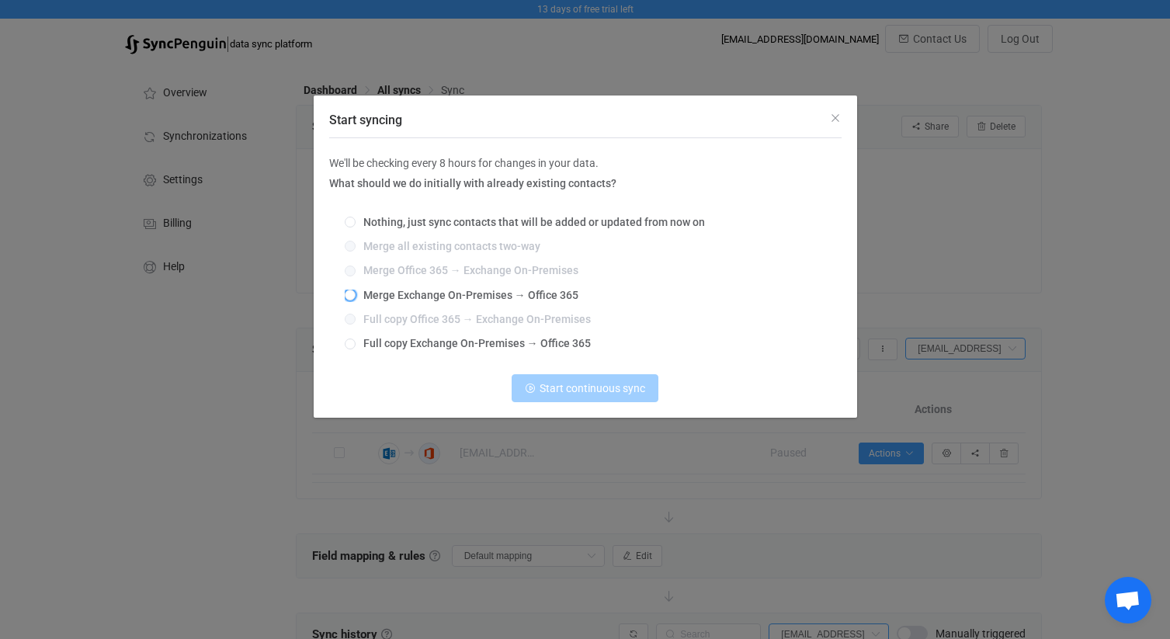
click at [472, 297] on span "Merge Exchange On-Premises → Office 365" at bounding box center [467, 295] width 223 height 12
click at [356, 297] on input "Merge Exchange On-Premises → Office 365" at bounding box center [350, 296] width 11 height 12
radio input "true"
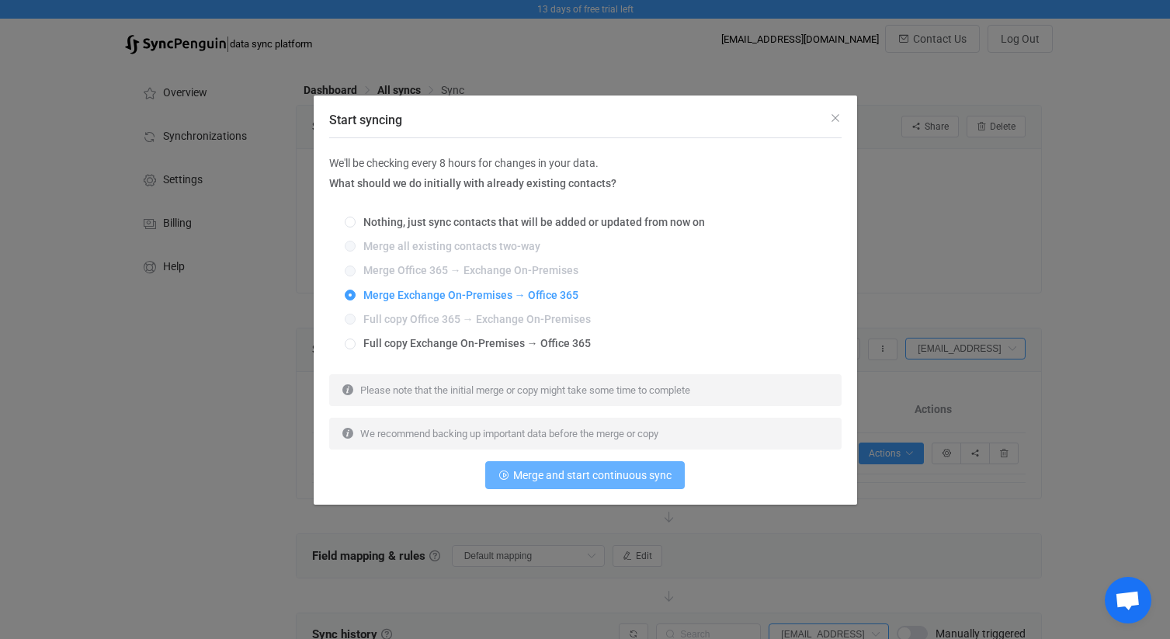
click at [572, 474] on span "Merge and start continuous sync" at bounding box center [592, 475] width 158 height 12
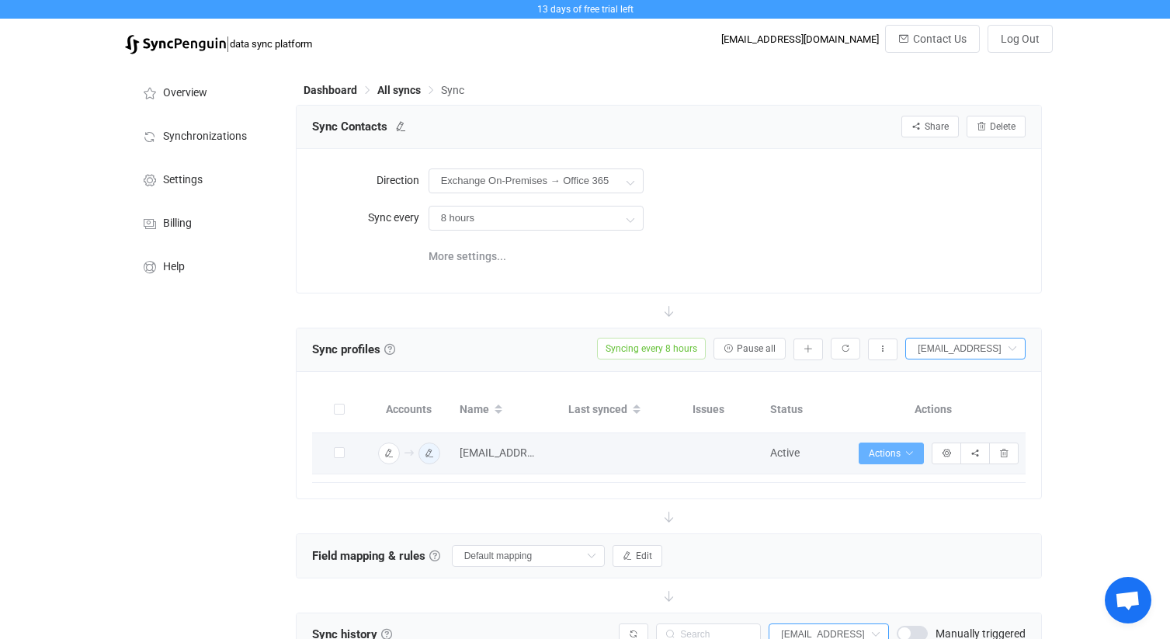
click at [912, 450] on icon "button" at bounding box center [909, 453] width 9 height 9
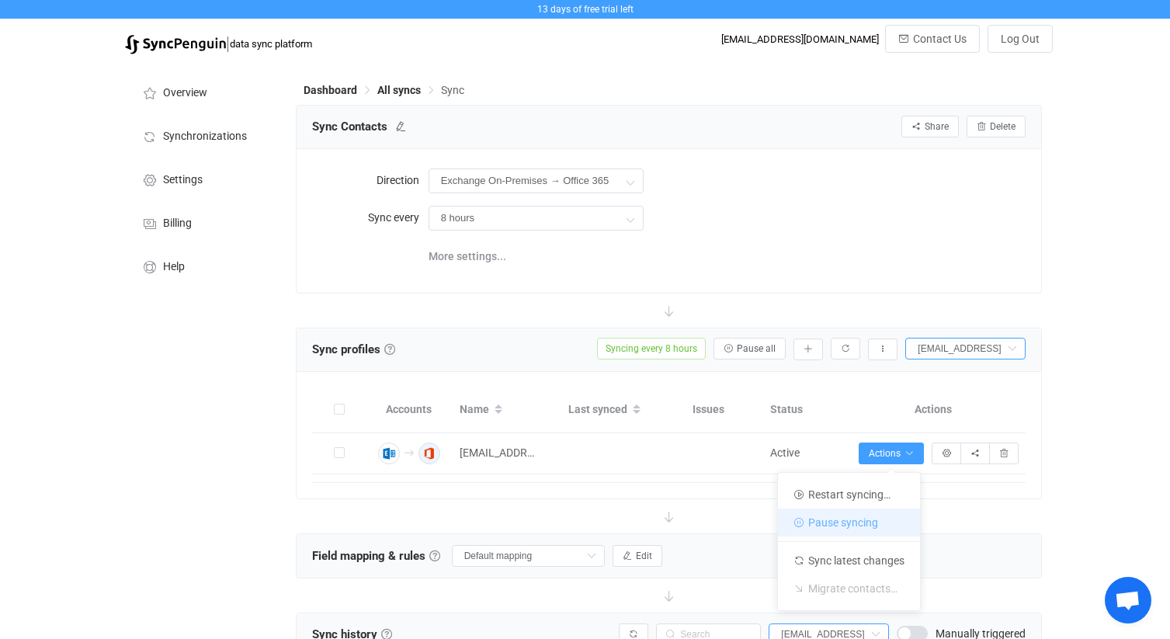
click at [854, 516] on li "Pause syncing" at bounding box center [849, 523] width 142 height 28
click at [1014, 348] on icon at bounding box center [1011, 349] width 19 height 22
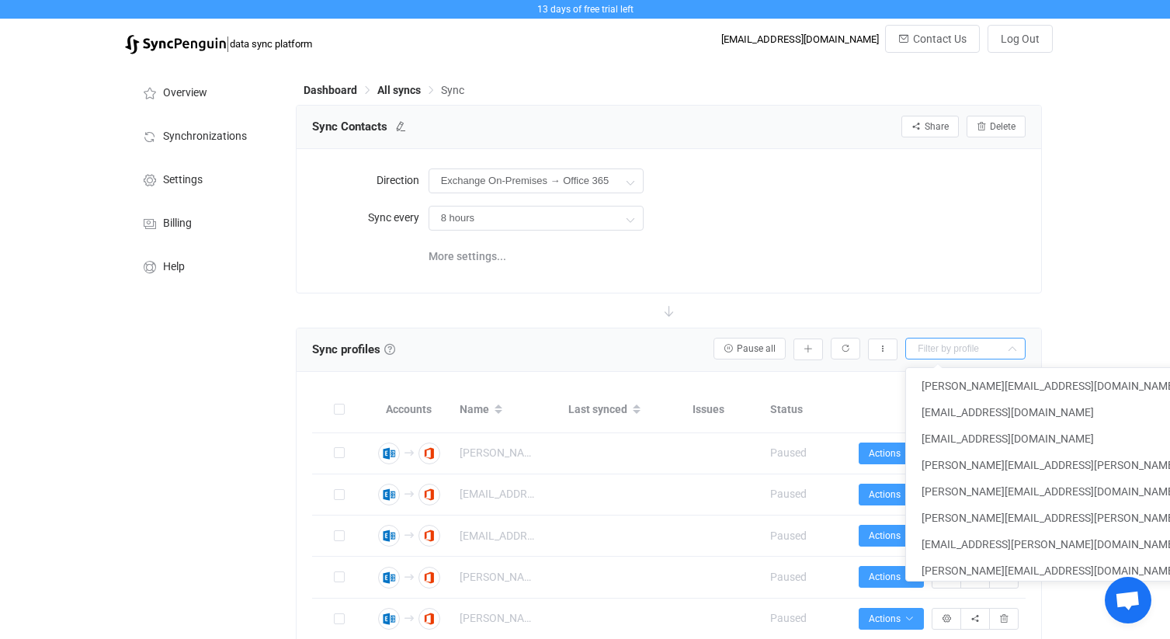
click at [970, 347] on input "text" at bounding box center [965, 349] width 120 height 22
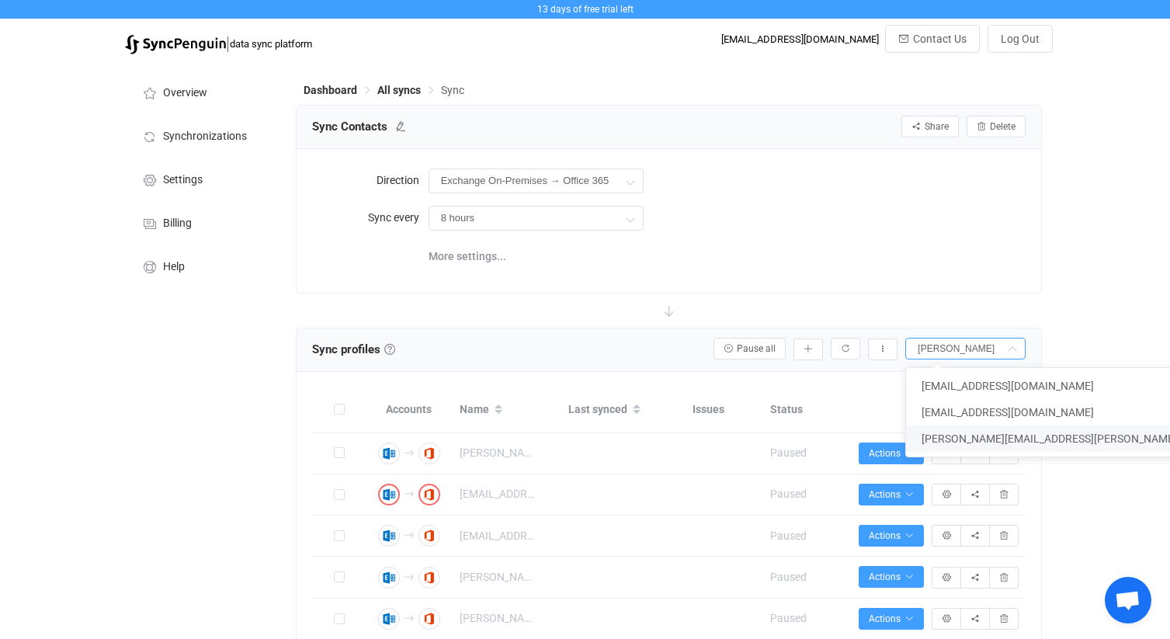
click at [974, 433] on span "[PERSON_NAME][EMAIL_ADDRESS][PERSON_NAME][DOMAIN_NAME]" at bounding box center [1091, 439] width 339 height 12
type input "[PERSON_NAME][EMAIL_ADDRESS][PERSON_NAME][DOMAIN_NAME]"
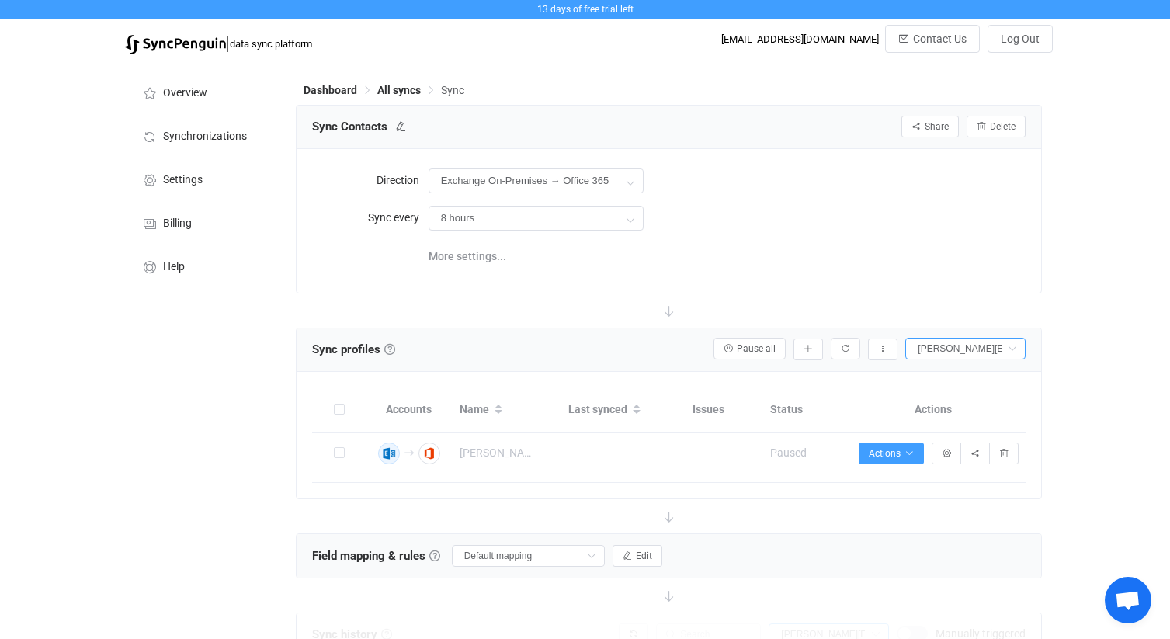
click at [387, 451] on icon "button" at bounding box center [388, 453] width 9 height 9
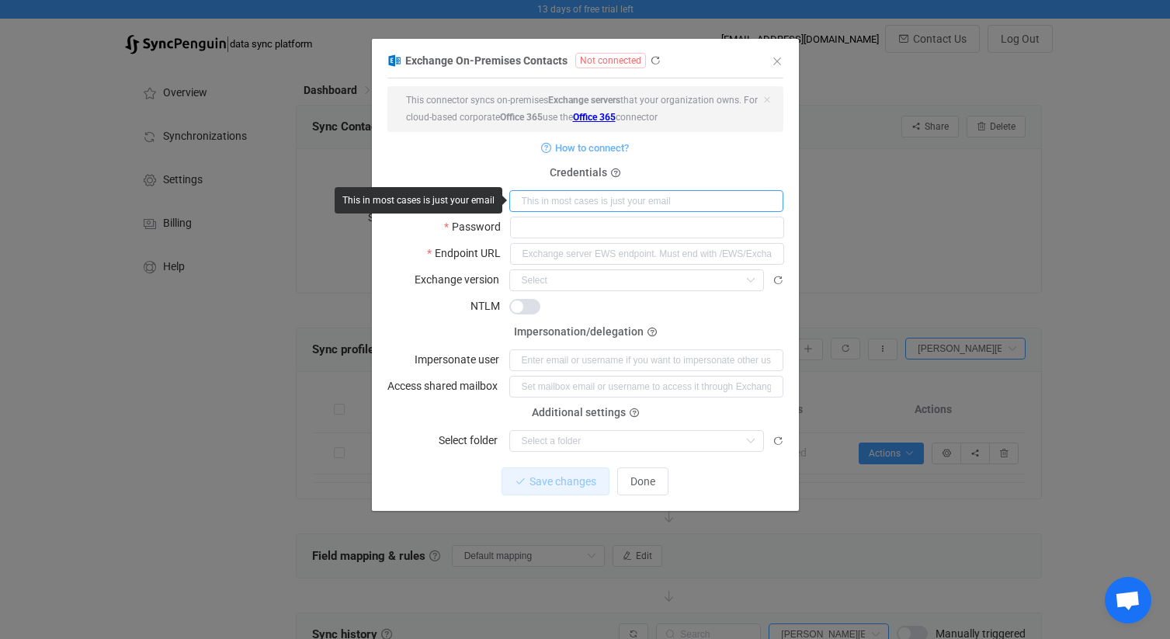
click at [554, 203] on input "dialog" at bounding box center [646, 201] width 274 height 22
paste input "[PERSON_NAME][EMAIL_ADDRESS][PERSON_NAME][DOMAIN_NAME]"
type input "[PERSON_NAME][EMAIL_ADDRESS][PERSON_NAME][DOMAIN_NAME]"
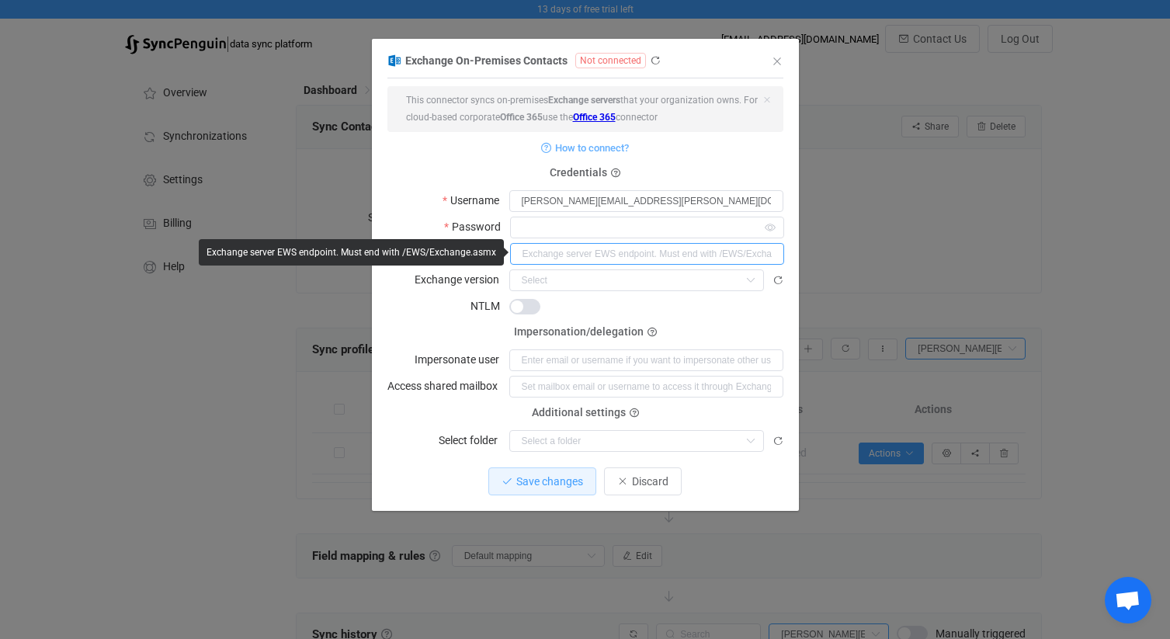
click at [570, 256] on input "dialog" at bounding box center [647, 254] width 274 height 22
paste input "[URL][DOMAIN_NAME]"
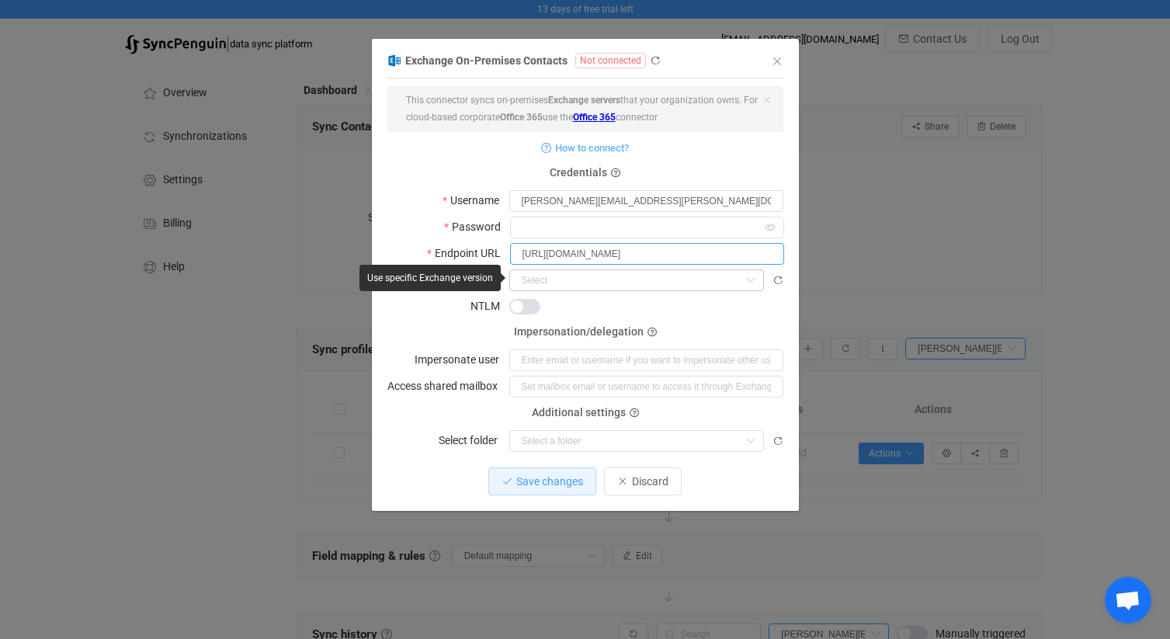
type input "[URL][DOMAIN_NAME]"
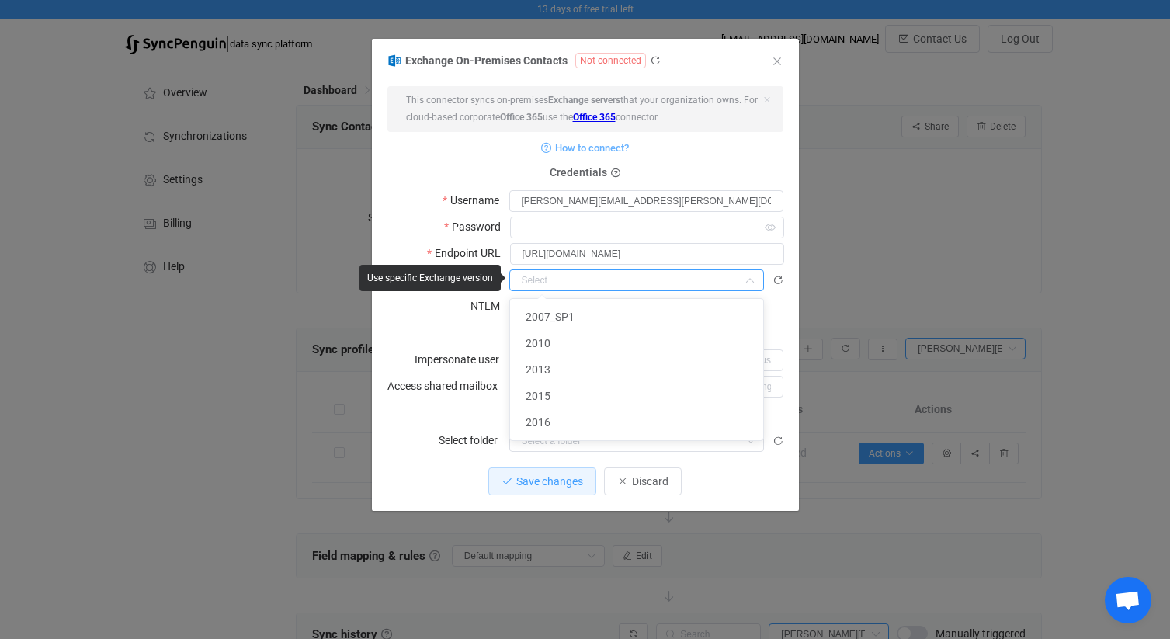
click at [561, 280] on input "dialog" at bounding box center [636, 280] width 255 height 22
click at [558, 413] on li "2016" at bounding box center [636, 422] width 253 height 26
type input "2016"
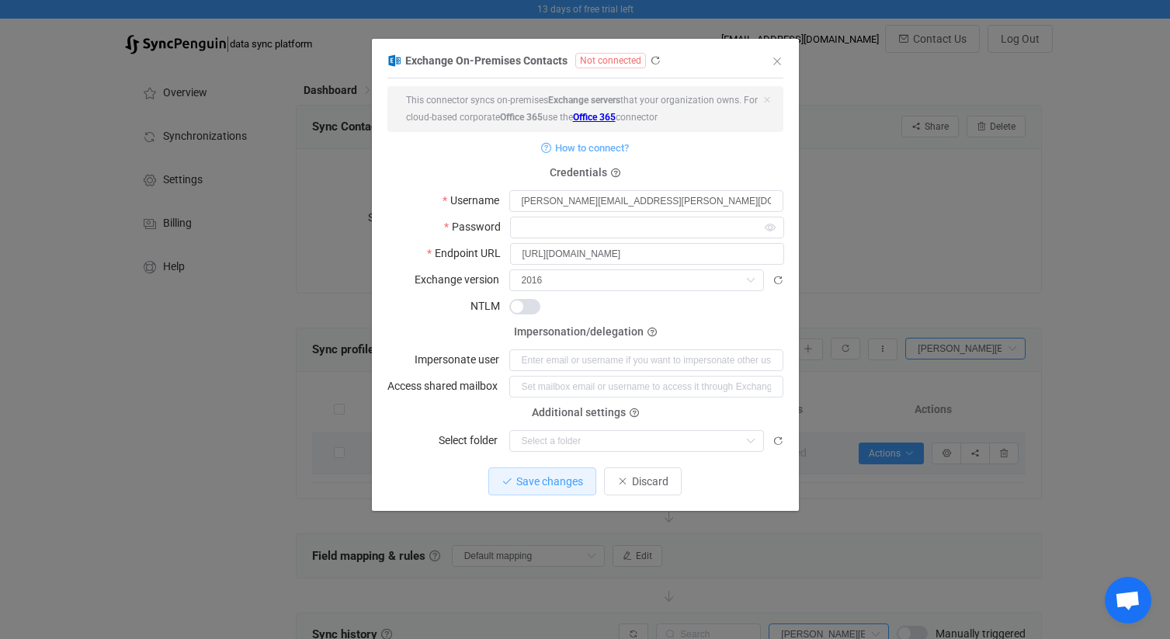
click at [522, 310] on span "dialog" at bounding box center [524, 307] width 31 height 16
click at [775, 436] on icon "dialog" at bounding box center [778, 441] width 11 height 11
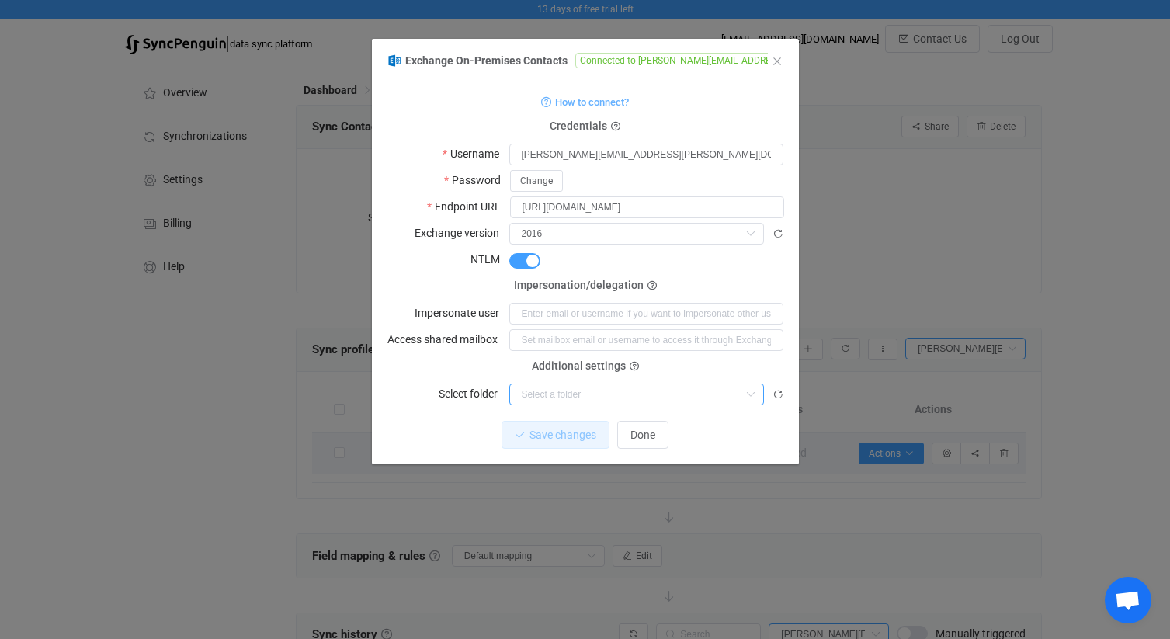
click at [731, 394] on input "dialog" at bounding box center [636, 395] width 255 height 22
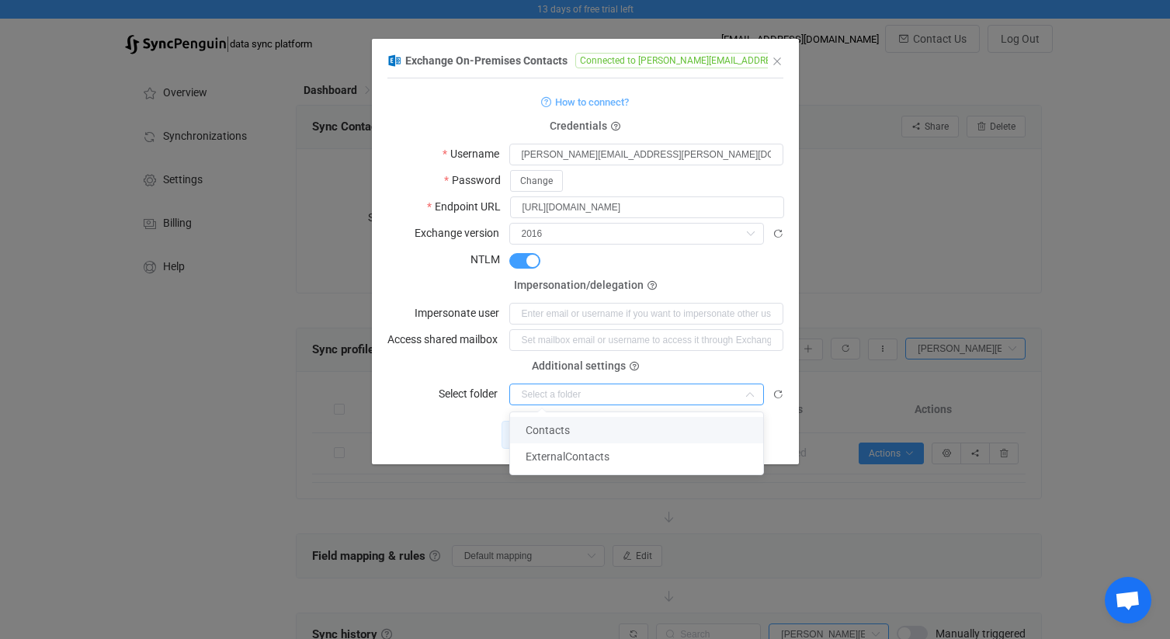
click at [659, 427] on li "Contacts" at bounding box center [636, 430] width 253 height 26
type input "Contacts"
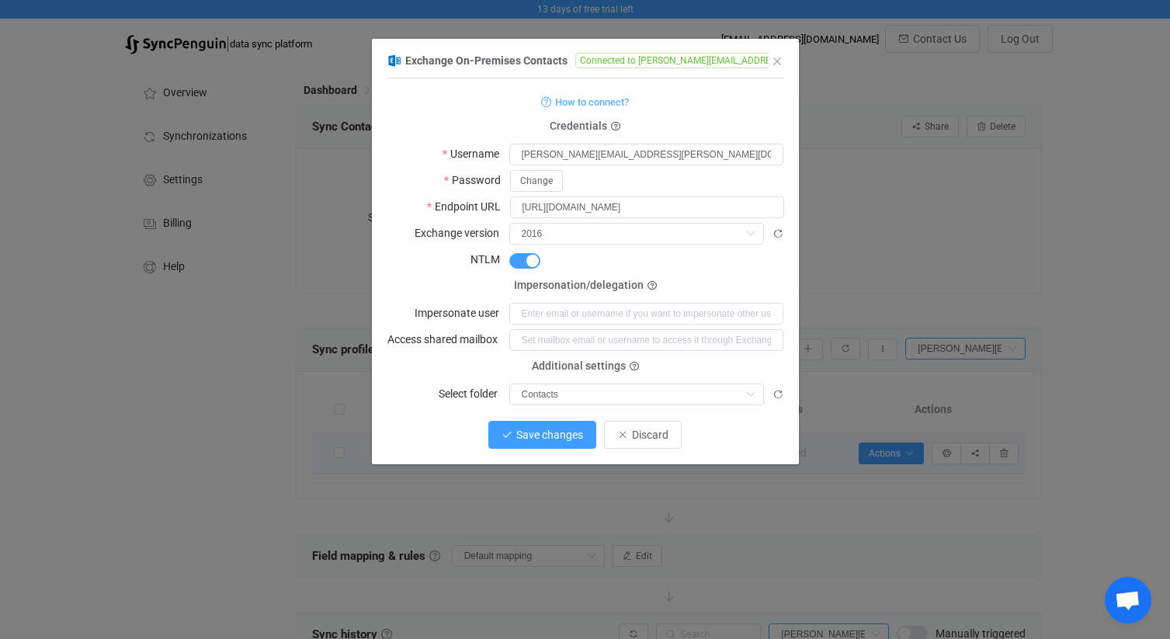
click at [553, 429] on span "Save changes" at bounding box center [549, 435] width 67 height 12
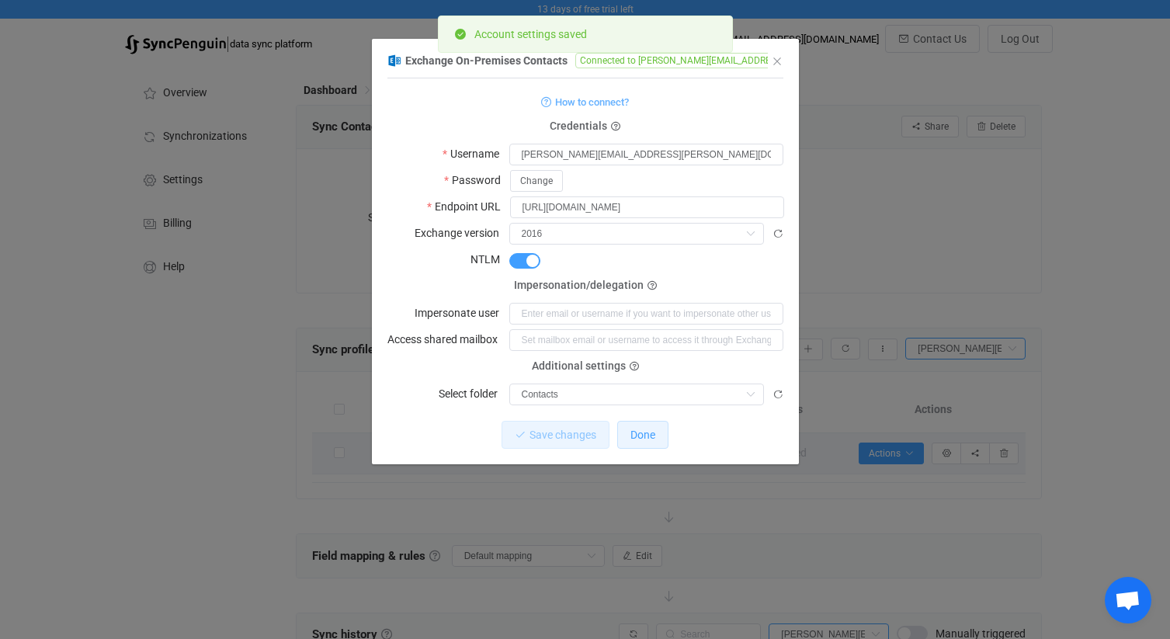
click at [638, 429] on span "Done" at bounding box center [643, 435] width 25 height 12
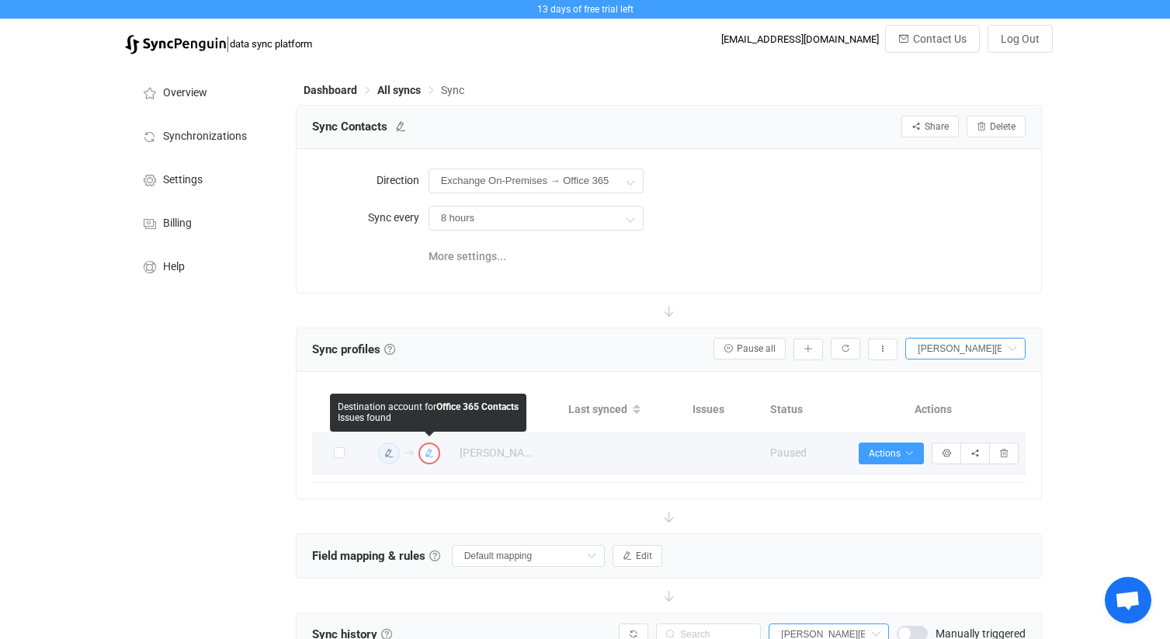
click at [425, 449] on icon "button" at bounding box center [429, 453] width 9 height 9
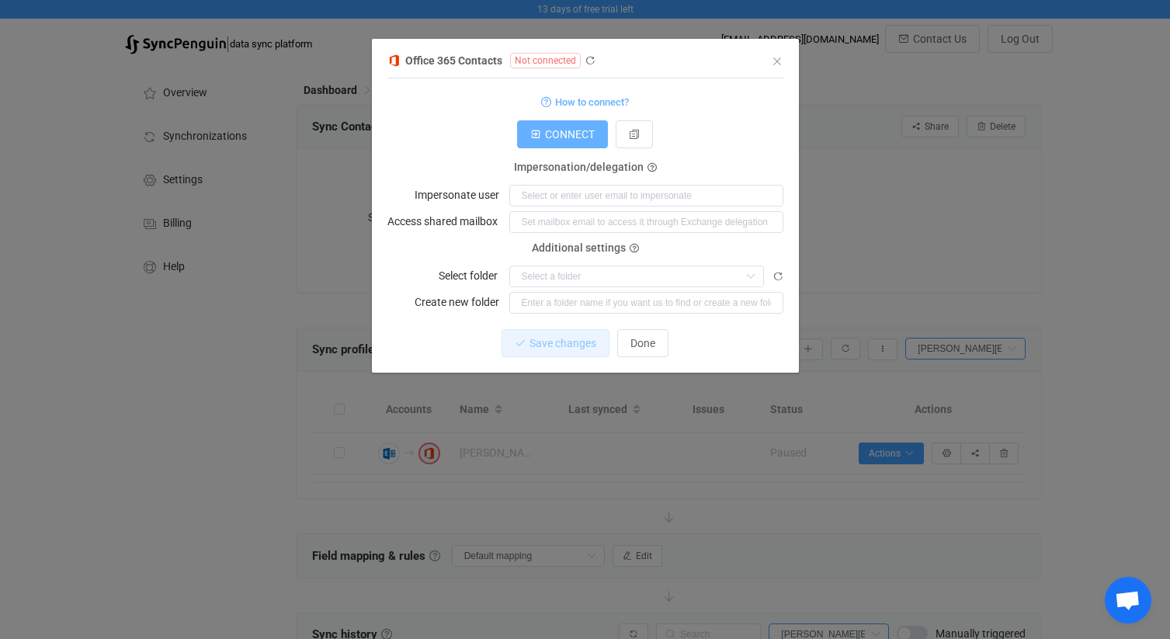
click at [559, 138] on span "CONNECT" at bounding box center [570, 134] width 50 height 12
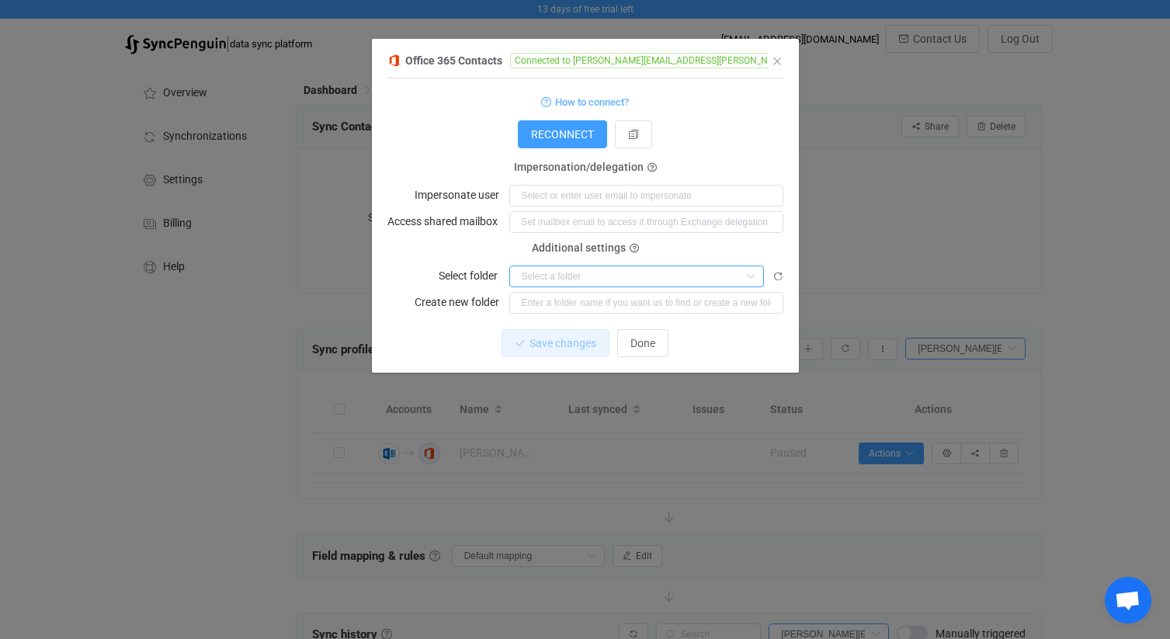
click at [670, 278] on input "dialog" at bounding box center [636, 277] width 255 height 22
click at [751, 109] on div "How to connect?" at bounding box center [585, 101] width 396 height 19
click at [776, 61] on icon "Close" at bounding box center [777, 61] width 12 height 12
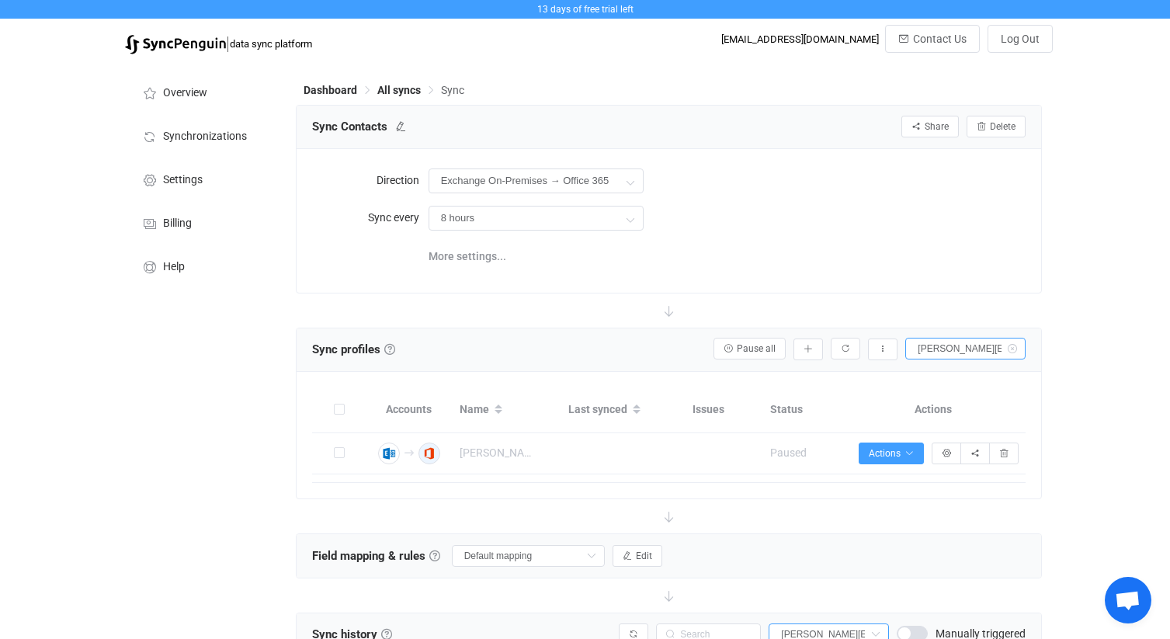
click at [1011, 349] on icon at bounding box center [1011, 349] width 19 height 22
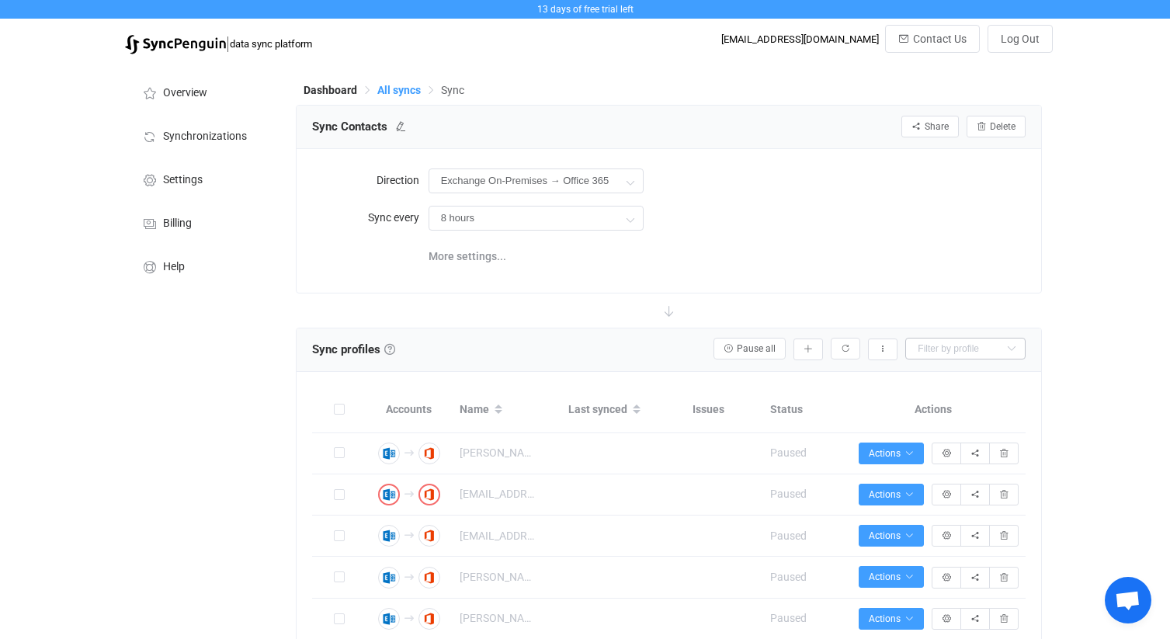
click at [398, 92] on span "All syncs" at bounding box center [398, 90] width 43 height 12
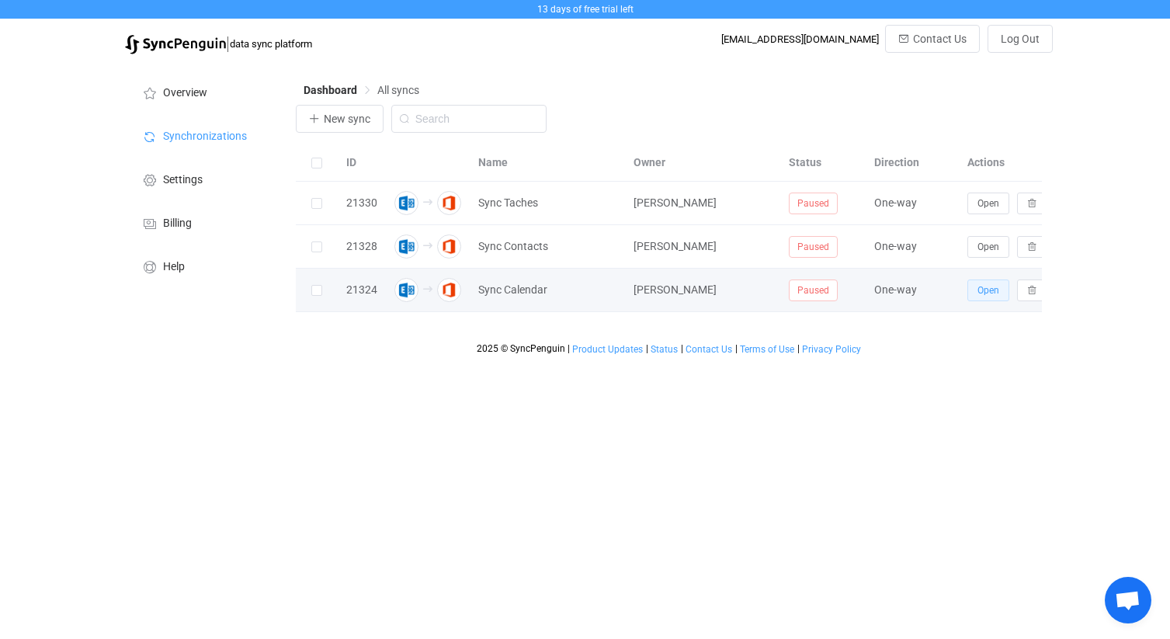
click at [988, 289] on span "Open" at bounding box center [989, 290] width 22 height 11
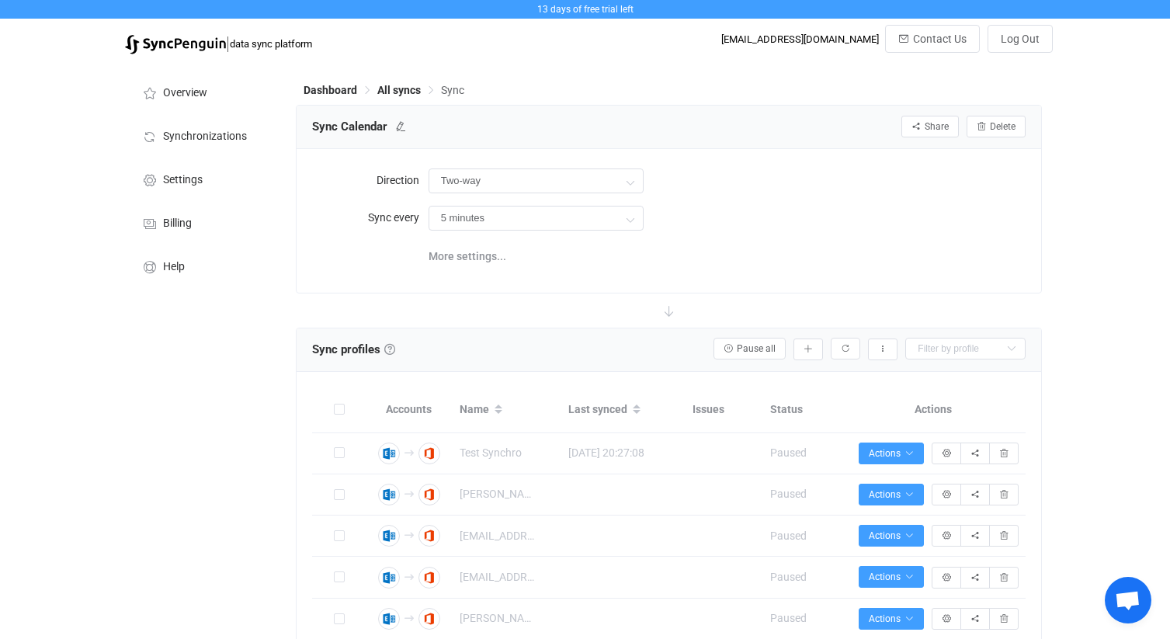
type input "Exchange On-Premises → Office 365"
type input "8 hours"
click at [964, 344] on input "text" at bounding box center [965, 349] width 120 height 22
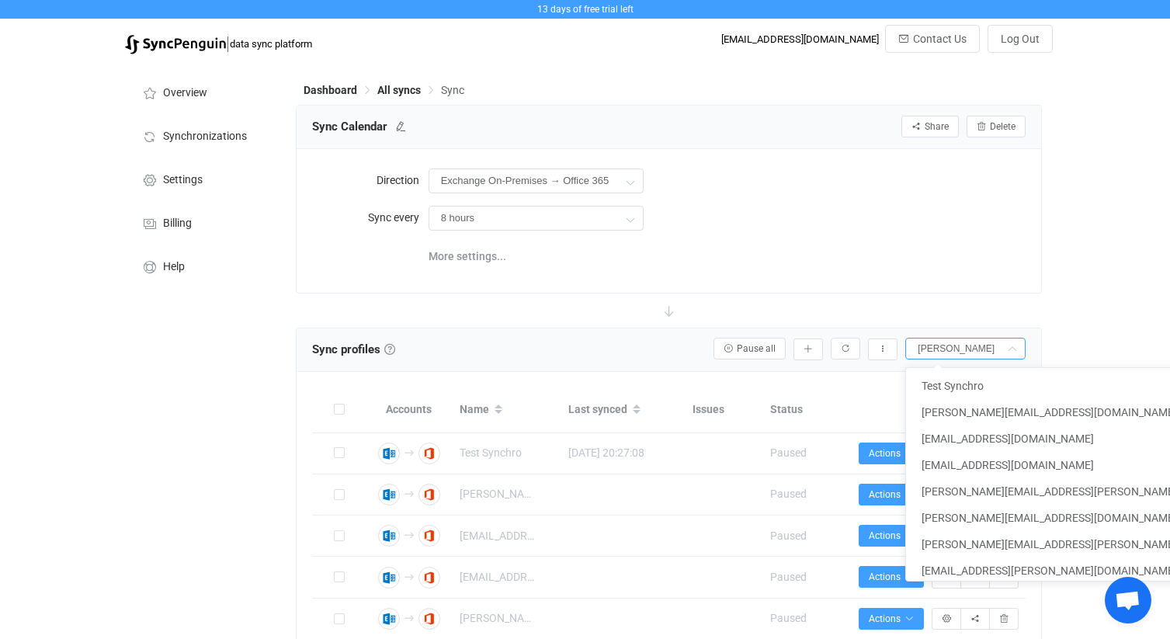
type input "carlo"
click at [968, 346] on input "carlo" at bounding box center [965, 349] width 120 height 22
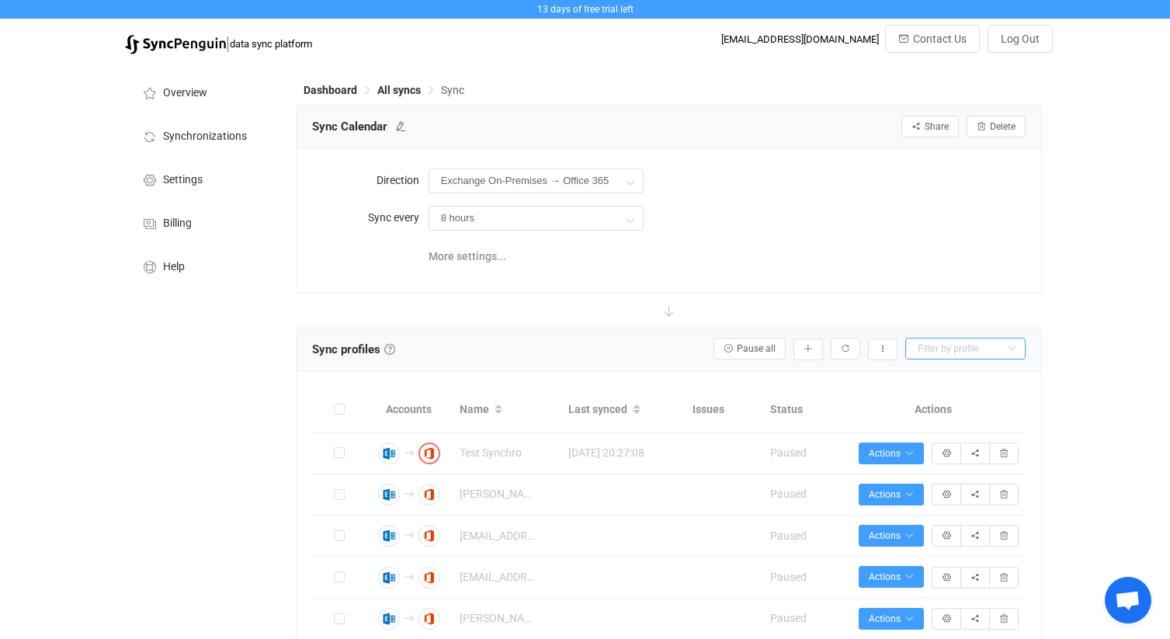
click at [968, 345] on input "text" at bounding box center [965, 349] width 120 height 22
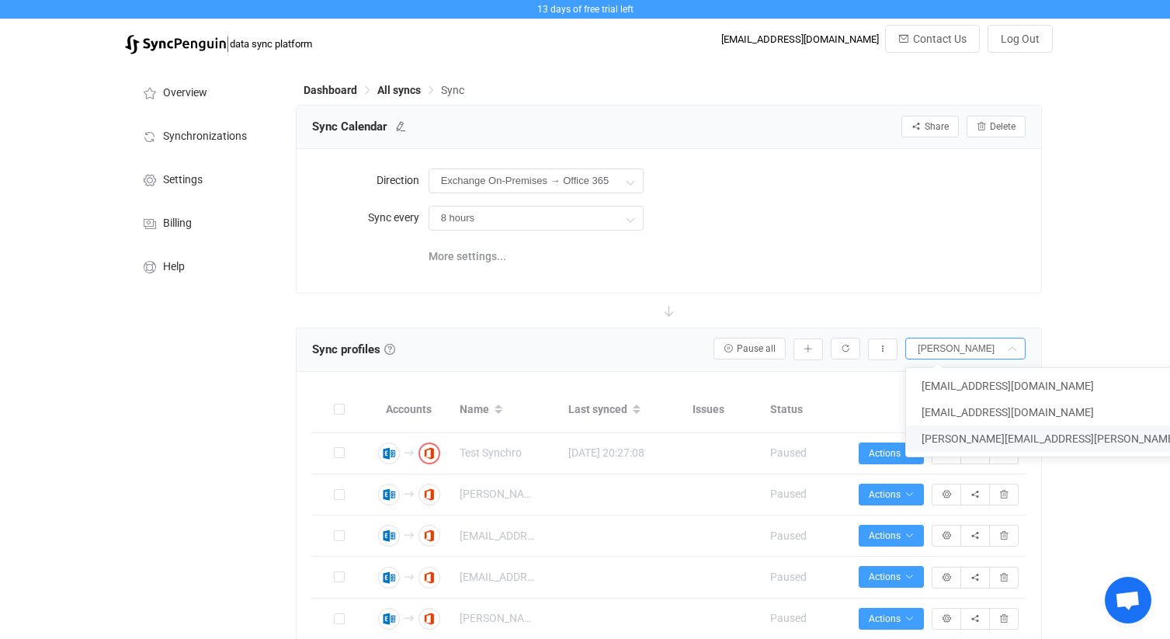
click at [970, 433] on span "[PERSON_NAME][EMAIL_ADDRESS][PERSON_NAME][DOMAIN_NAME]" at bounding box center [1091, 439] width 339 height 12
type input "[PERSON_NAME][EMAIL_ADDRESS][PERSON_NAME][DOMAIN_NAME]"
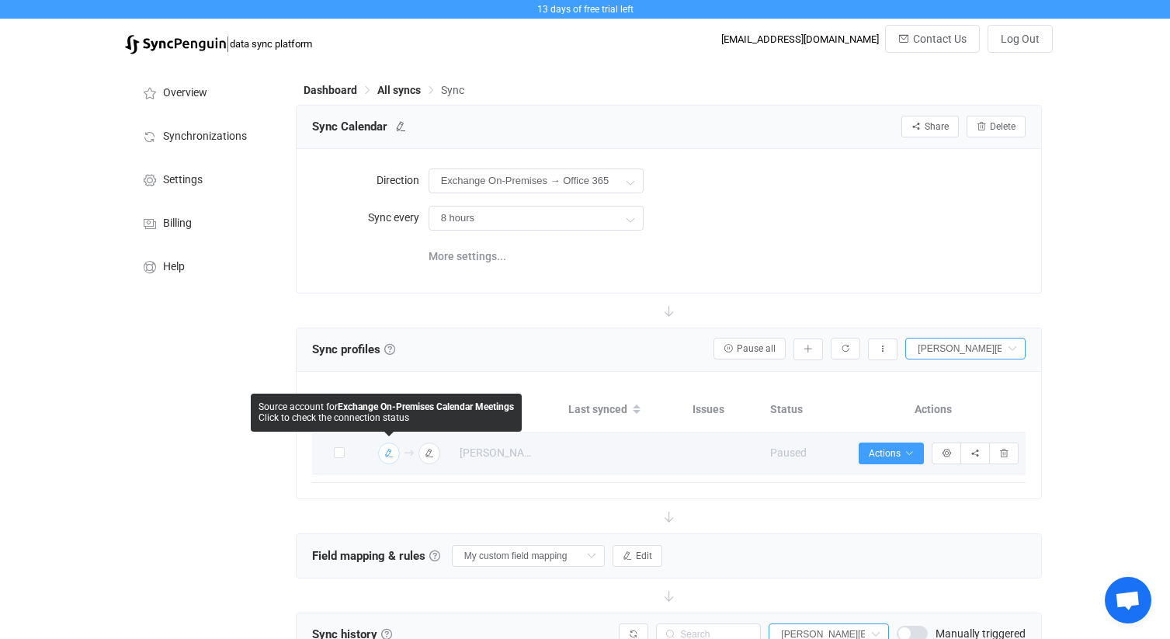
click at [383, 453] on img "button" at bounding box center [389, 453] width 14 height 14
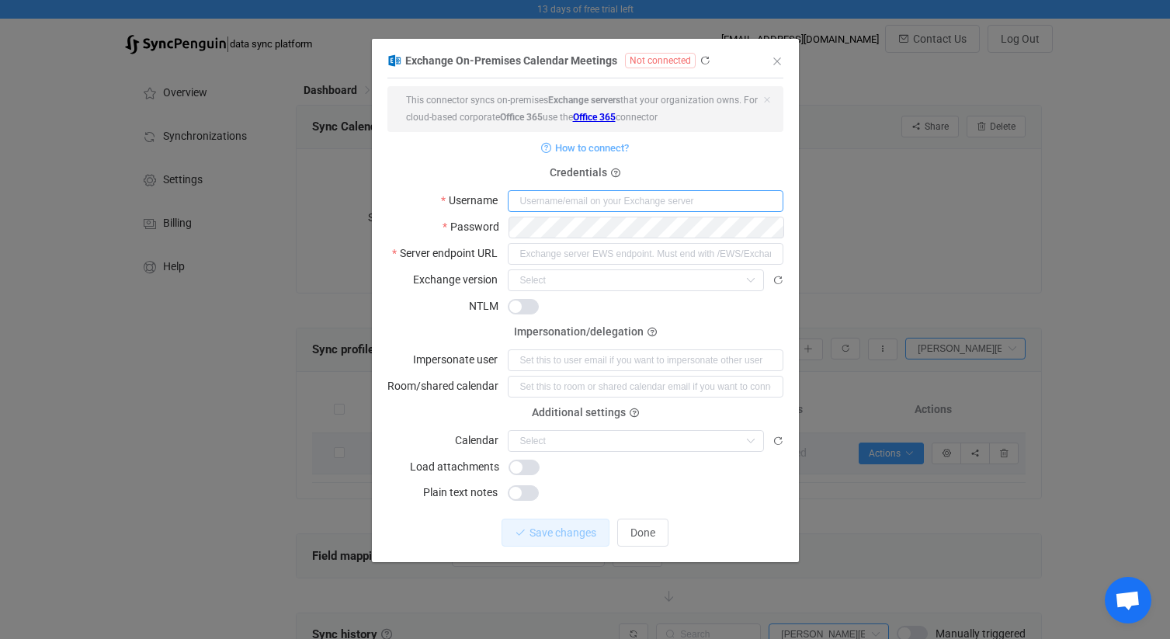
click at [578, 198] on input "dialog" at bounding box center [646, 201] width 276 height 22
type input "[PERSON_NAME][EMAIL_ADDRESS][PERSON_NAME][DOMAIN_NAME]"
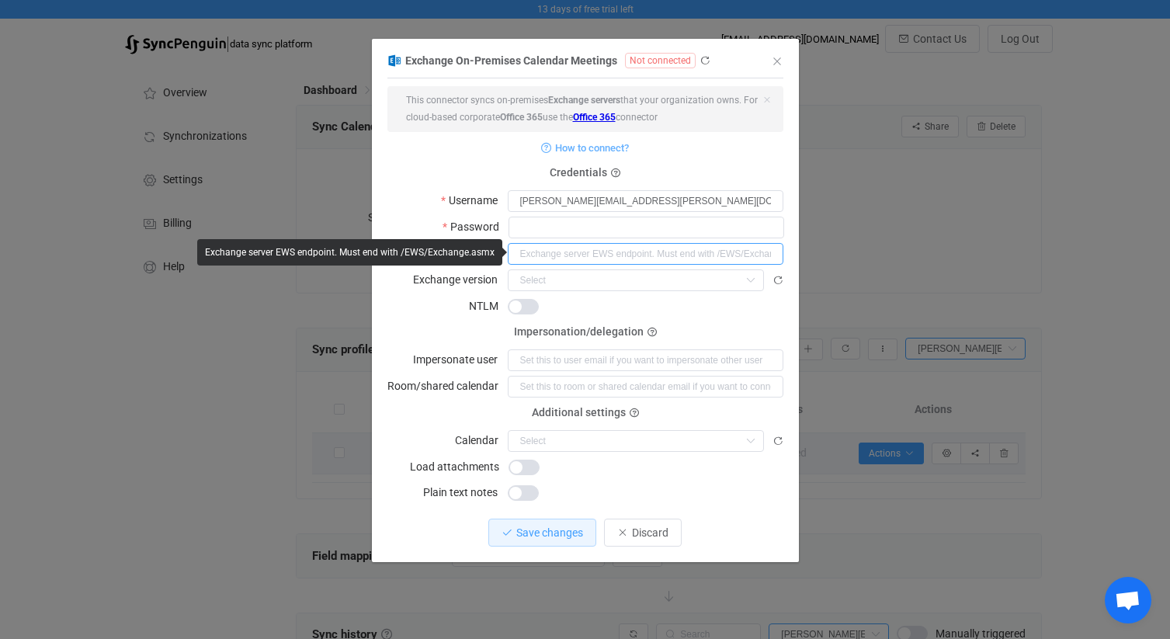
click at [550, 254] on input "dialog" at bounding box center [646, 254] width 276 height 22
paste input "[URL][DOMAIN_NAME]"
type input "[URL][DOMAIN_NAME]"
click at [551, 284] on input "dialog" at bounding box center [636, 280] width 256 height 22
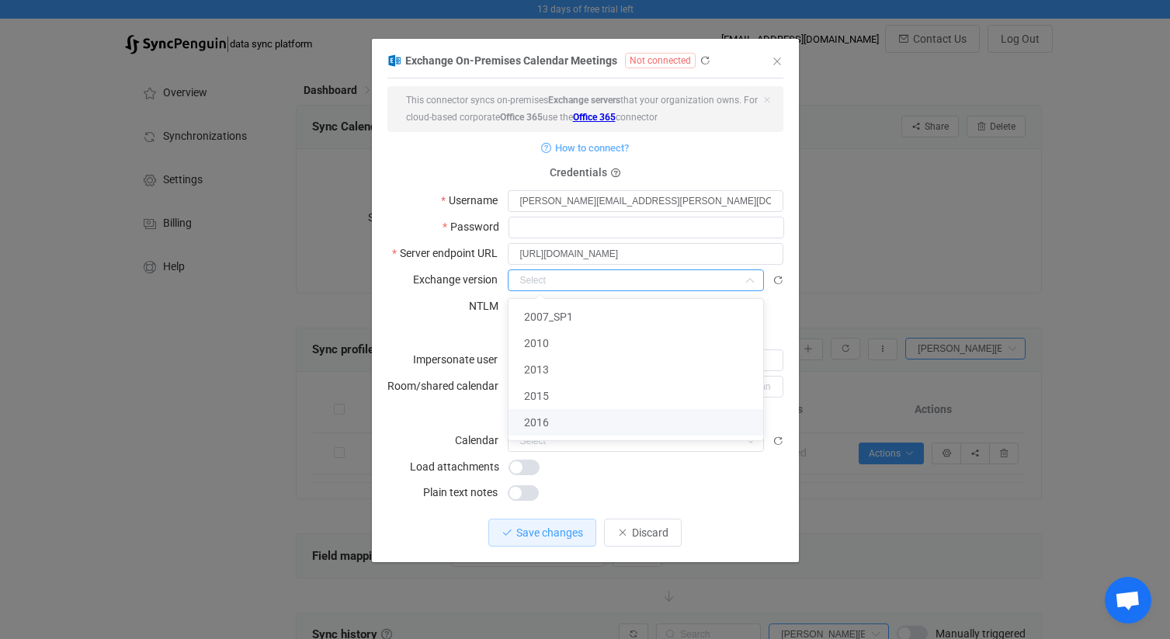
click at [538, 422] on span "2016" at bounding box center [536, 422] width 25 height 12
type input "2016"
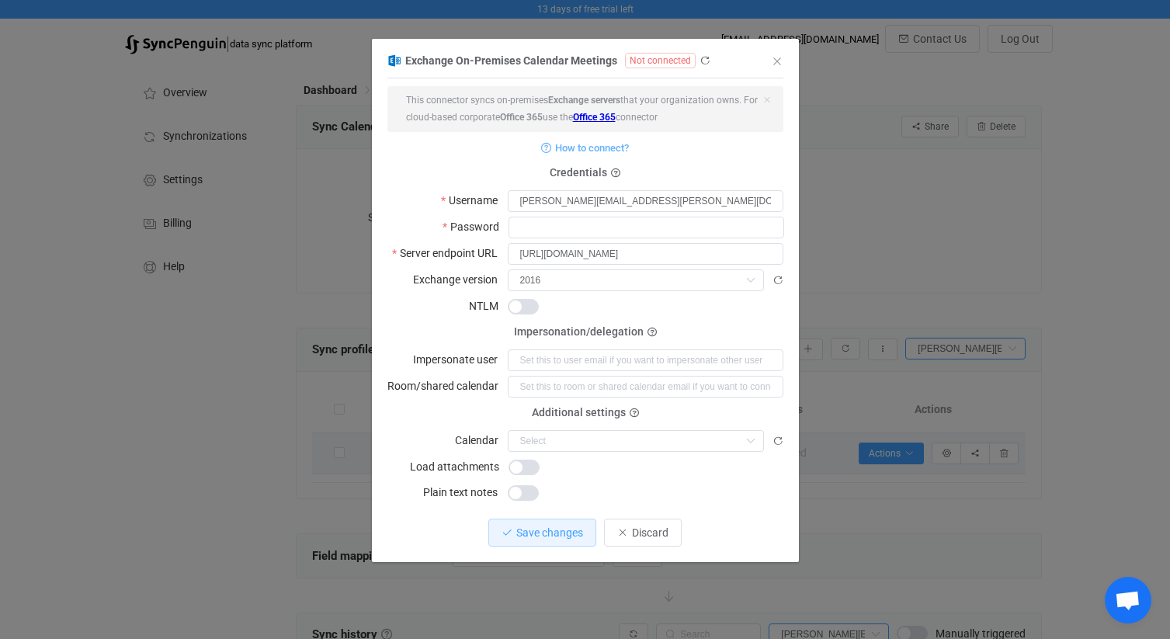
click at [523, 305] on span "dialog" at bounding box center [523, 307] width 31 height 16
click at [522, 464] on span "dialog" at bounding box center [524, 468] width 31 height 16
click at [778, 437] on icon "dialog" at bounding box center [778, 441] width 11 height 11
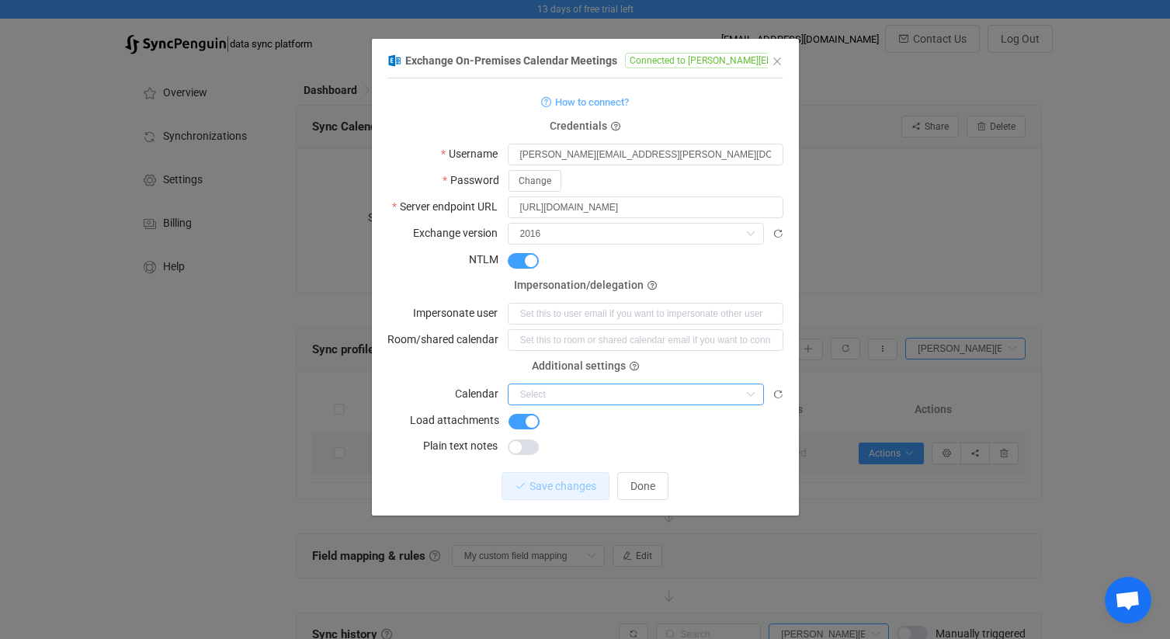
click at [664, 387] on input "dialog" at bounding box center [636, 395] width 256 height 22
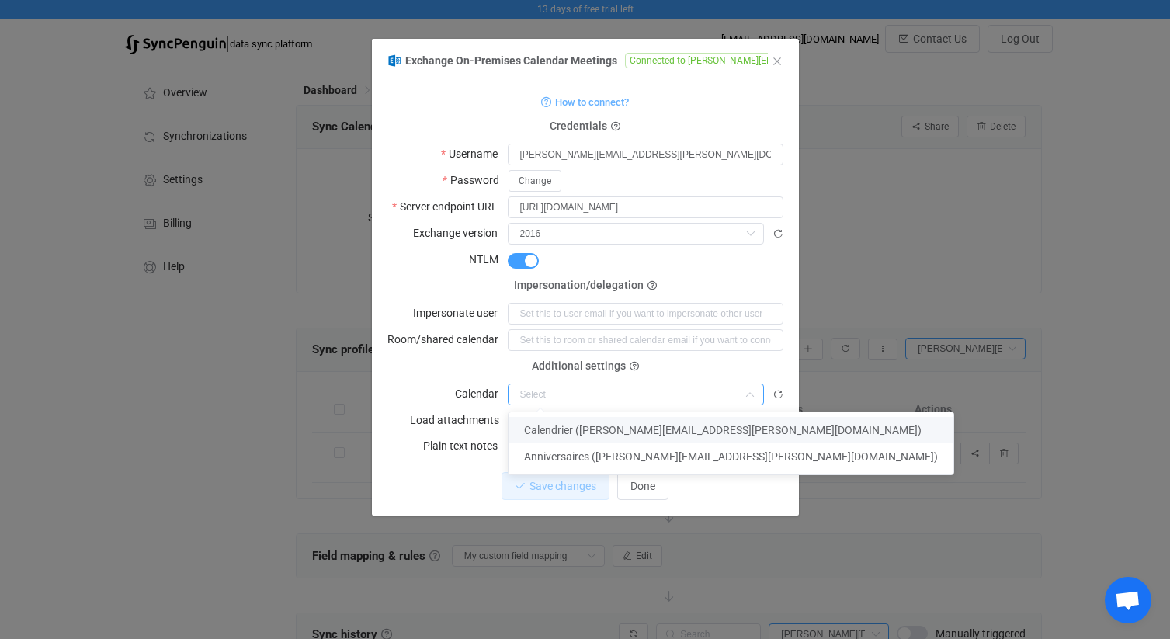
click at [603, 433] on span "Calendrier ([PERSON_NAME][EMAIL_ADDRESS][PERSON_NAME][DOMAIN_NAME])" at bounding box center [723, 430] width 398 height 12
type input "Calendrier ([PERSON_NAME][EMAIL_ADDRESS][PERSON_NAME][DOMAIN_NAME])"
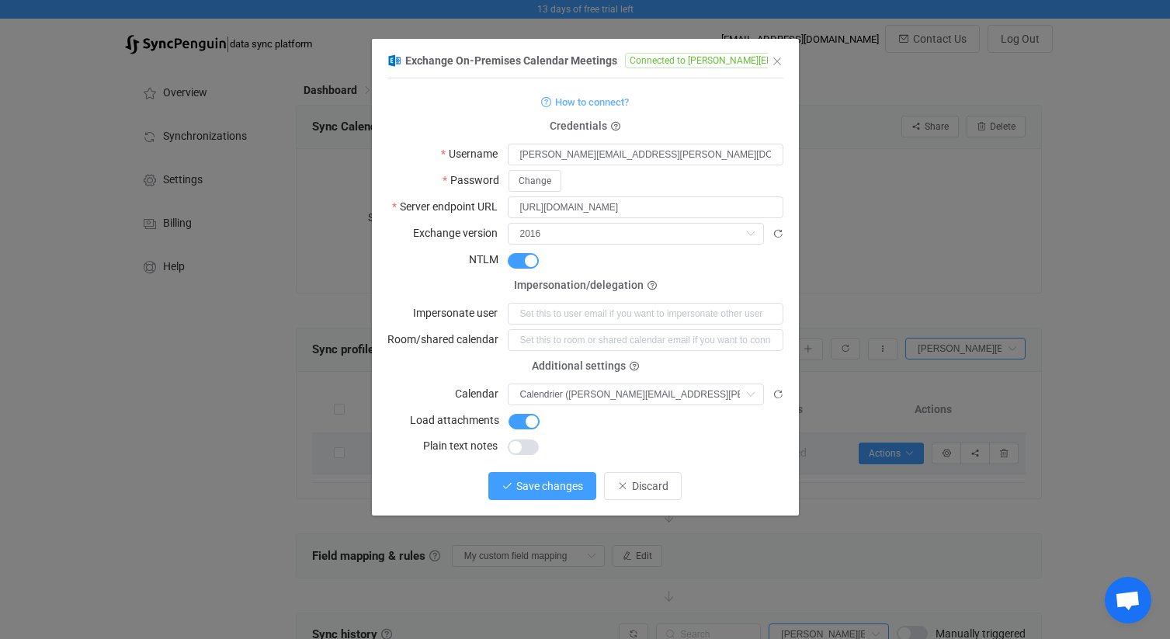
click at [562, 481] on span "Save changes" at bounding box center [549, 486] width 67 height 12
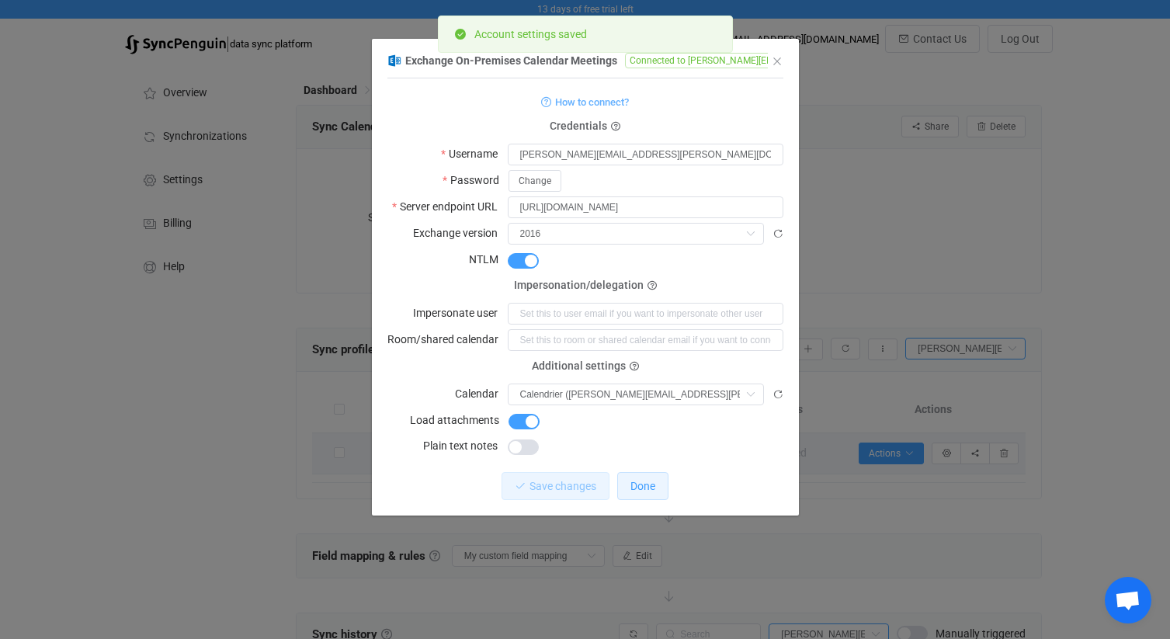
click at [630, 481] on button "Done" at bounding box center [642, 486] width 51 height 28
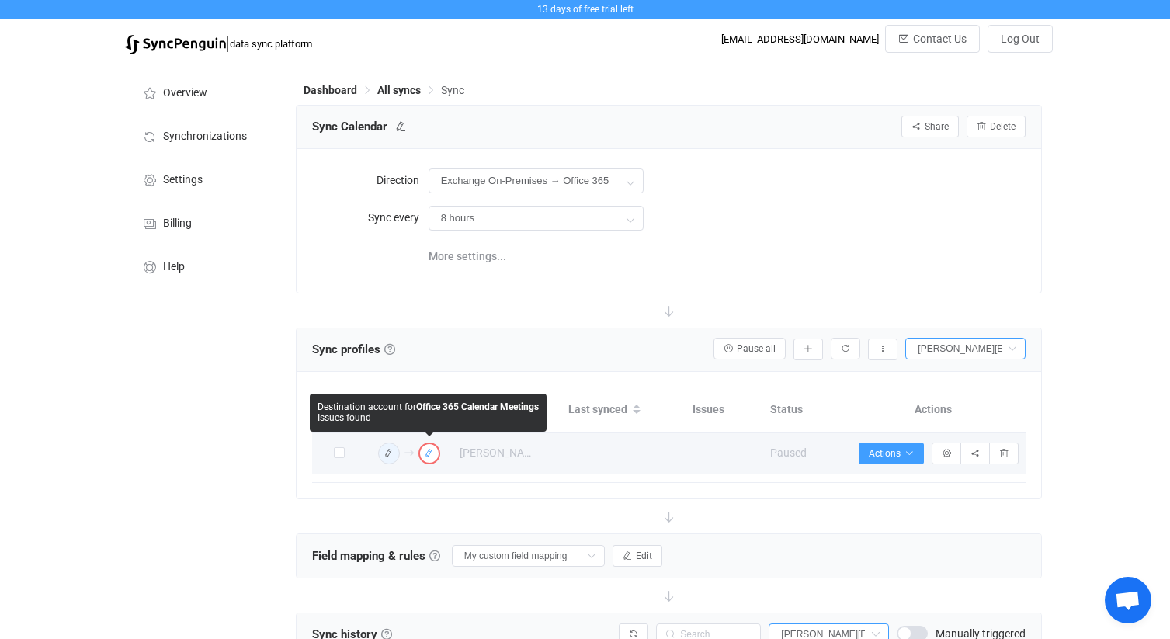
click at [429, 449] on icon "button" at bounding box center [429, 453] width 9 height 9
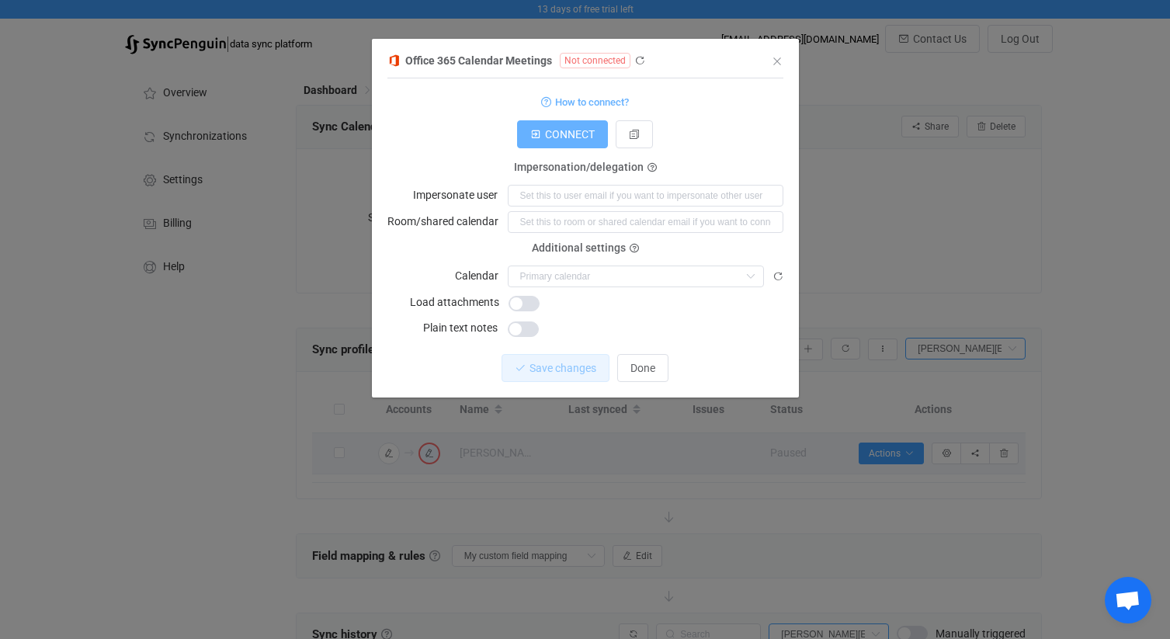
click at [572, 137] on span "CONNECT" at bounding box center [570, 134] width 50 height 12
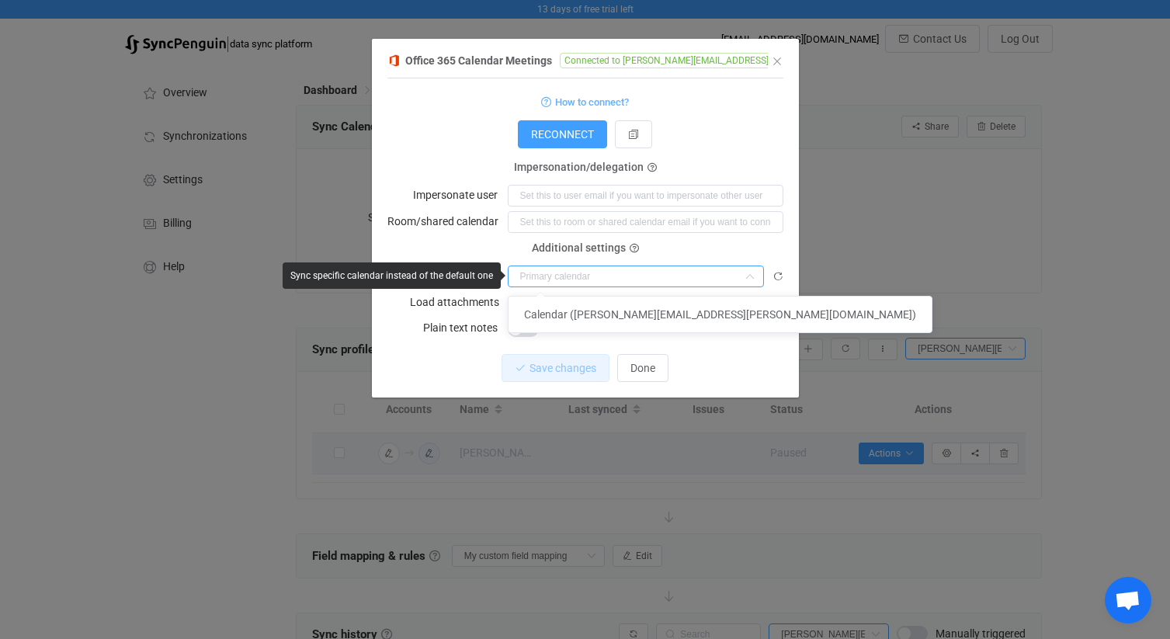
click at [607, 273] on input "dialog" at bounding box center [636, 277] width 256 height 22
click at [577, 312] on span "Calendar ([PERSON_NAME][EMAIL_ADDRESS][PERSON_NAME][DOMAIN_NAME])" at bounding box center [720, 314] width 392 height 12
type input "Calendar ([PERSON_NAME][EMAIL_ADDRESS][PERSON_NAME][DOMAIN_NAME])"
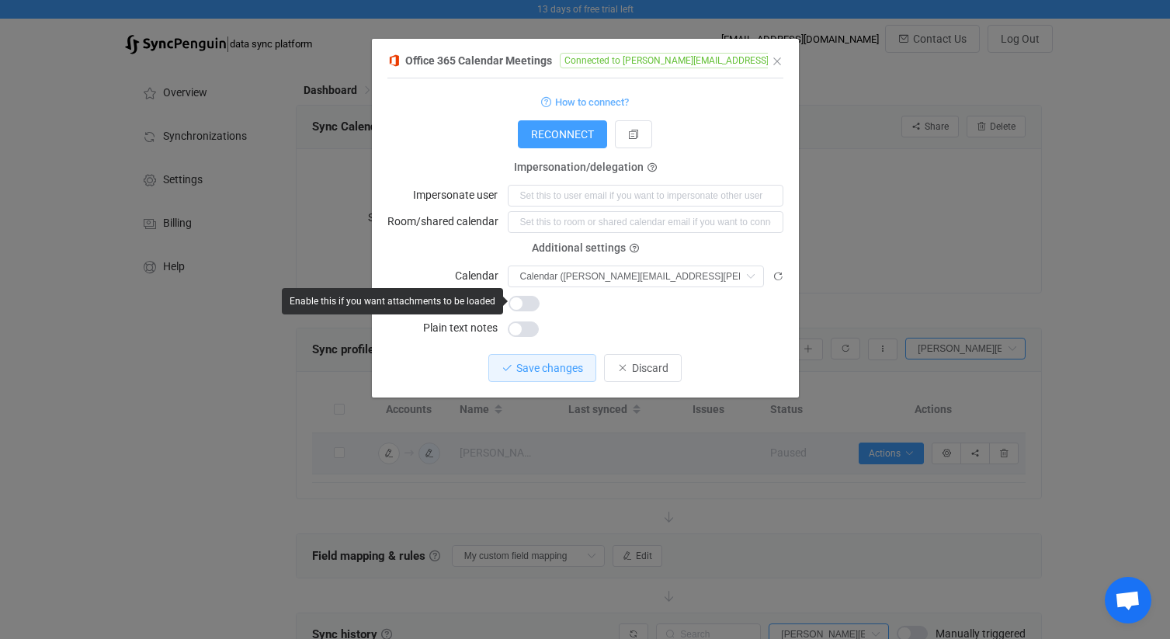
click at [530, 300] on span "dialog" at bounding box center [524, 304] width 31 height 16
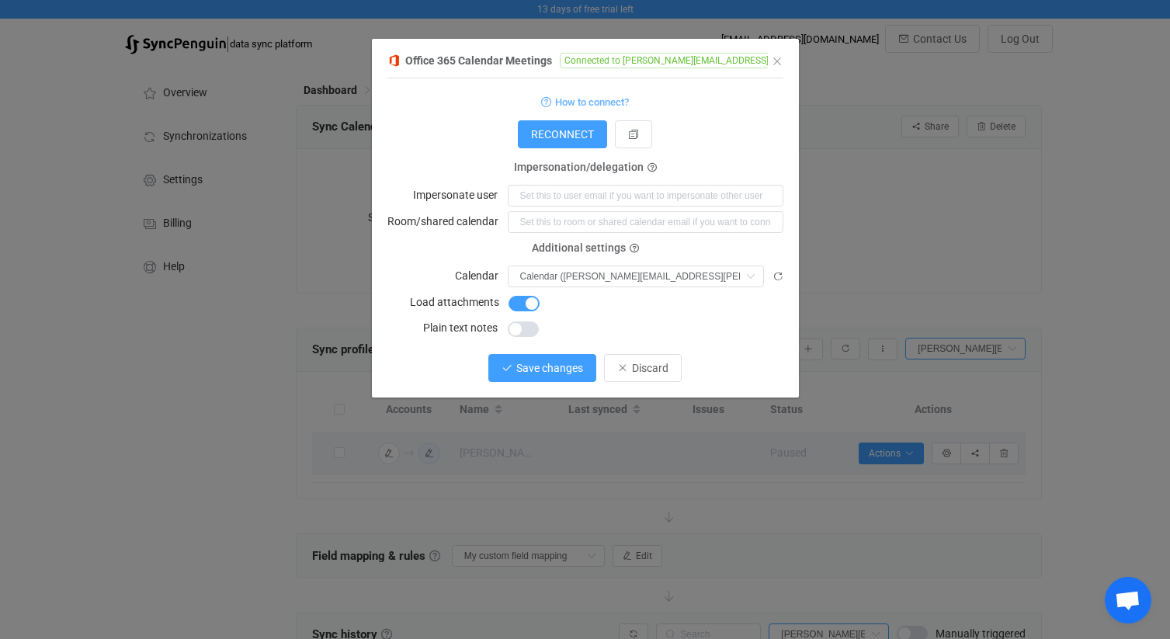
click at [544, 372] on span "Save changes" at bounding box center [549, 368] width 67 height 12
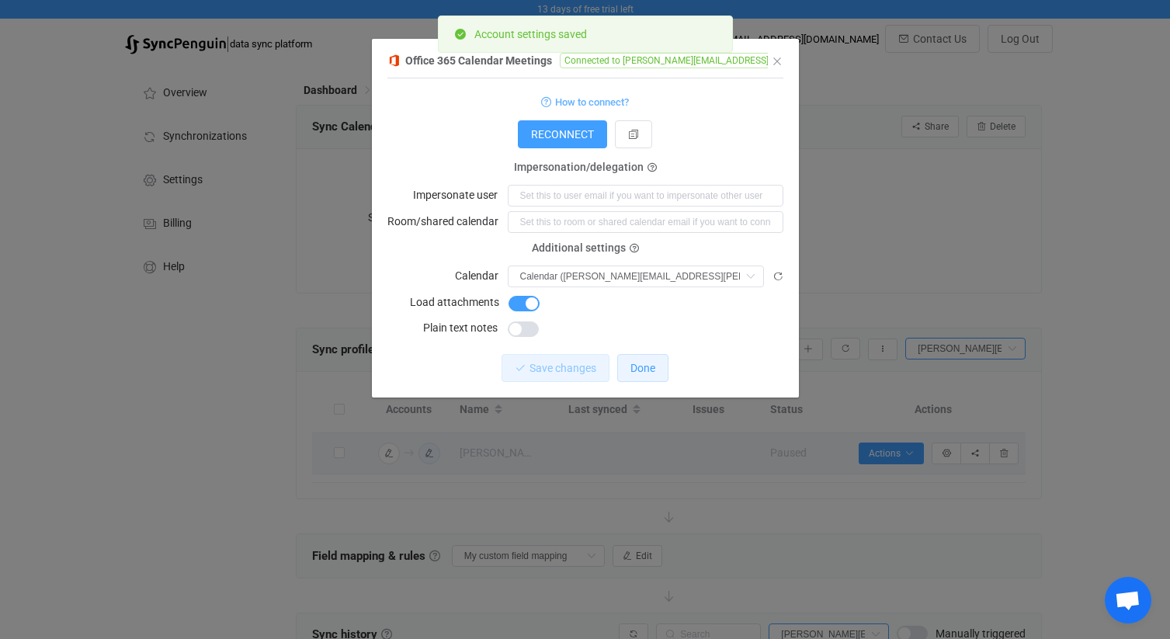
click at [638, 371] on span "Done" at bounding box center [643, 368] width 25 height 12
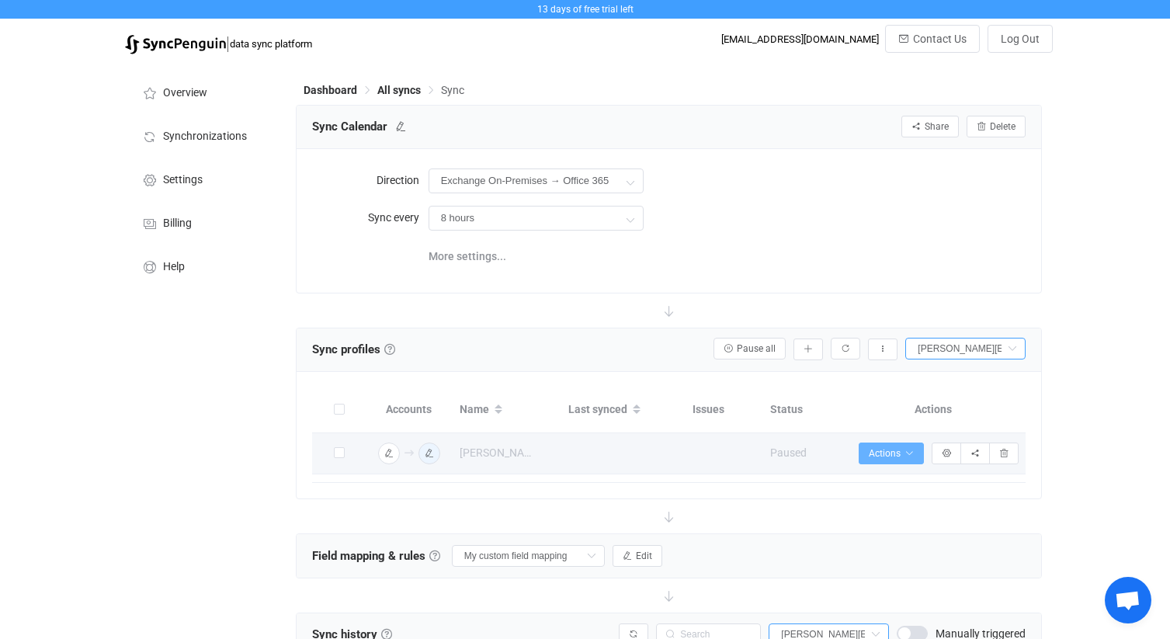
click at [904, 455] on span "Actions" at bounding box center [891, 453] width 45 height 11
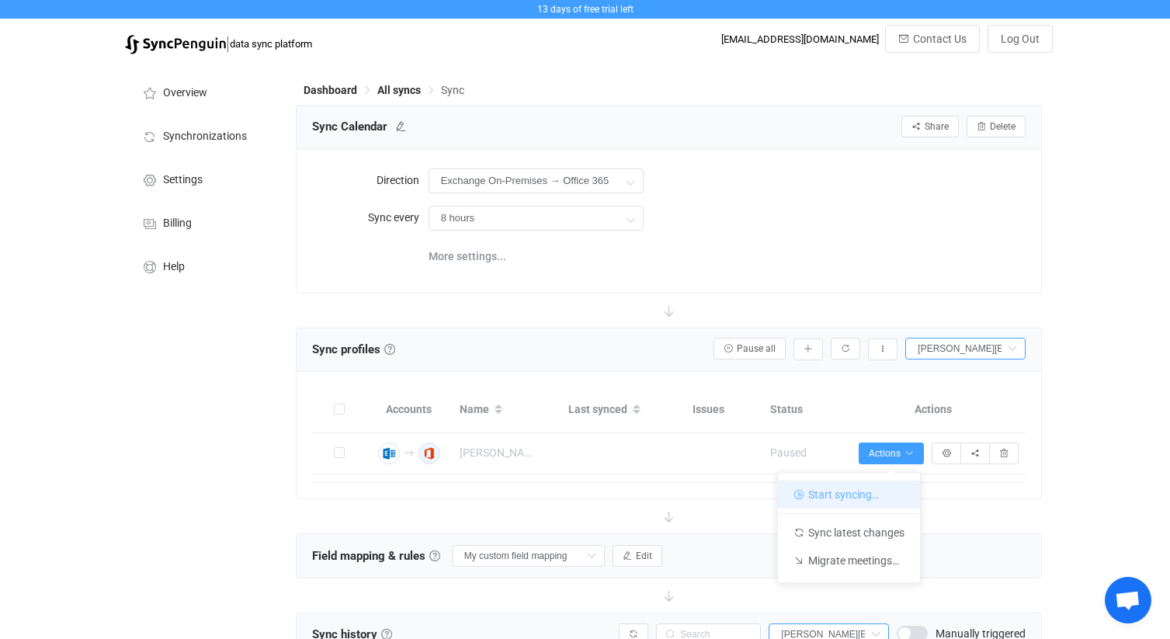
click at [877, 492] on li "Start syncing…" at bounding box center [849, 495] width 142 height 28
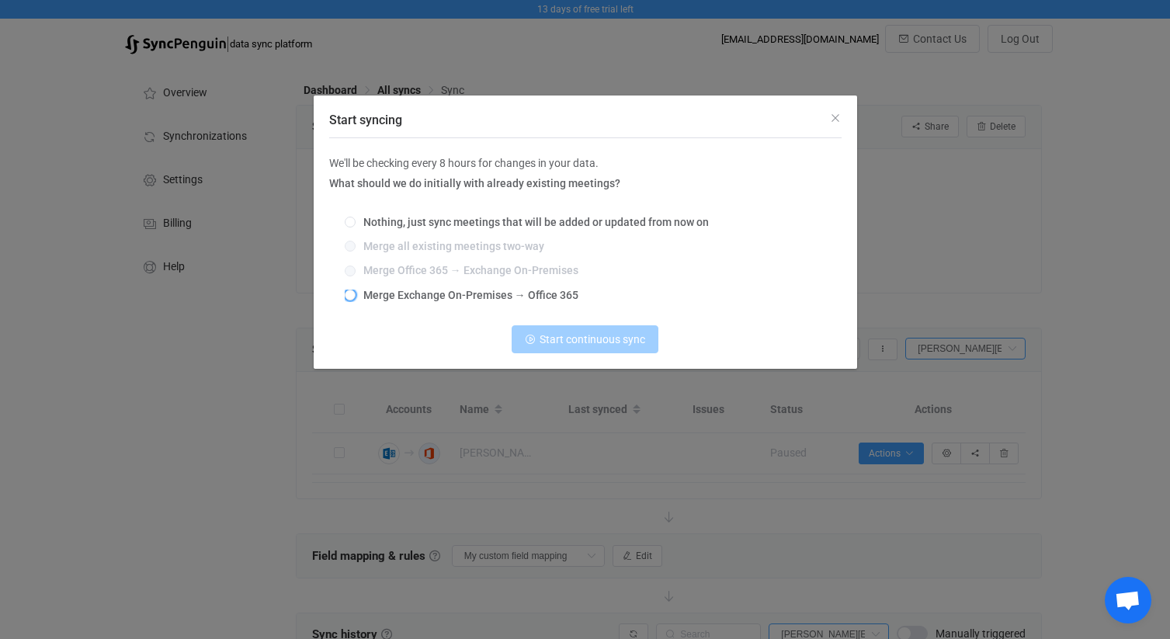
click at [473, 292] on span "Merge Exchange On-Premises → Office 365" at bounding box center [467, 295] width 223 height 12
click at [356, 292] on input "Merge Exchange On-Premises → Office 365" at bounding box center [350, 296] width 11 height 12
radio input "true"
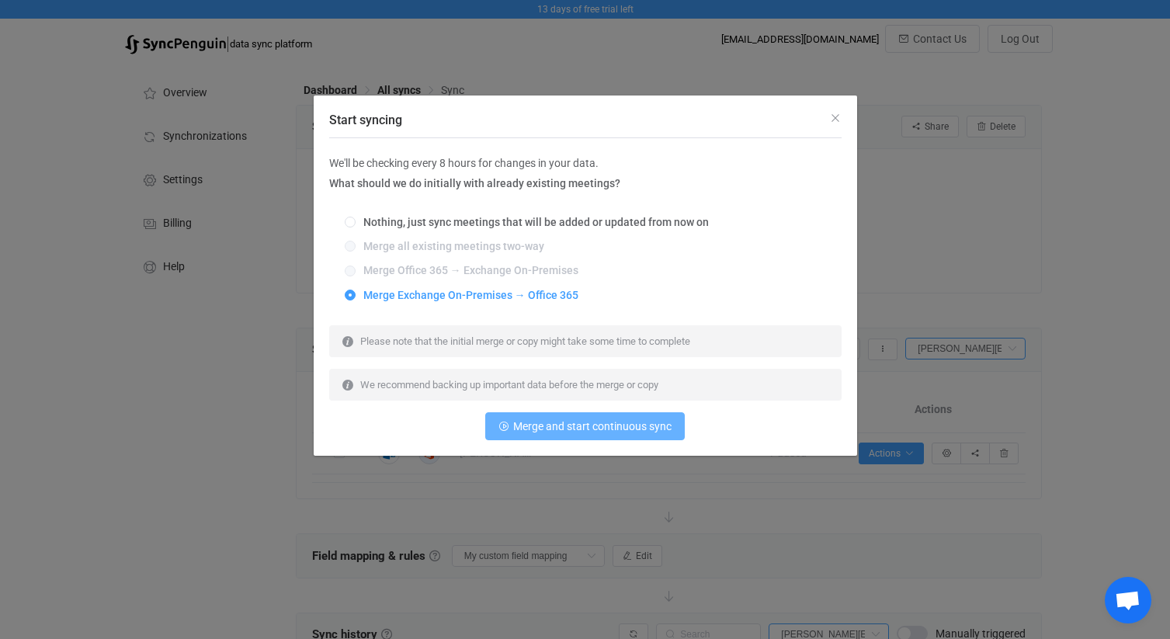
click at [595, 429] on span "Merge and start continuous sync" at bounding box center [592, 426] width 158 height 12
